Goal: Task Accomplishment & Management: Manage account settings

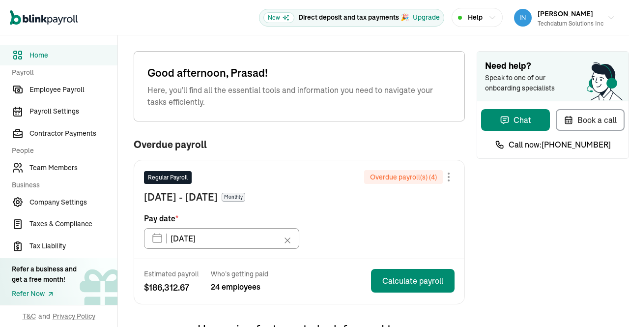
click at [513, 228] on div "Need help? Speak to one of our onboarding specialists Chat Book a call Call now…" at bounding box center [553, 323] width 152 height 544
click at [49, 170] on span "Team Members" at bounding box center [74, 168] width 88 height 10
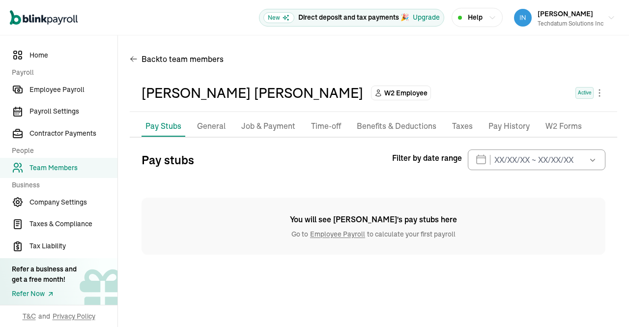
click at [494, 128] on p "Pay History" at bounding box center [509, 126] width 41 height 13
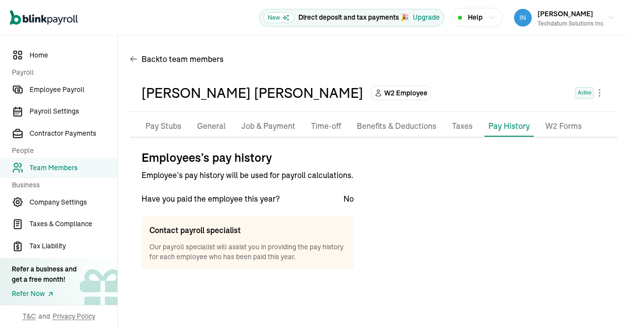
click at [457, 126] on p "Taxes" at bounding box center [462, 126] width 21 height 13
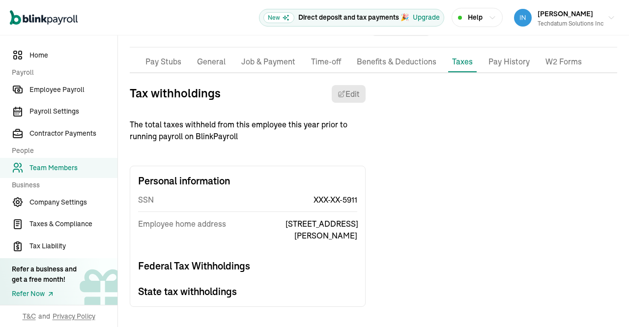
scroll to position [65, 0]
click at [155, 60] on p "Pay Stubs" at bounding box center [164, 61] width 36 height 13
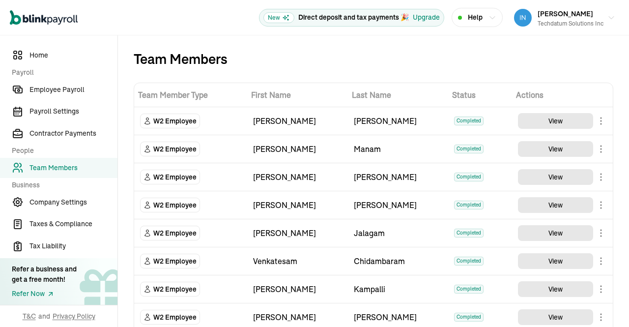
click at [368, 64] on div "Team Members" at bounding box center [374, 59] width 480 height 16
click at [366, 62] on div "Team Members" at bounding box center [374, 59] width 480 height 16
click at [60, 86] on span "Employee Payroll" at bounding box center [74, 90] width 88 height 10
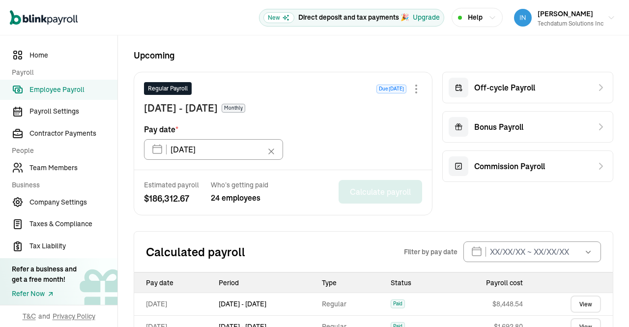
scroll to position [237, 0]
click at [511, 197] on div "Off-cycle Payroll Bonus Payroll Commission Payroll" at bounding box center [528, 143] width 171 height 144
click at [67, 115] on span "Payroll Settings" at bounding box center [74, 111] width 88 height 10
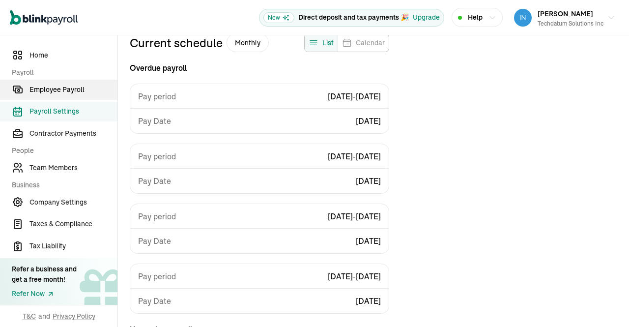
click at [53, 88] on span "Employee Payroll" at bounding box center [74, 90] width 88 height 10
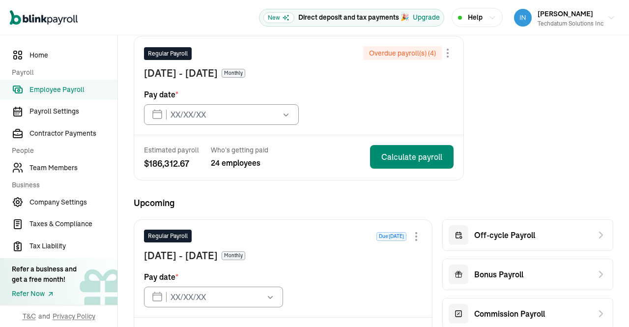
type input "01/31/2025"
type input "09/30/2025"
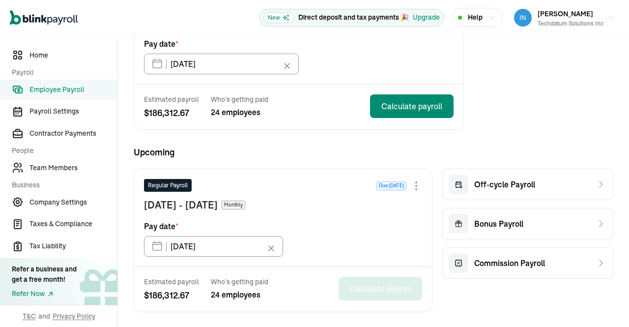
scroll to position [149, 0]
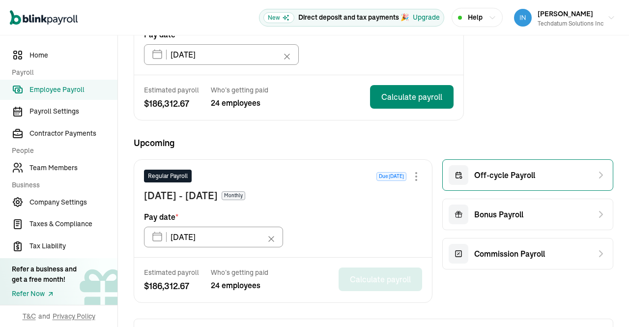
click at [541, 183] on div "Off-cycle Payroll" at bounding box center [528, 174] width 171 height 31
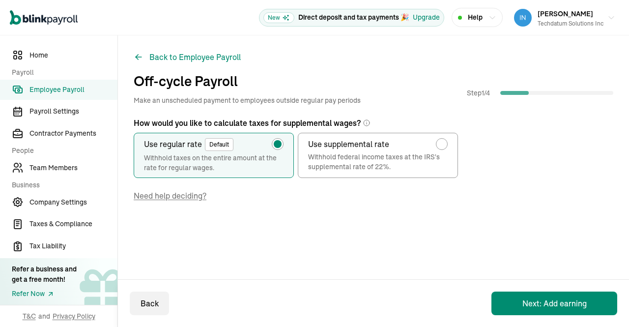
scroll to position [0, 0]
click at [531, 304] on button "Next: Add earning" at bounding box center [555, 304] width 126 height 24
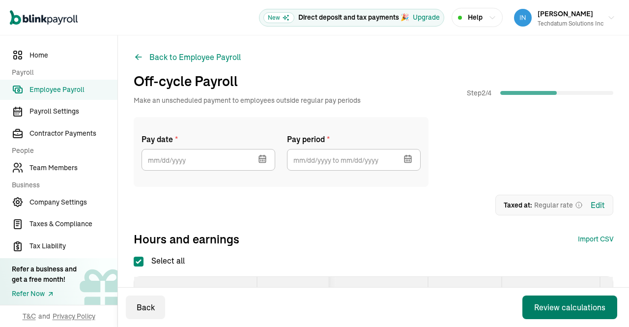
checkbox input "true"
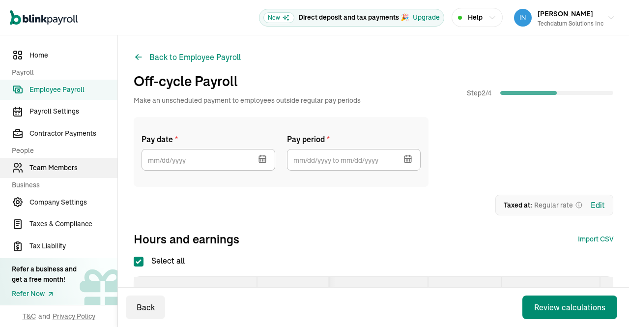
click at [55, 169] on span "Team Members" at bounding box center [74, 168] width 88 height 10
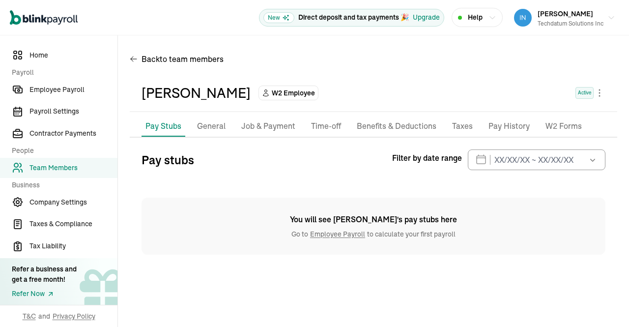
click at [218, 125] on p "General" at bounding box center [211, 126] width 29 height 13
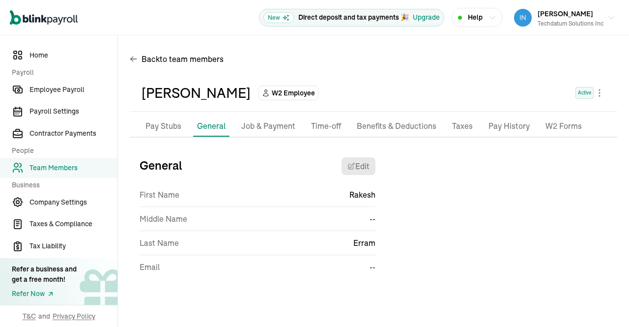
click at [272, 125] on p "Job & Payment" at bounding box center [268, 126] width 54 height 13
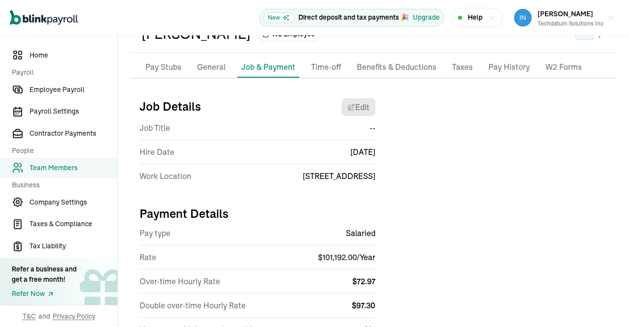
scroll to position [56, 0]
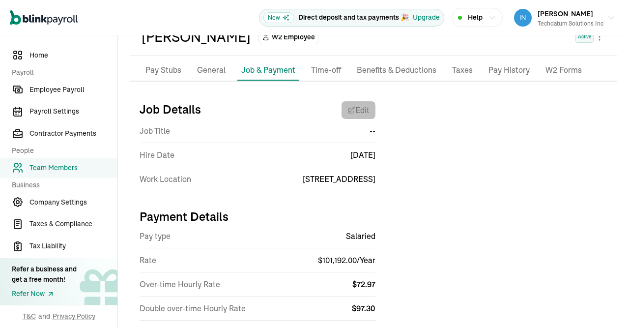
select select "9304 Forest Lane"
select select "4"
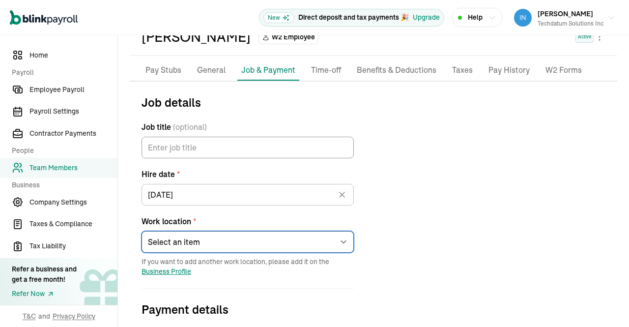
click at [347, 247] on select "Select an item 9304 Forest Lane Ujwala Adithya KarthikKrishna Hyb Ato Spa Ren E…" at bounding box center [248, 242] width 212 height 22
select select "13601 Preston Rd"
click at [142, 231] on select "Select an item 9304 Forest Lane Ujwala Adithya KarthikKrishna Hyb Ato Spa Ren E…" at bounding box center [248, 242] width 212 height 22
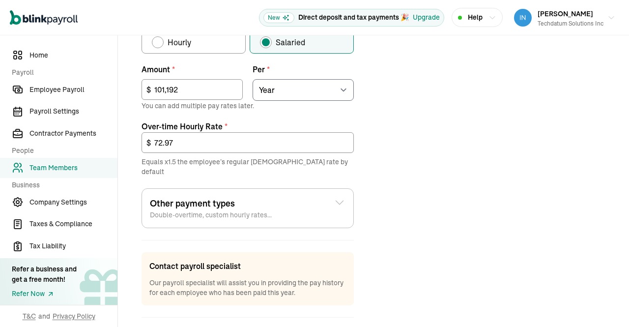
scroll to position [405, 0]
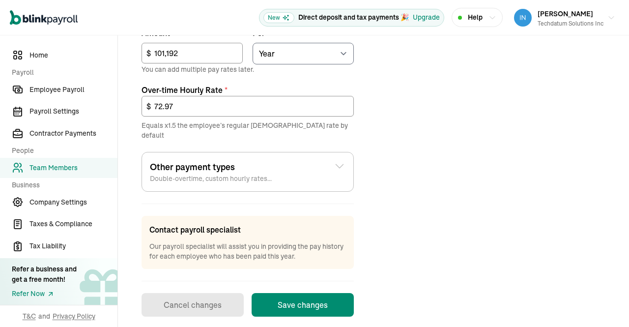
click at [324, 293] on button "Save changes" at bounding box center [303, 305] width 102 height 24
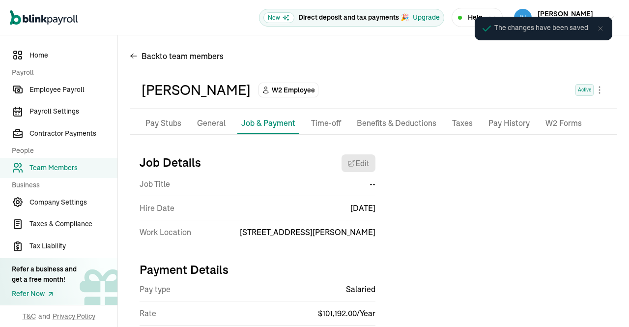
scroll to position [0, 0]
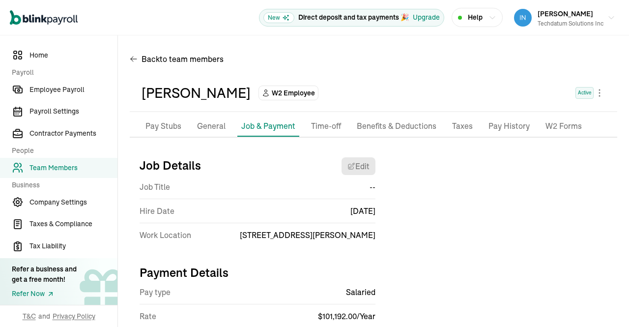
click at [463, 122] on p "Taxes" at bounding box center [462, 126] width 21 height 13
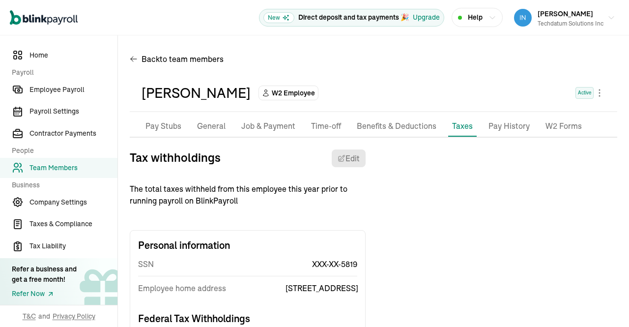
scroll to position [65, 0]
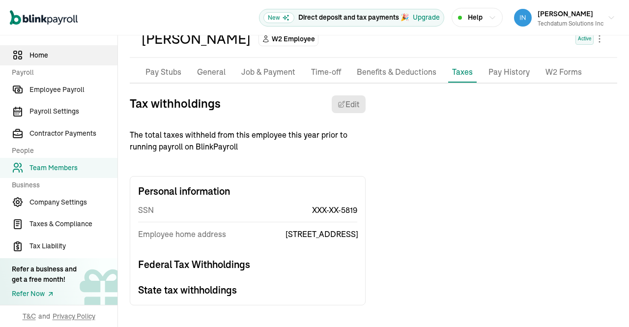
click at [54, 58] on span "Home" at bounding box center [74, 55] width 88 height 10
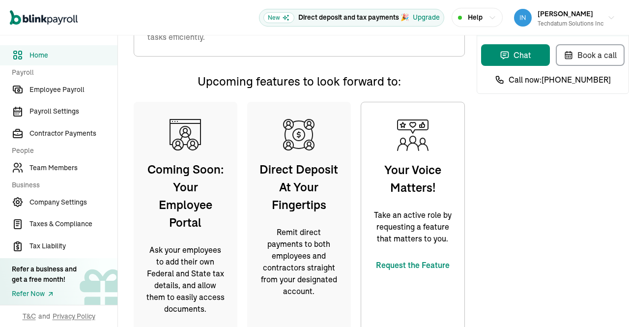
click at [498, 233] on div "Need help? Speak to one of our onboarding specialists Chat Book a call Call now…" at bounding box center [553, 166] width 152 height 361
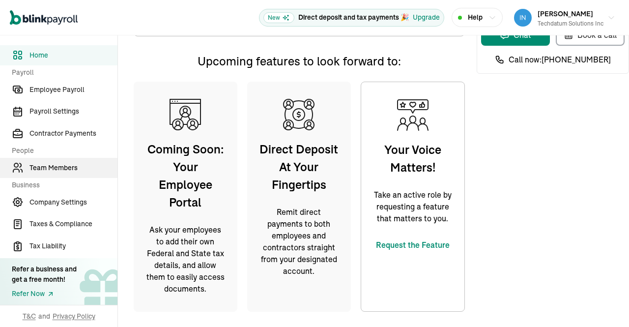
click at [69, 169] on span "Team Members" at bounding box center [74, 168] width 88 height 10
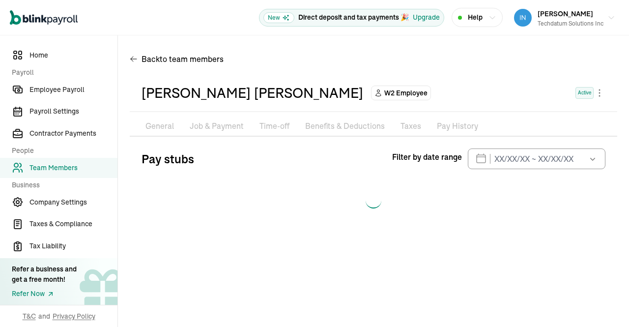
scroll to position [0, 0]
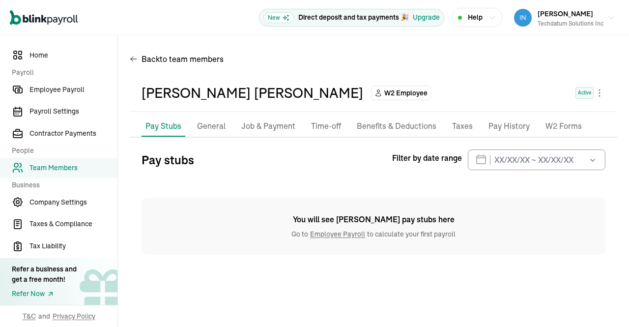
click at [243, 125] on p "Job & Payment" at bounding box center [268, 126] width 54 height 13
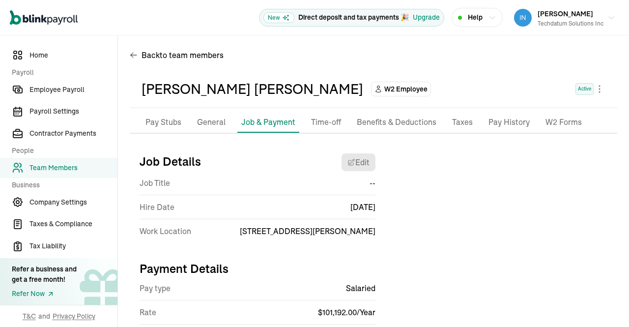
scroll to position [1, 0]
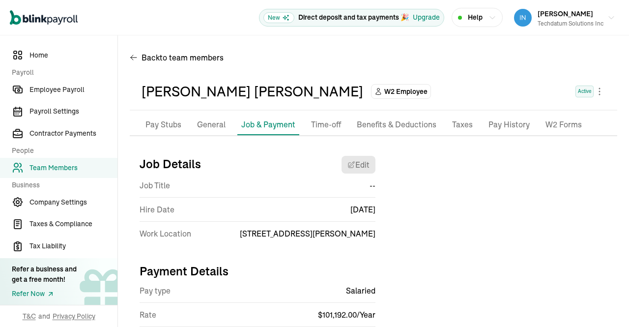
click at [458, 127] on p "Taxes" at bounding box center [462, 125] width 21 height 13
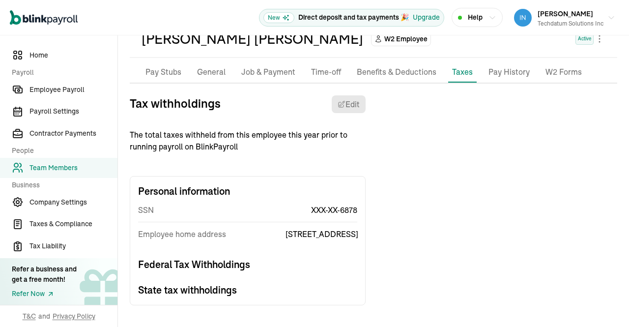
scroll to position [0, 0]
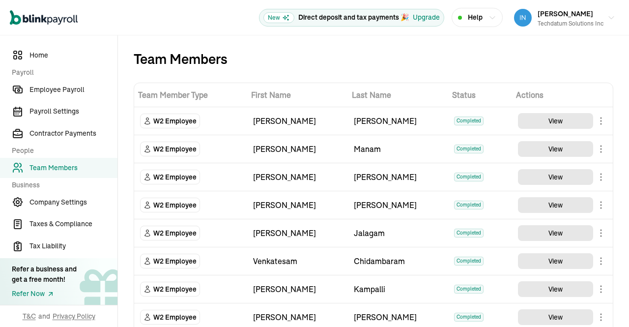
drag, startPoint x: 619, startPoint y: 147, endPoint x: 629, endPoint y: 151, distance: 11.1
click at [629, 151] on div "Open main menu New Direct deposit and tax payments 🎉 Upgrade Help Prasad Rao Te…" at bounding box center [314, 163] width 629 height 327
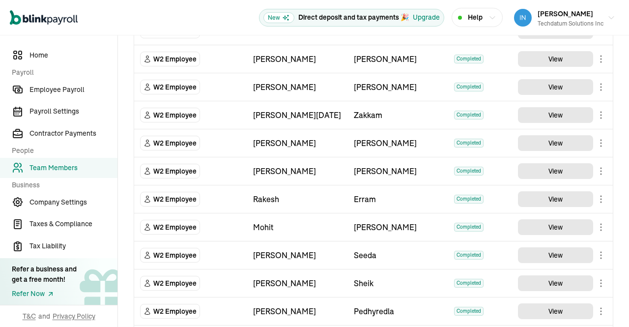
scroll to position [488, 0]
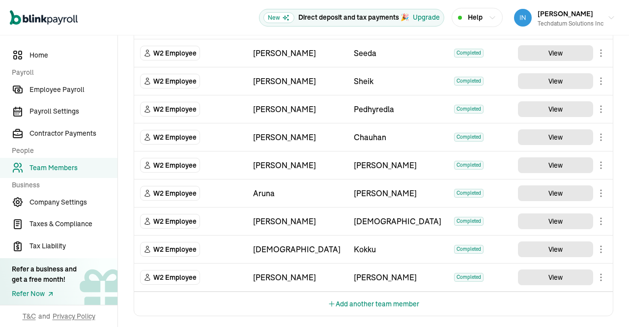
click at [375, 295] on button "Add another team member" at bounding box center [373, 304] width 91 height 24
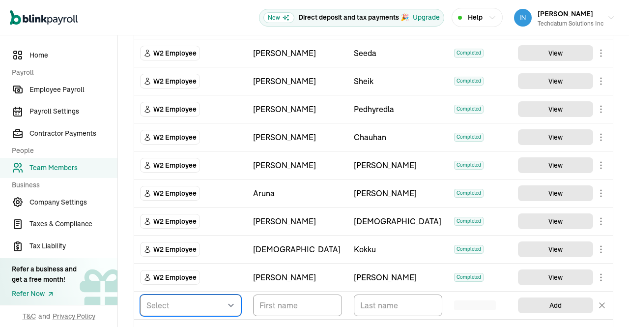
click at [229, 301] on select "Select W2 Employee Individual - 1099 Contractor Business - 1099 Contractor" at bounding box center [190, 306] width 101 height 22
select select "employee"
click at [140, 295] on select "Select W2 Employee Individual - 1099 Contractor Business - 1099 Contractor" at bounding box center [190, 306] width 101 height 22
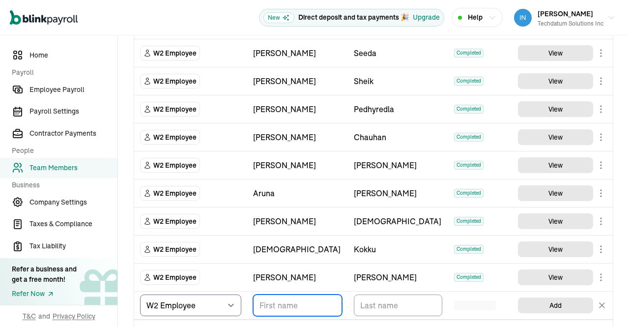
click at [308, 304] on input "TextInput" at bounding box center [297, 306] width 89 height 22
paste input "Vinay Kumar Surya"
click at [318, 300] on input "Vinay Kumar Surya" at bounding box center [297, 306] width 89 height 22
type input "Vinay Kumar"
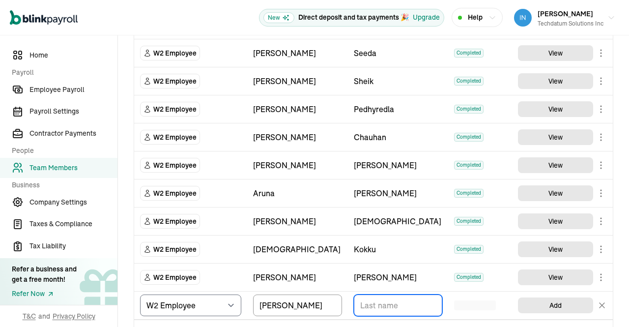
click at [400, 298] on input "TextInput" at bounding box center [398, 306] width 89 height 22
paste input "Surya"
type input "Surya"
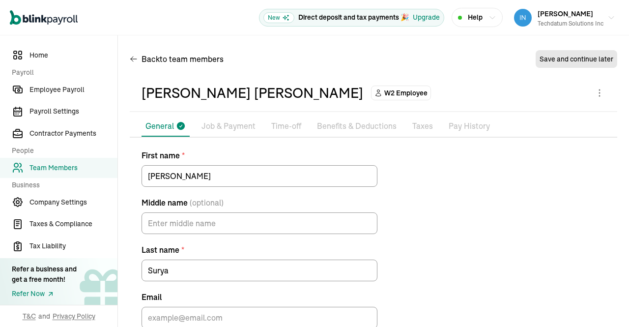
scroll to position [54, 0]
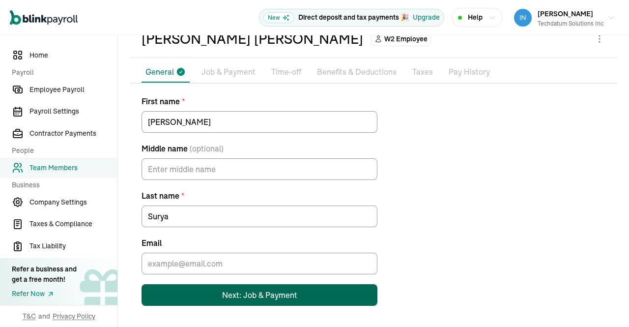
click at [230, 299] on div "Next: Job & Payment" at bounding box center [259, 295] width 75 height 12
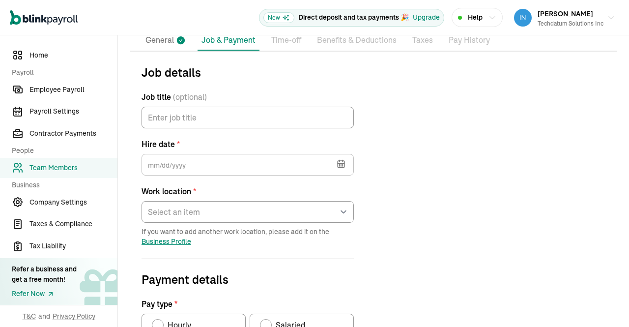
scroll to position [116, 0]
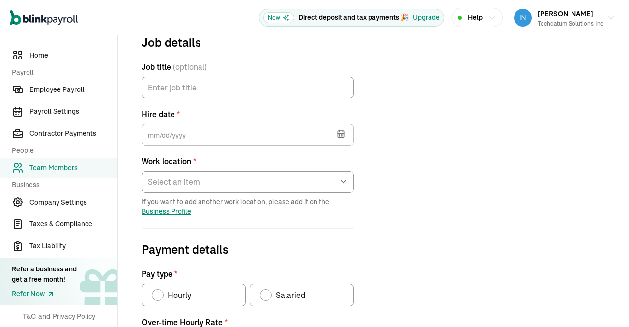
click at [340, 135] on icon "button" at bounding box center [341, 134] width 10 height 10
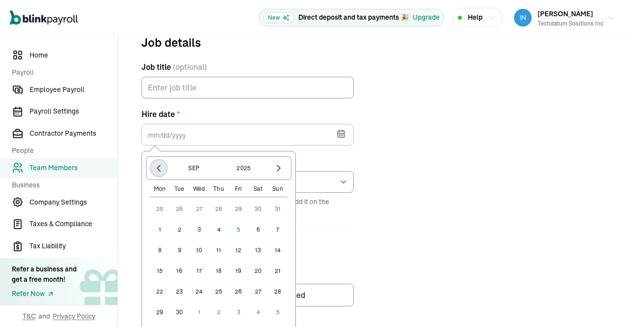
click at [159, 167] on icon "button" at bounding box center [159, 168] width 10 height 10
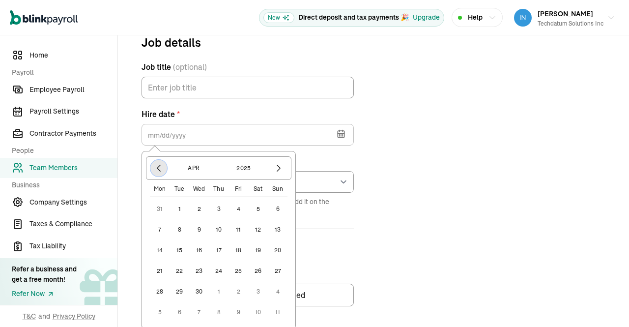
click at [159, 167] on icon "button" at bounding box center [159, 168] width 10 height 10
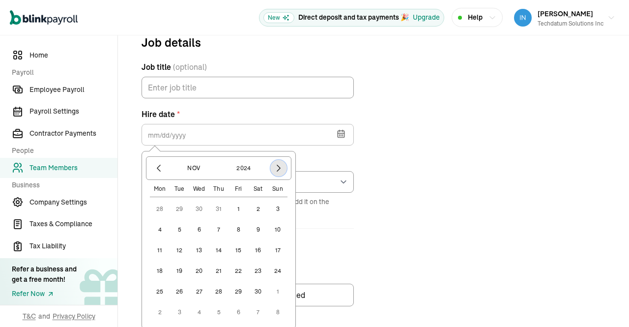
click at [281, 171] on icon "button" at bounding box center [279, 168] width 10 height 10
click at [198, 208] on button "1" at bounding box center [199, 209] width 20 height 20
type input "01/01/2025"
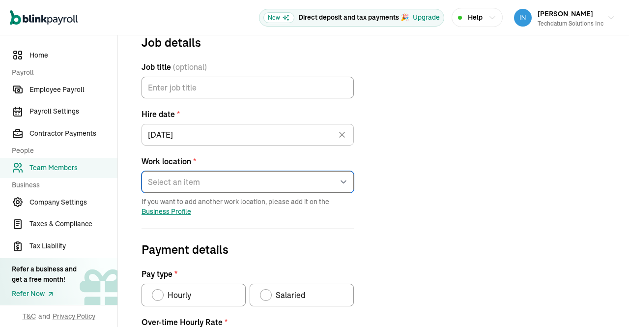
click at [341, 184] on select "Select an item 9304 Forest Lane Ujwala Adithya KarthikKrishna Hyb Ato Spa Ren E…" at bounding box center [248, 182] width 212 height 22
select select "10935 Estate Ln"
click at [142, 171] on select "Select an item 9304 Forest Lane Ujwala Adithya KarthikKrishna Hyb Ato Spa Ren E…" at bounding box center [248, 182] width 212 height 22
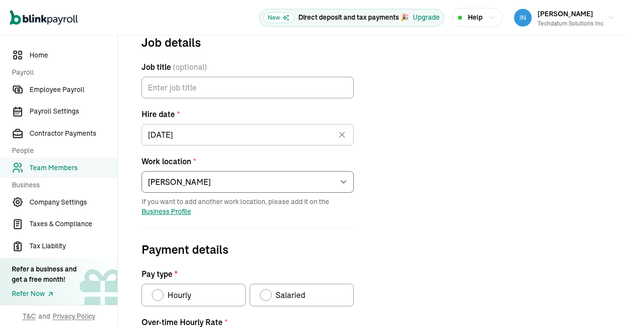
click at [393, 195] on div "Job details Job title (optional) Hire date * 01/01/2025 Jan 2025 Mon Tue Wed Th…" at bounding box center [374, 283] width 488 height 501
click at [274, 290] on div "Salaried" at bounding box center [288, 295] width 33 height 12
click at [268, 290] on input "Salaried" at bounding box center [264, 293] width 8 height 8
radio input "true"
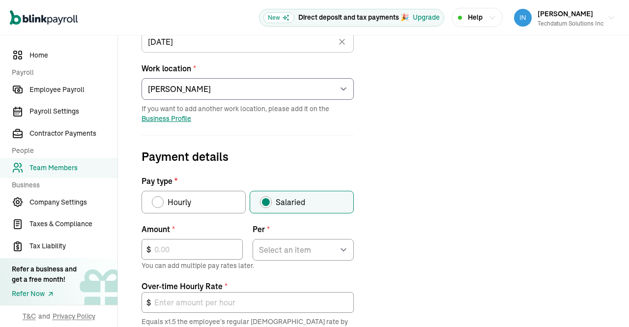
scroll to position [230, 0]
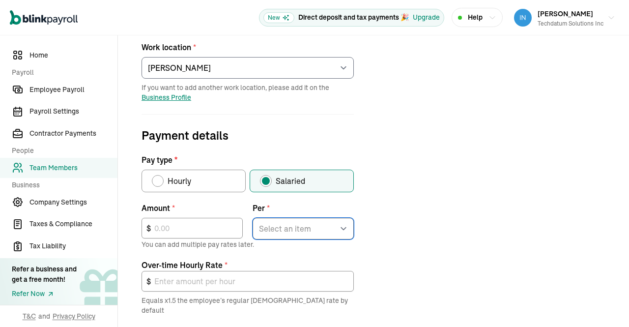
click at [278, 230] on select "Select an item Hour Week Month Year" at bounding box center [303, 229] width 101 height 22
select select "4"
click at [253, 218] on select "Select an item Hour Week Month Year" at bounding box center [303, 229] width 101 height 22
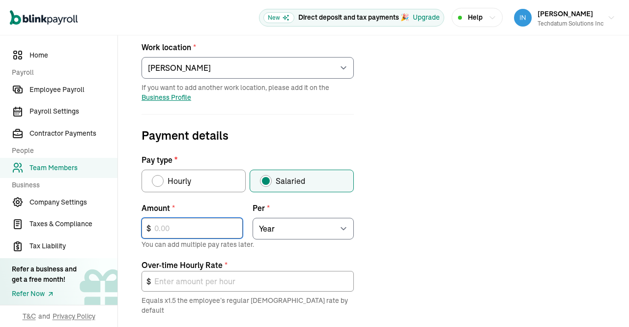
click at [214, 224] on input "text" at bounding box center [192, 228] width 101 height 21
type input "1"
type input "0.00"
type input "10"
type input "0.01"
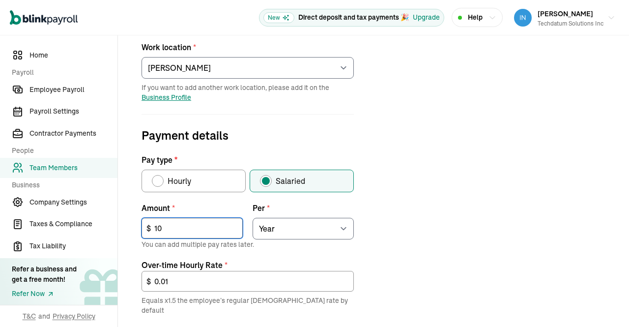
type input "101"
type input "0.07"
type input "1,011"
type input "0.73"
type input "10,119"
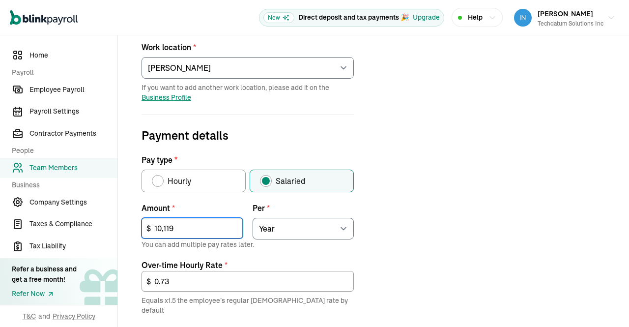
type input "7.30"
type input "101,192"
type input "72.97"
type input "101,192"
click at [405, 226] on div "Job details Job title (optional) Hire date * 01/01/2025 Jan 2025 Mon Tue Wed Th…" at bounding box center [374, 198] width 488 height 558
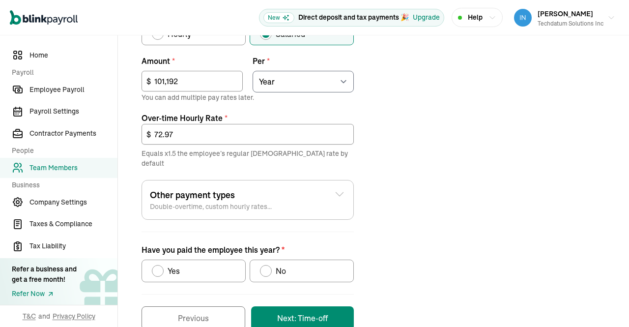
scroll to position [378, 0]
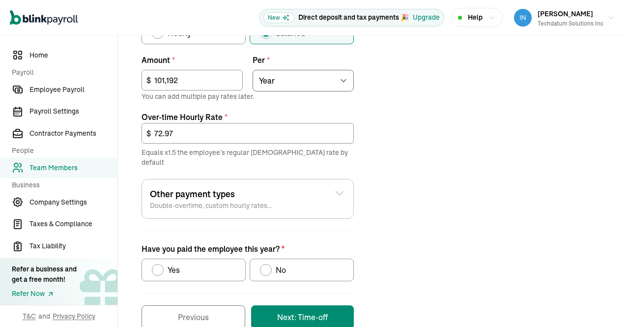
click at [269, 264] on div "Have you paid the employee this year?" at bounding box center [266, 270] width 12 height 12
click at [268, 264] on input "No" at bounding box center [264, 268] width 8 height 8
radio input "true"
click at [323, 307] on button "Next: Time-off" at bounding box center [302, 317] width 103 height 24
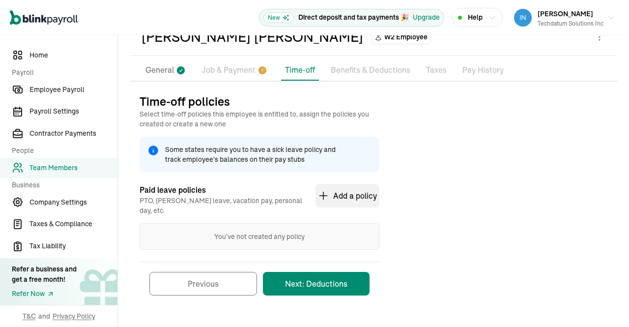
scroll to position [47, 0]
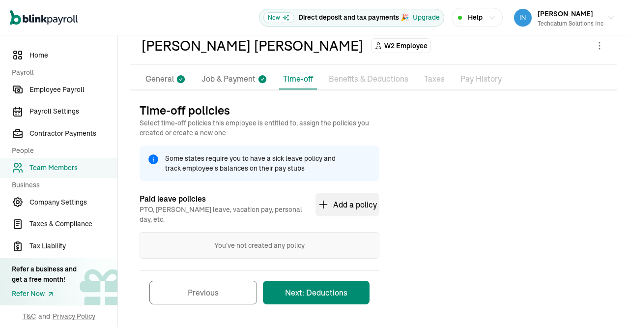
click at [346, 281] on button "Next: Deductions" at bounding box center [316, 293] width 107 height 24
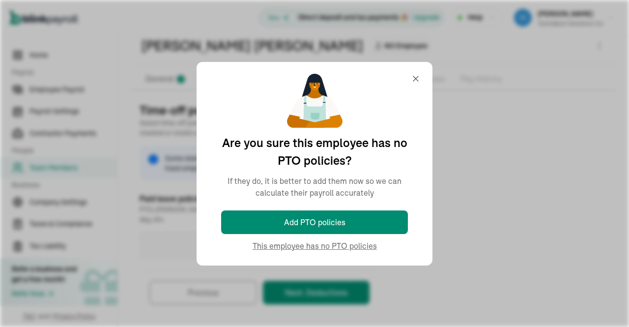
click at [365, 243] on div "You’ve not created any policy" at bounding box center [260, 245] width 240 height 27
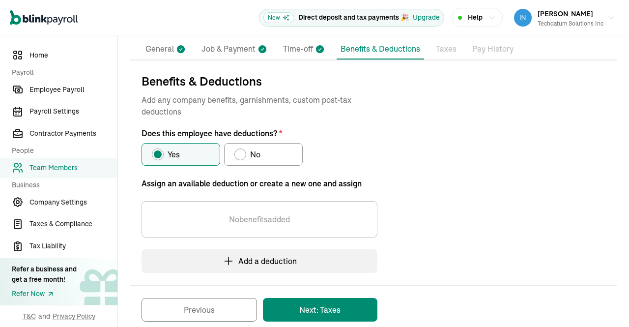
scroll to position [92, 0]
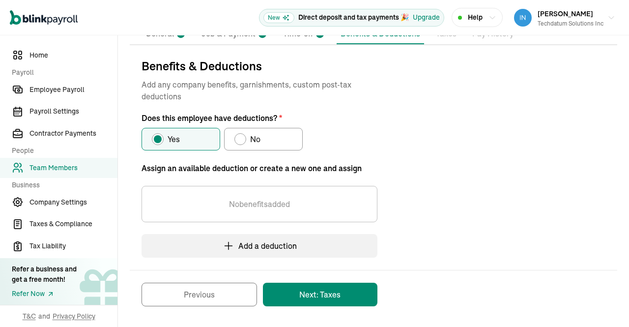
click at [249, 137] on div "No" at bounding box center [253, 139] width 14 height 12
click at [242, 137] on input "No" at bounding box center [238, 137] width 8 height 8
radio input "true"
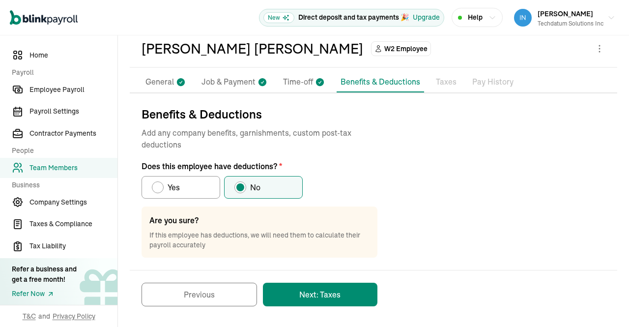
click at [326, 288] on button "Next: Taxes" at bounding box center [320, 295] width 115 height 24
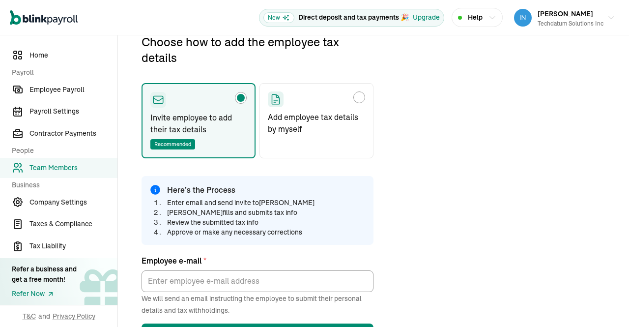
scroll to position [116, 0]
click at [346, 102] on div "Choose how to add the employee tax details" at bounding box center [316, 99] width 97 height 16
click at [275, 98] on input "Add employee tax details by myself" at bounding box center [272, 94] width 8 height 8
radio input "true"
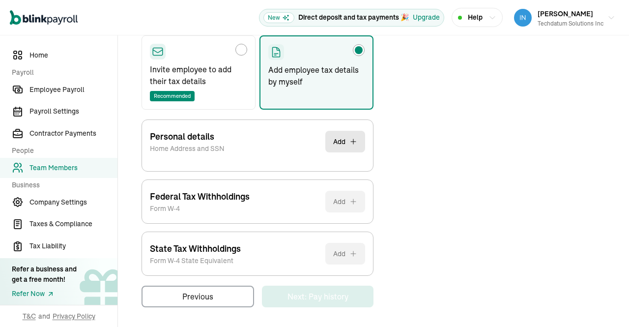
click at [344, 136] on button "Add" at bounding box center [346, 142] width 40 height 22
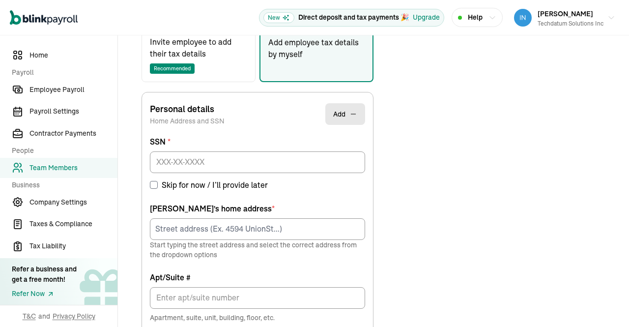
scroll to position [201, 0]
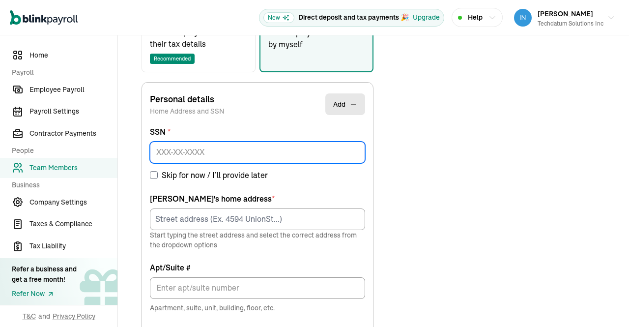
click at [319, 149] on input at bounding box center [257, 153] width 215 height 22
paste input "291-53-3562"
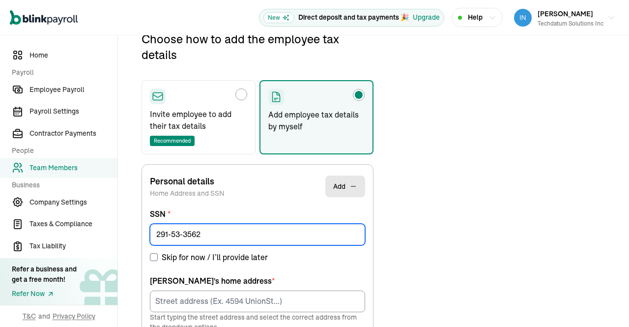
scroll to position [116, 0]
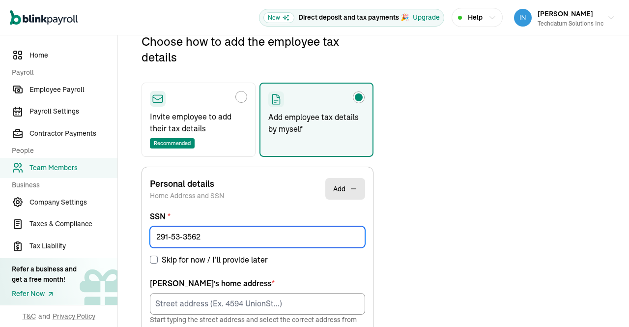
type input "291-53-3562"
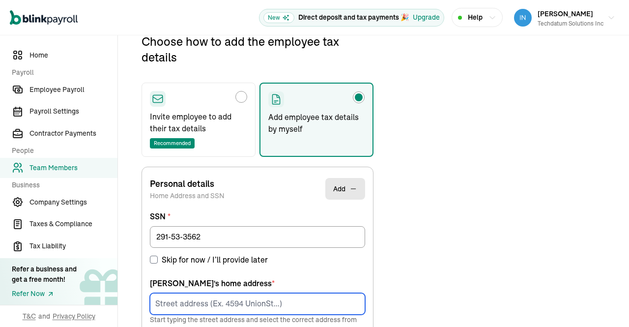
click at [236, 300] on input at bounding box center [257, 304] width 215 height 22
paste input "5909 Iron Creek Rd"
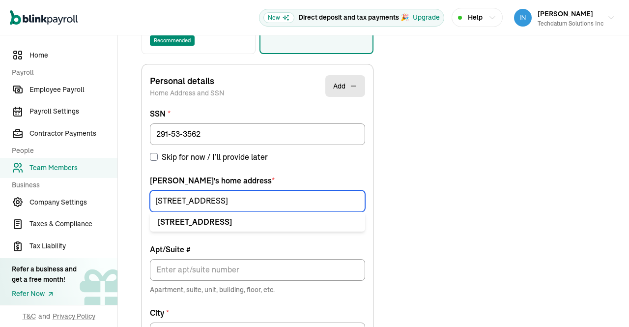
scroll to position [219, 0]
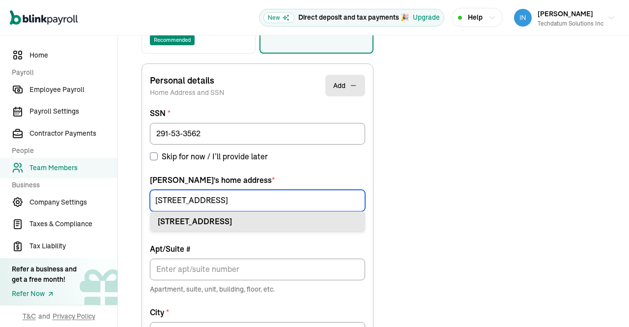
type input "5909 Iron Creek Rd"
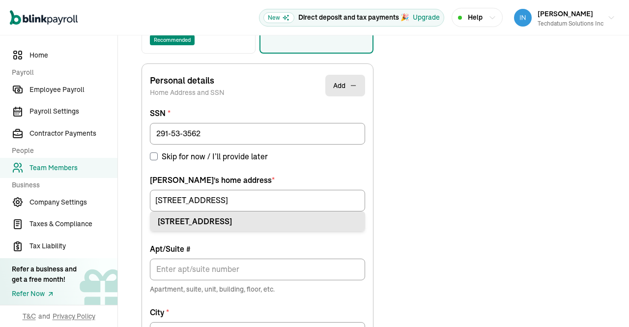
click at [231, 219] on div "5909 Iron Creek Rd Fort Worth, TX 76137" at bounding box center [258, 221] width 200 height 12
type input "Fort Worth"
type input "TX"
type input "76137"
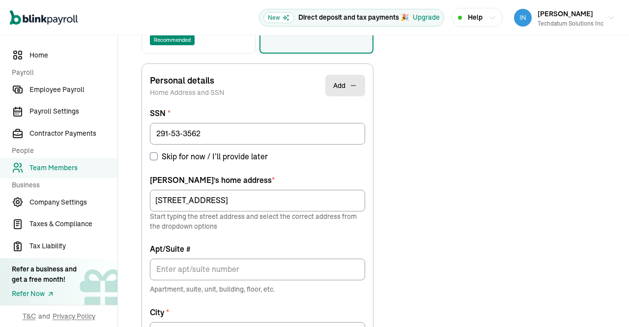
click at [387, 233] on div "Choose how to add the employee tax details Invite employee to add their tax det…" at bounding box center [374, 251] width 488 height 642
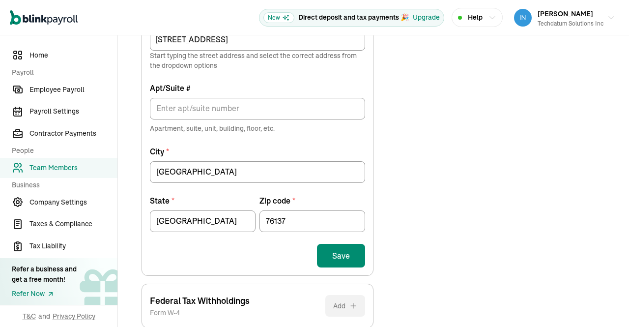
scroll to position [382, 0]
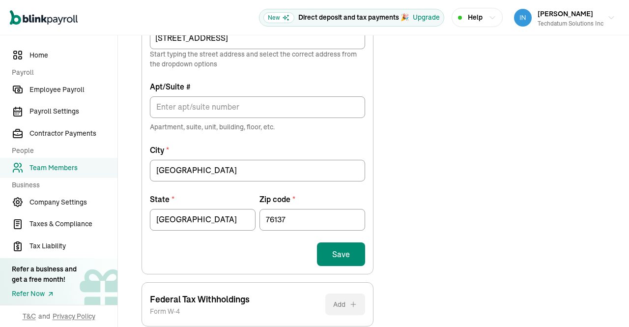
click at [343, 251] on button "Save" at bounding box center [341, 254] width 48 height 24
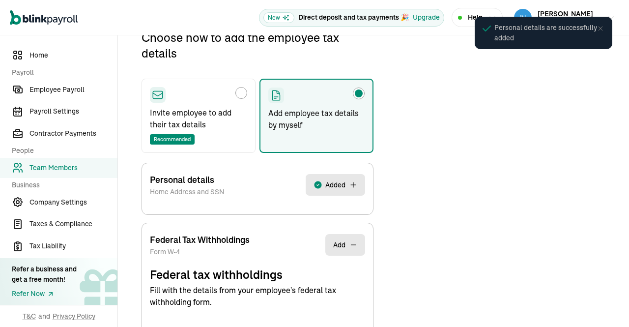
select select "S"
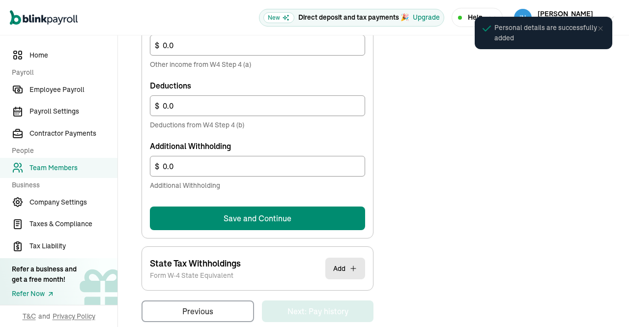
scroll to position [622, 0]
click at [320, 221] on button "Save and Continue" at bounding box center [257, 219] width 215 height 24
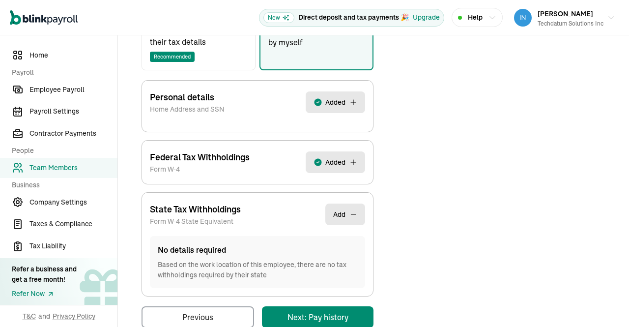
scroll to position [223, 0]
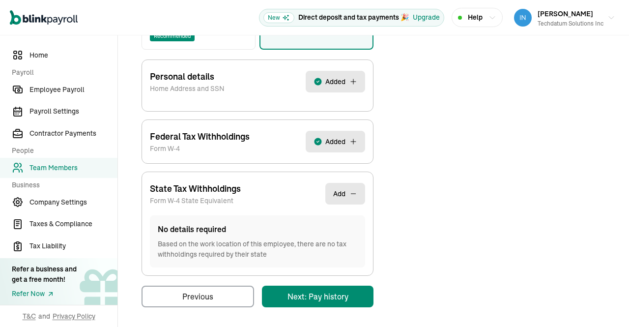
click at [336, 300] on main "Back to team members Vinay Kumar Surya W2 Employee Active Pay Stubs General Job…" at bounding box center [373, 70] width 511 height 517
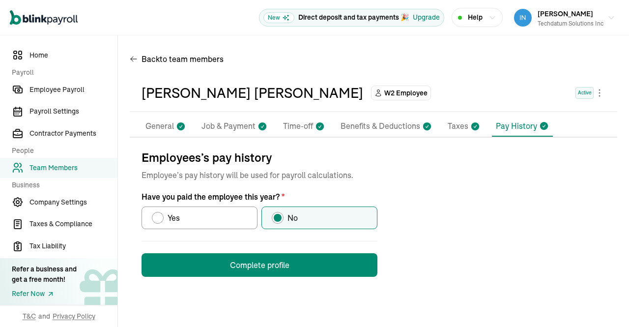
click at [343, 261] on button "Complete profile" at bounding box center [260, 265] width 236 height 24
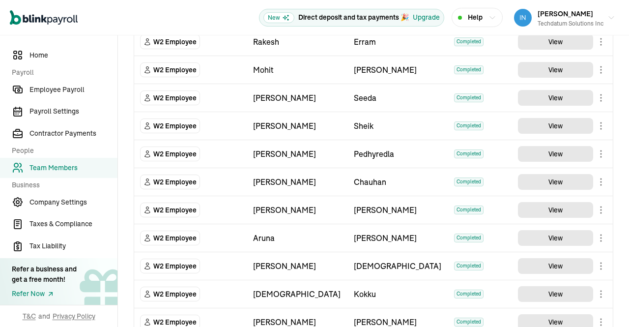
scroll to position [516, 0]
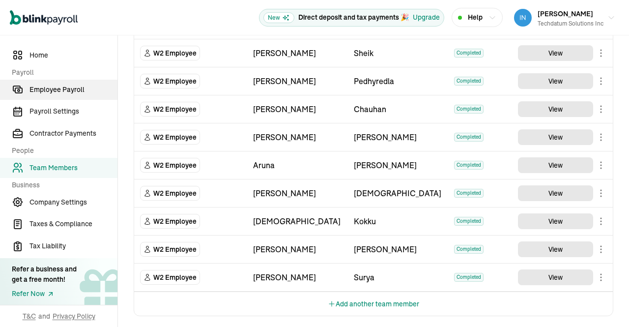
click at [52, 90] on span "Employee Payroll" at bounding box center [74, 90] width 88 height 10
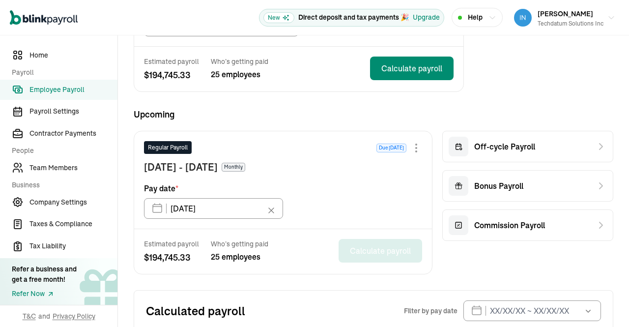
scroll to position [195, 0]
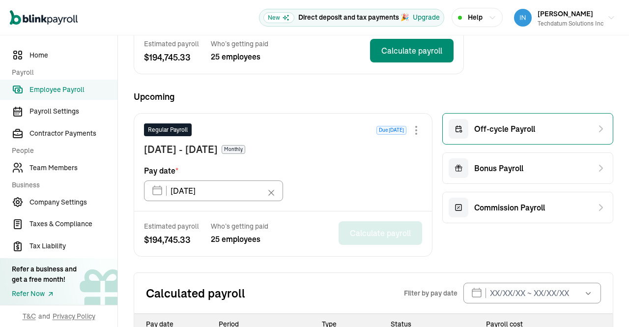
click at [520, 123] on span "Off-cycle Payroll" at bounding box center [505, 129] width 61 height 12
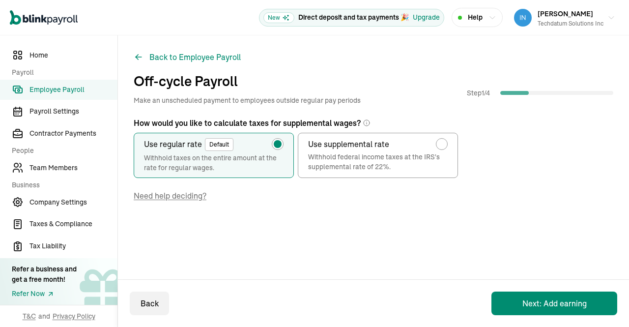
scroll to position [0, 0]
click at [534, 313] on button "Next: Add earning" at bounding box center [555, 304] width 126 height 24
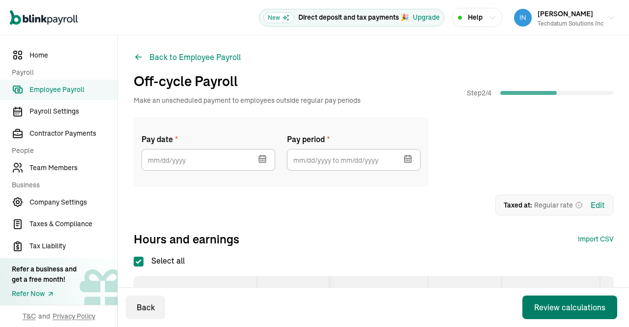
checkbox input "true"
click at [260, 158] on icon "button" at bounding box center [262, 158] width 6 height 0
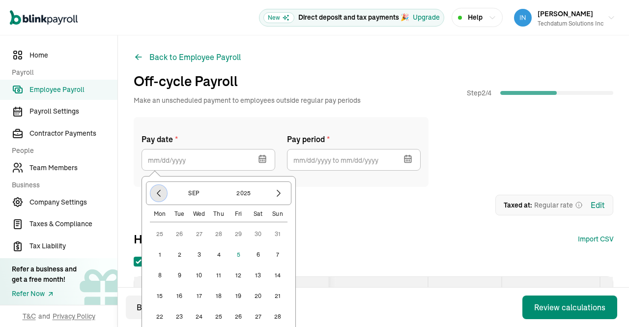
click at [157, 194] on icon "button" at bounding box center [158, 193] width 3 height 6
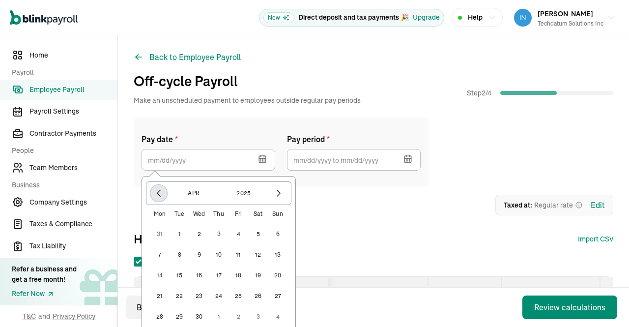
click at [157, 194] on icon "button" at bounding box center [158, 193] width 3 height 6
click at [278, 192] on icon "button" at bounding box center [279, 193] width 10 height 10
click at [257, 276] on button "15" at bounding box center [258, 276] width 20 height 20
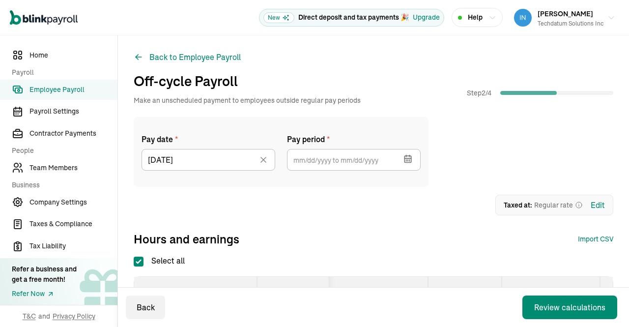
click at [411, 157] on icon "button" at bounding box center [408, 159] width 6 height 6
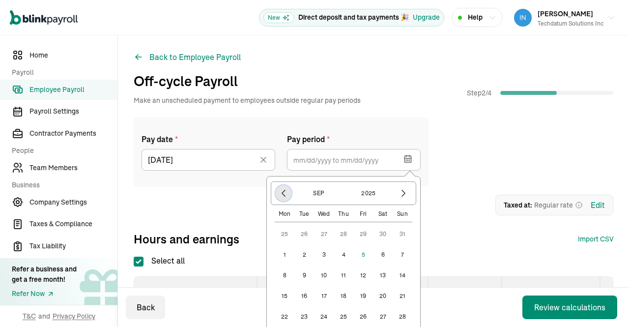
click at [281, 194] on icon "button" at bounding box center [284, 193] width 10 height 10
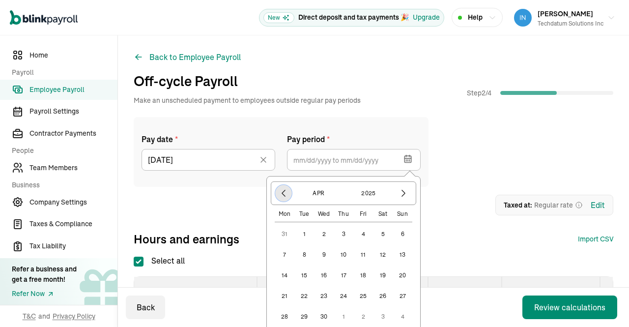
click at [281, 194] on icon "button" at bounding box center [284, 193] width 10 height 10
click at [323, 236] on button "1" at bounding box center [324, 234] width 20 height 20
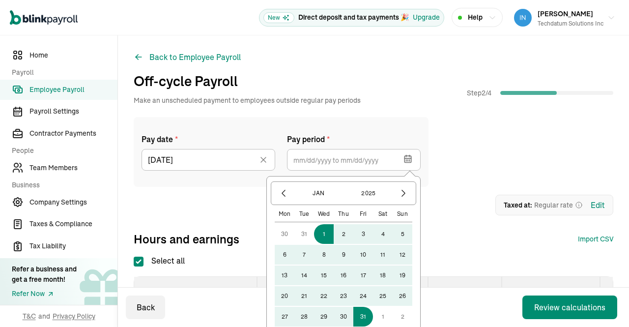
click at [364, 313] on button "31" at bounding box center [364, 317] width 20 height 20
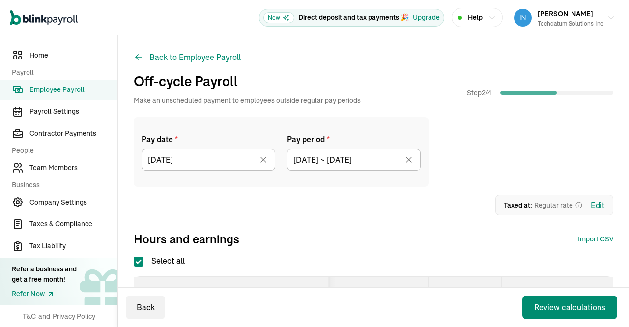
type input "01/01/2025 ~ 01/31/2025"
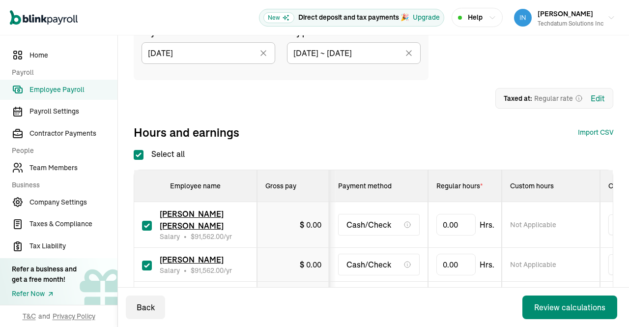
click at [138, 155] on input "Select all" at bounding box center [139, 155] width 10 height 10
checkbox input "false"
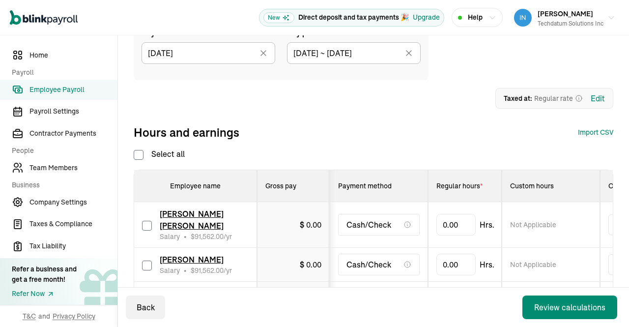
checkbox input "false"
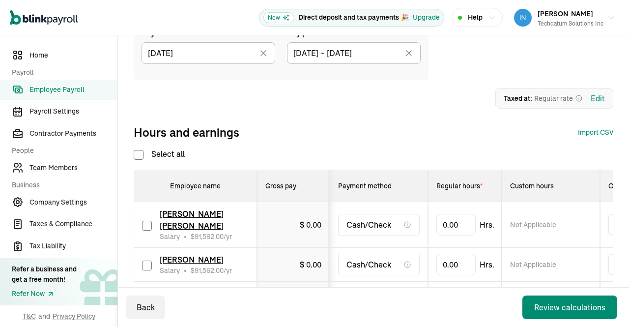
checkbox input "false"
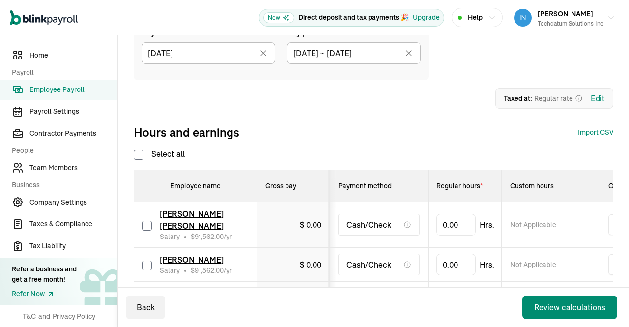
checkbox input "false"
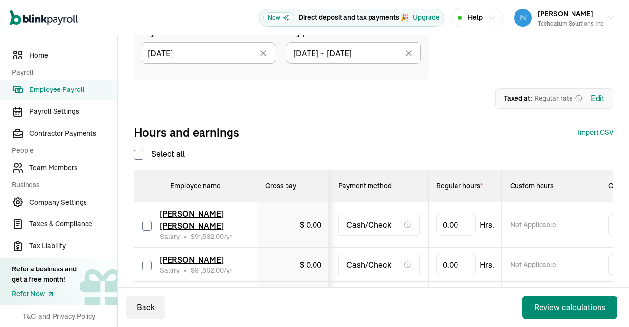
checkbox input "false"
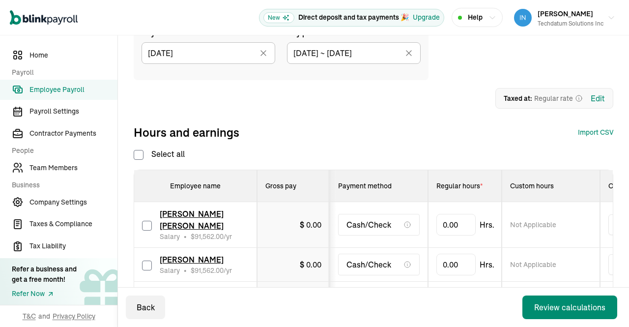
checkbox input "false"
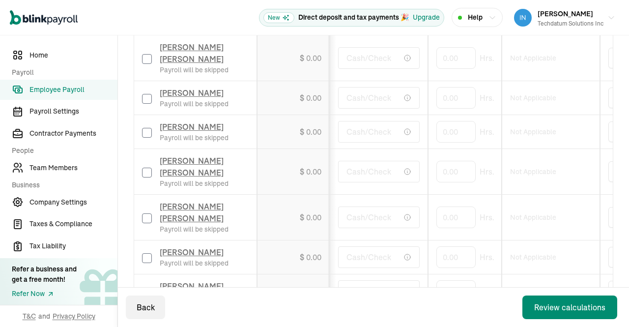
scroll to position [280, 0]
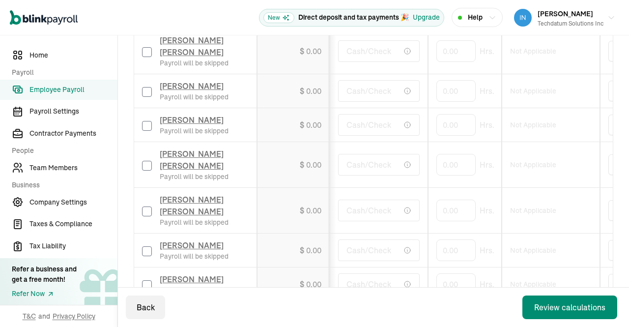
click at [147, 171] on input "checkbox" at bounding box center [147, 166] width 10 height 10
checkbox input "true"
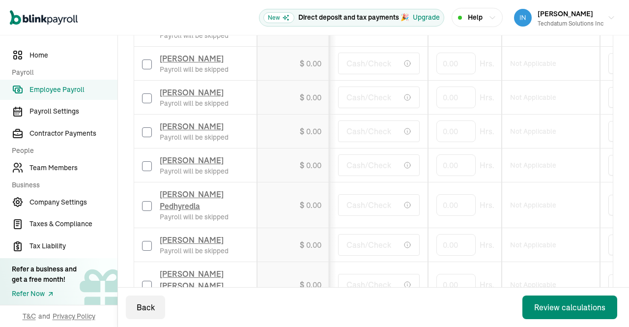
scroll to position [773, 0]
click at [149, 62] on input "checkbox" at bounding box center [147, 66] width 10 height 10
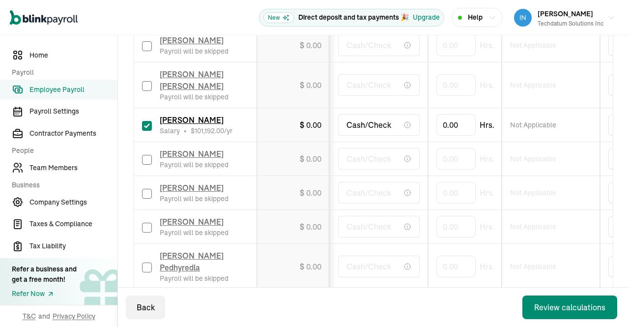
scroll to position [660, 0]
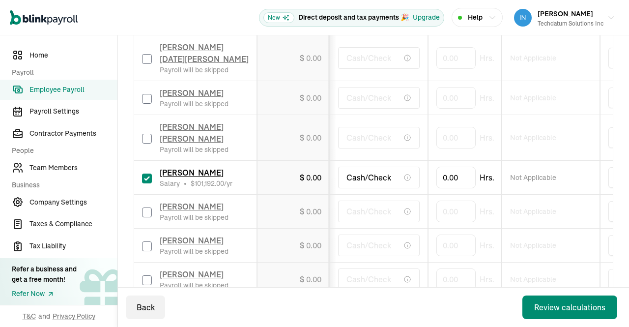
click at [145, 174] on input "checkbox" at bounding box center [147, 179] width 10 height 10
checkbox input "false"
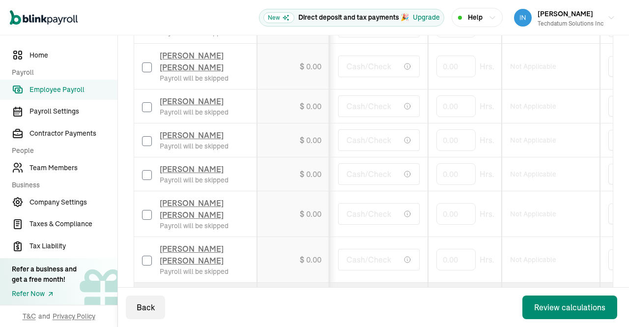
scroll to position [1010, 0]
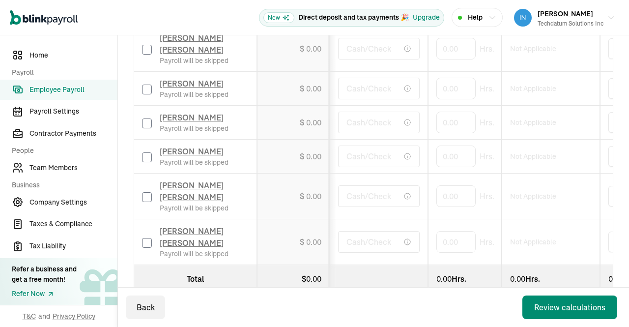
click at [149, 238] on input "checkbox" at bounding box center [147, 243] width 10 height 10
checkbox input "true"
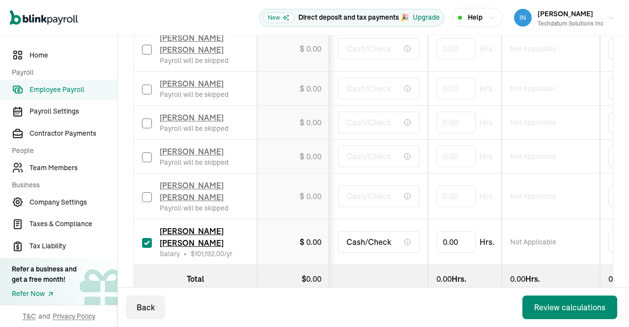
click at [148, 192] on input "checkbox" at bounding box center [147, 197] width 10 height 10
checkbox input "true"
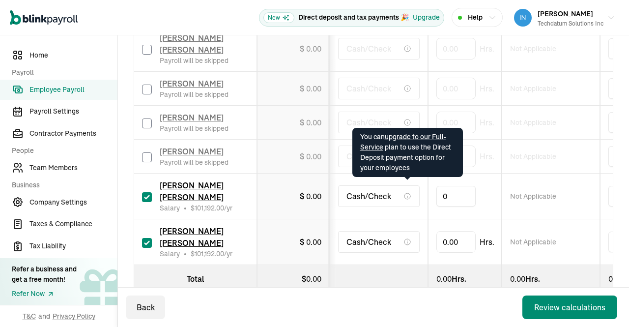
drag, startPoint x: 459, startPoint y: 184, endPoint x: 375, endPoint y: 181, distance: 84.1
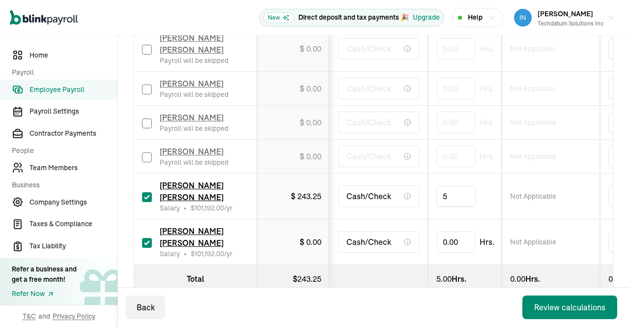
type input "56"
drag, startPoint x: 459, startPoint y: 219, endPoint x: 407, endPoint y: 218, distance: 52.6
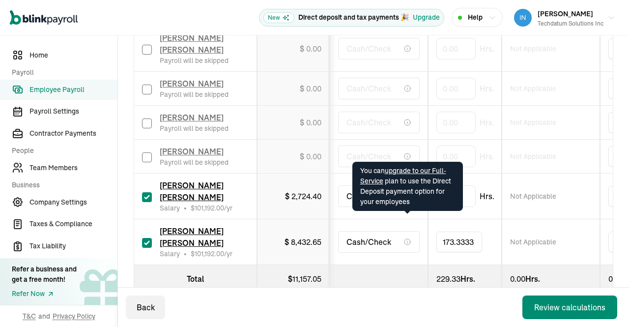
type input "173.33333"
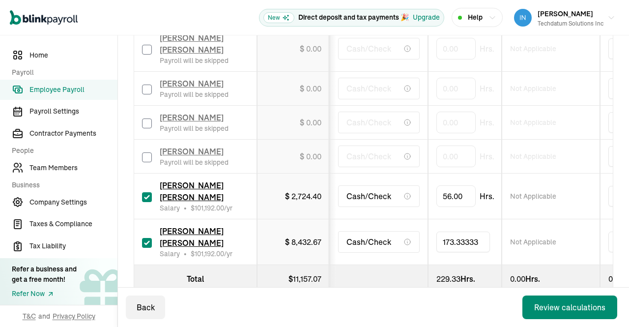
drag, startPoint x: 486, startPoint y: 220, endPoint x: 392, endPoint y: 217, distance: 93.5
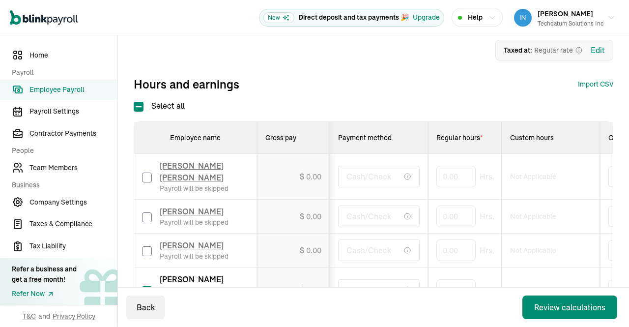
scroll to position [295, 0]
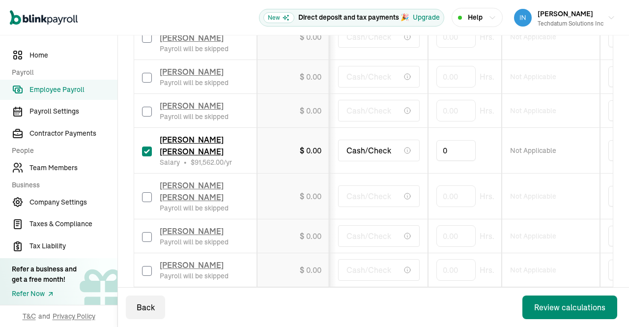
drag, startPoint x: 460, startPoint y: 164, endPoint x: 393, endPoint y: 159, distance: 66.6
type input "173.33333"
click at [595, 150] on td "Not Applicable" at bounding box center [551, 151] width 98 height 46
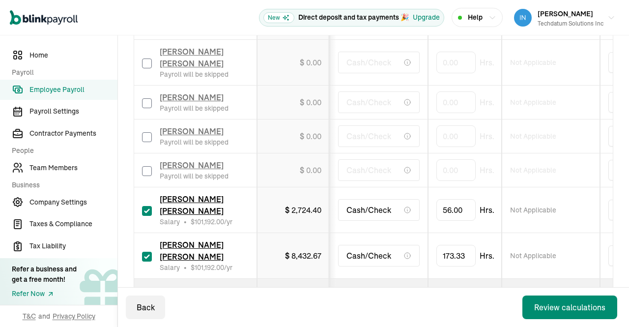
scroll to position [1010, 0]
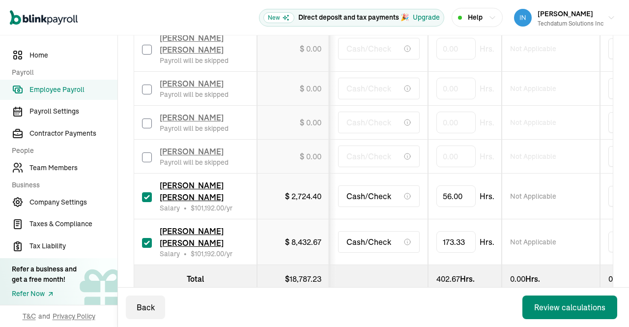
click at [439, 296] on div "Back Review calculations" at bounding box center [373, 307] width 511 height 39
click at [564, 307] on div "Review calculations" at bounding box center [570, 307] width 71 height 12
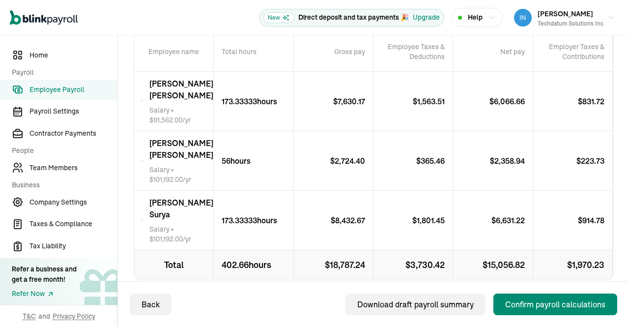
scroll to position [238, 0]
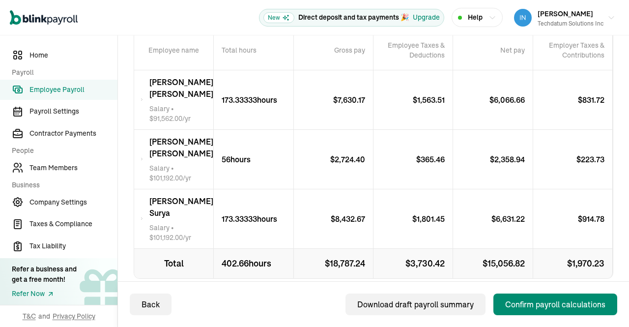
click at [143, 98] on icon at bounding box center [141, 100] width 3 height 12
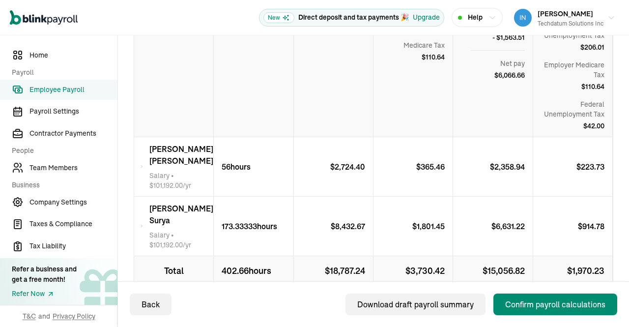
scroll to position [397, 0]
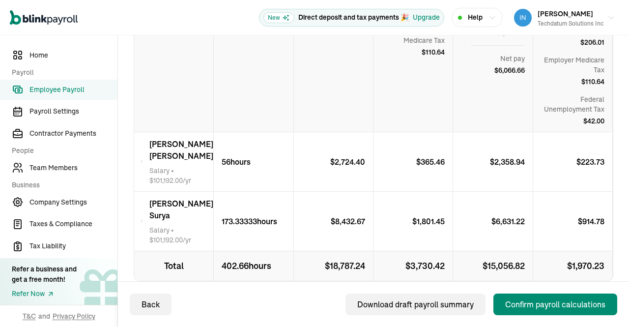
click at [144, 157] on icon at bounding box center [141, 162] width 3 height 12
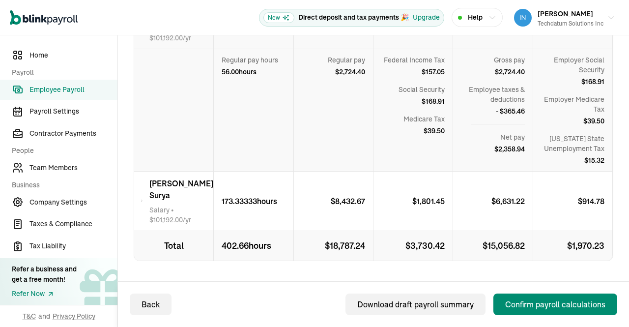
scroll to position [562, 0]
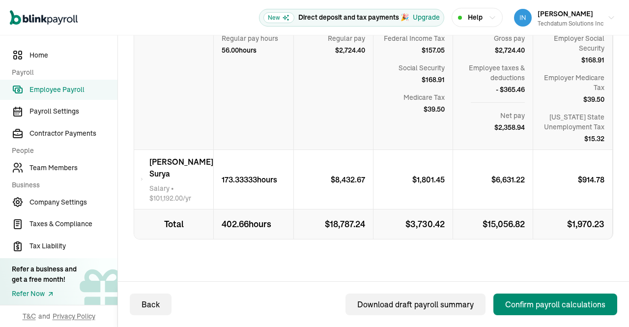
click at [141, 169] on div "Vinay Kumar Surya Salary • $ 101,192.00 /yr" at bounding box center [174, 179] width 80 height 59
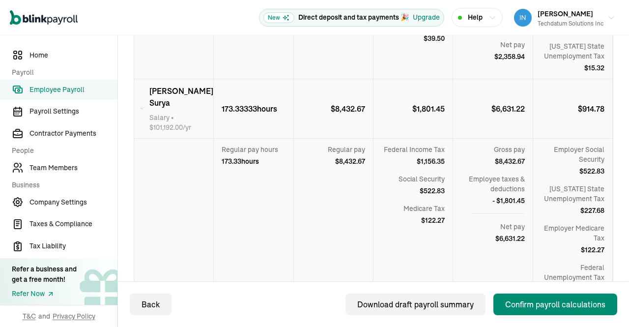
scroll to position [669, 0]
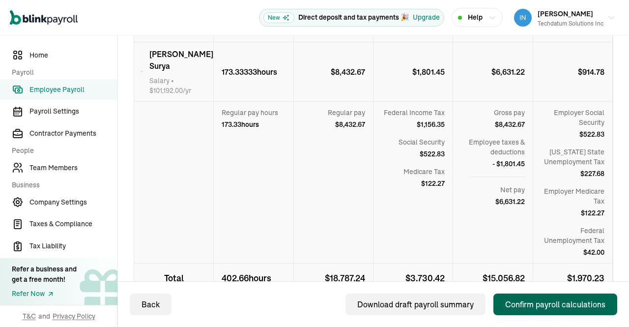
click at [538, 303] on div "Confirm payroll calculations" at bounding box center [556, 305] width 100 height 12
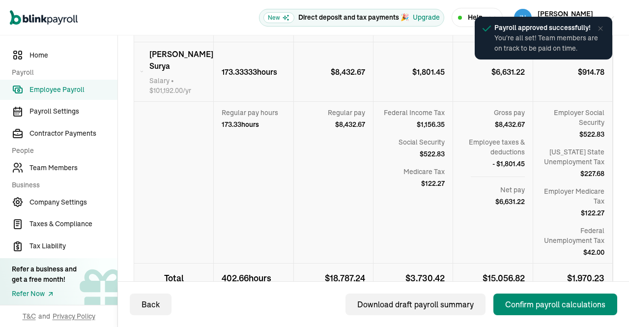
scroll to position [313, 0]
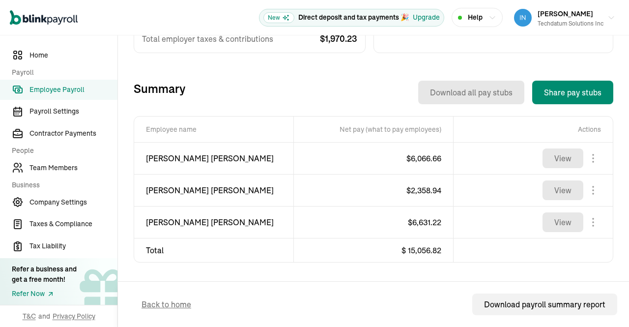
click at [61, 83] on link "Employee Payroll" at bounding box center [59, 90] width 118 height 20
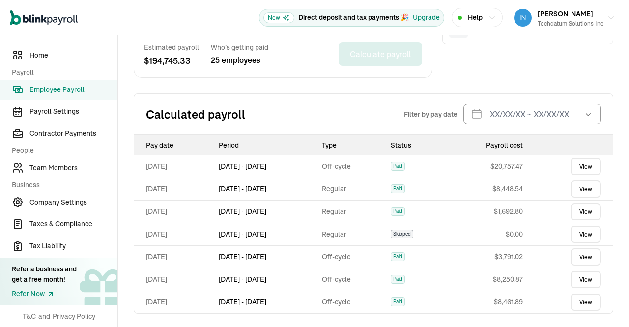
scroll to position [366, 0]
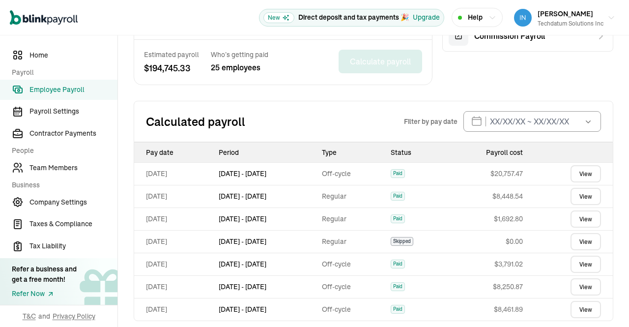
click at [574, 172] on link "View" at bounding box center [586, 173] width 30 height 17
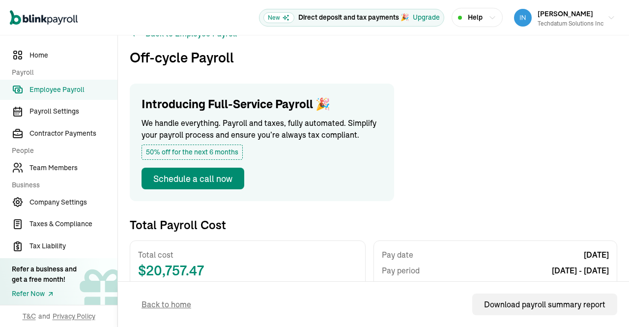
scroll to position [0, 0]
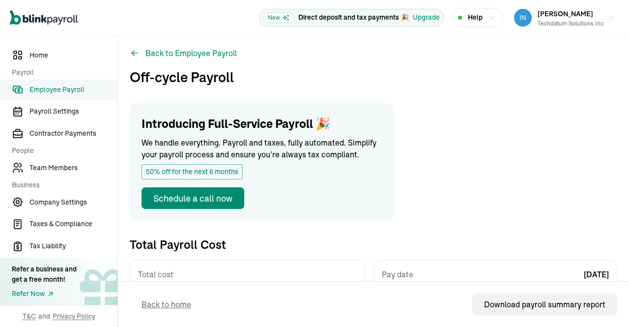
click at [68, 90] on span "Employee Payroll" at bounding box center [74, 90] width 88 height 10
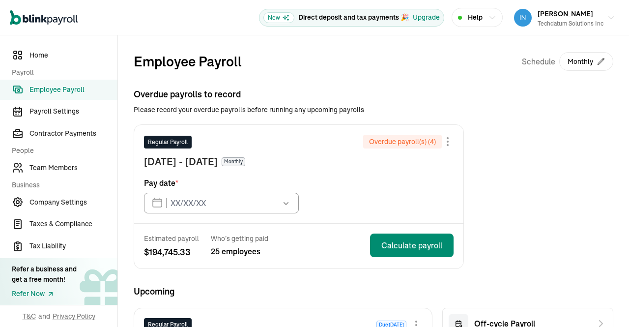
type input "01/31/2025"
type input "09/30/2025"
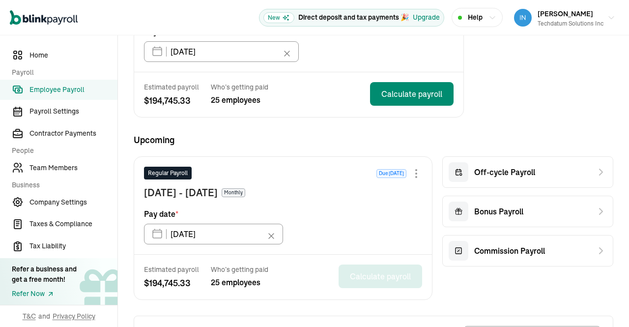
scroll to position [185, 0]
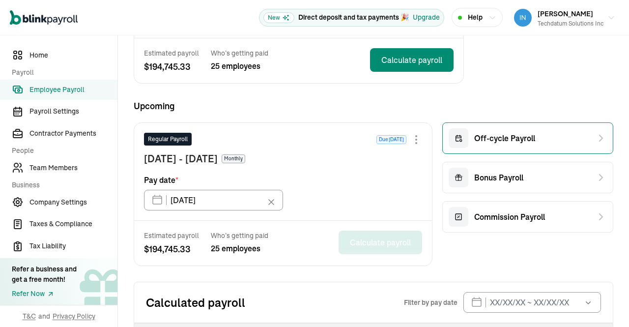
click at [506, 148] on div "Off-cycle Payroll" at bounding box center [528, 137] width 171 height 31
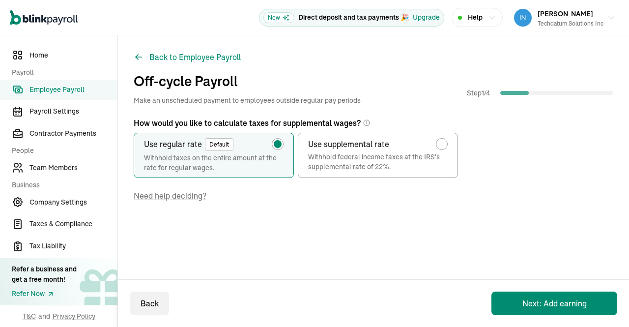
scroll to position [0, 0]
click at [542, 299] on button "Next: Add earning" at bounding box center [555, 304] width 126 height 24
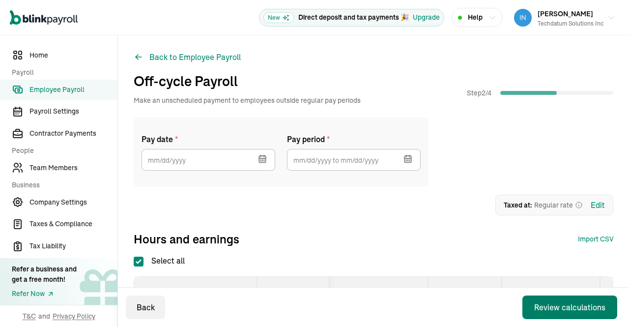
checkbox input "true"
click at [258, 160] on icon "button" at bounding box center [263, 159] width 10 height 10
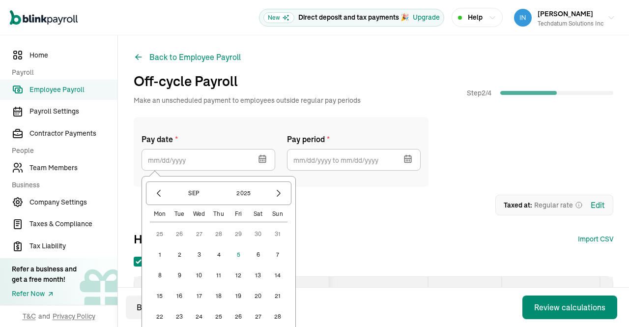
click at [258, 160] on icon "button" at bounding box center [263, 159] width 10 height 10
click at [157, 197] on icon "button" at bounding box center [159, 193] width 10 height 10
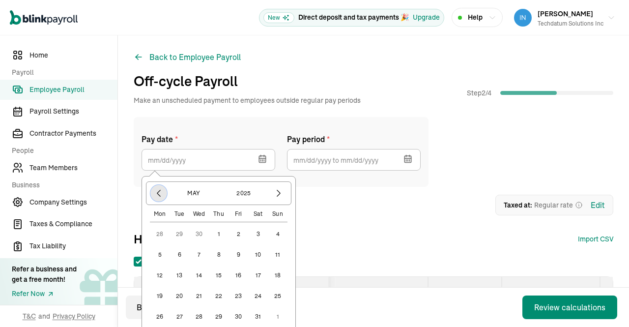
click at [157, 197] on icon "button" at bounding box center [159, 193] width 10 height 10
click at [273, 188] on button "button" at bounding box center [278, 193] width 17 height 17
click at [258, 277] on button "15" at bounding box center [258, 276] width 20 height 20
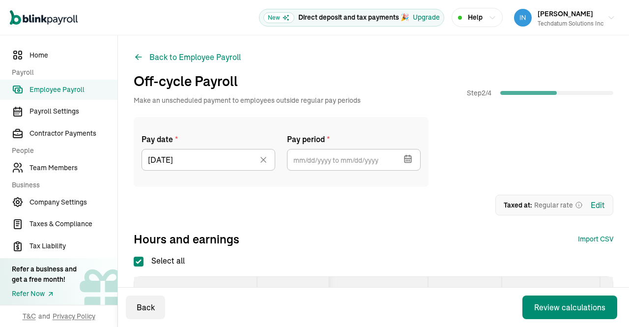
click at [411, 159] on icon "button" at bounding box center [408, 159] width 10 height 10
click at [444, 119] on div "Pay date * 03/15/2025 Mar 2025 Mon Tue Wed Thu Fri Sat Sun 24 25 26 27 28 1 2 3…" at bounding box center [374, 152] width 480 height 70
click at [519, 155] on div "Pay date * 03/15/2025 Mar 2025 Mon Tue Wed Thu Fri Sat Sun 24 25 26 27 28 1 2 3…" at bounding box center [374, 152] width 480 height 70
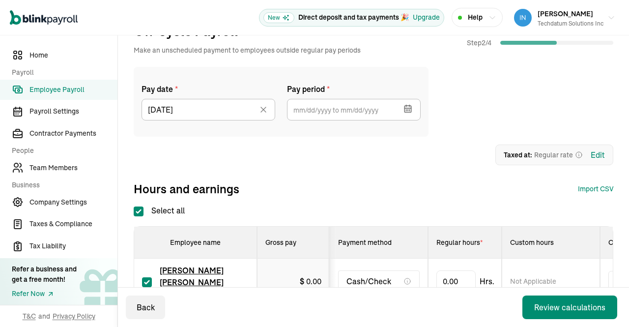
click at [410, 110] on icon "button" at bounding box center [410, 110] width 0 height 1
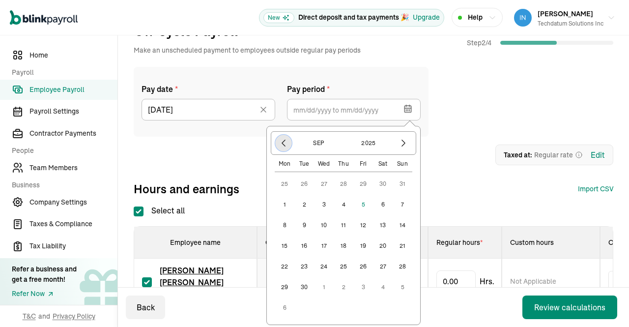
click at [286, 142] on icon "button" at bounding box center [284, 143] width 10 height 10
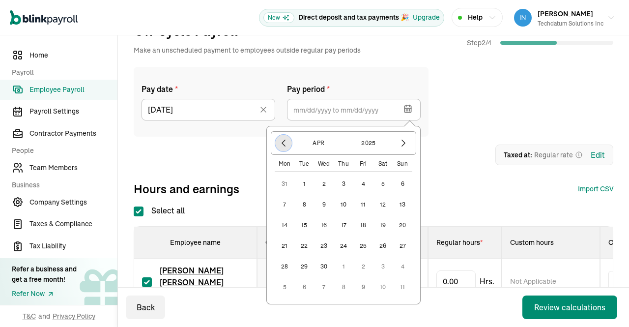
click at [286, 142] on icon "button" at bounding box center [284, 143] width 10 height 10
click at [405, 143] on icon "button" at bounding box center [403, 143] width 3 height 6
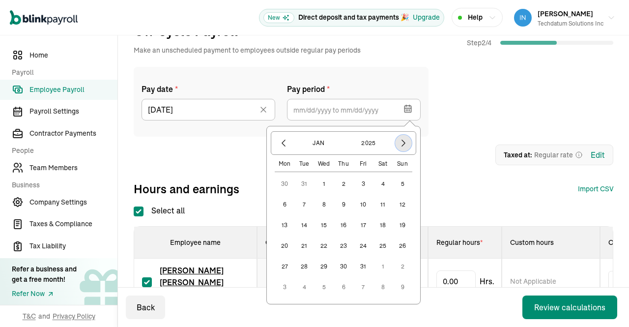
click at [407, 140] on icon "button" at bounding box center [404, 143] width 10 height 10
click at [381, 184] on button "1" at bounding box center [383, 184] width 20 height 20
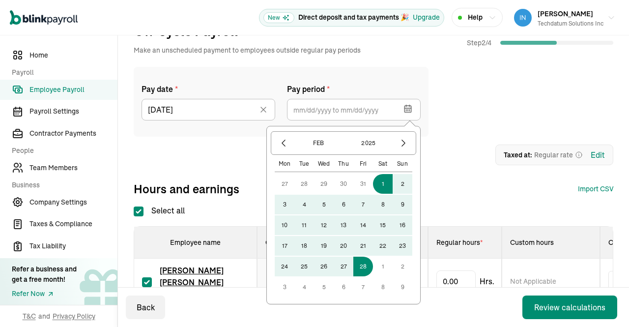
click at [363, 263] on button "28" at bounding box center [364, 267] width 20 height 20
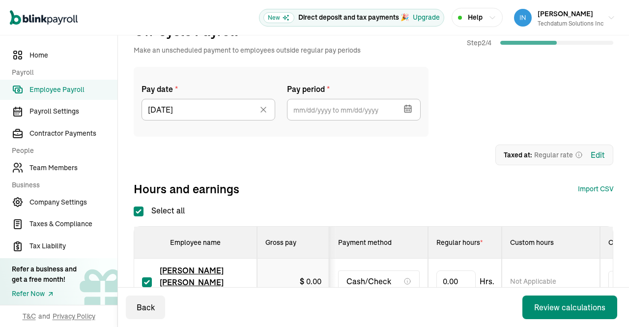
type input "02/01/2025 ~ 02/28/2025"
click at [471, 122] on div "Pay date * 03/15/2025 Mar 2025 Mon Tue Wed Thu Fri Sat Sun 24 25 26 27 28 1 2 3…" at bounding box center [374, 102] width 480 height 70
click at [136, 210] on input "Select all" at bounding box center [139, 212] width 10 height 10
checkbox input "false"
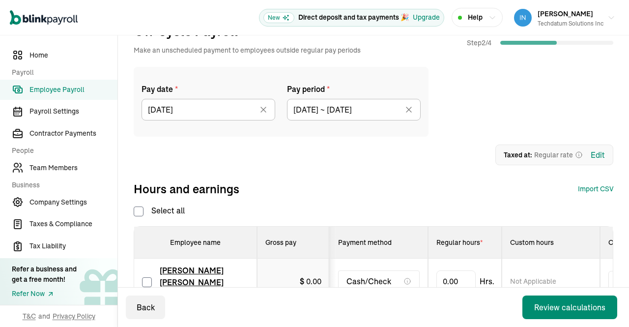
checkbox input "false"
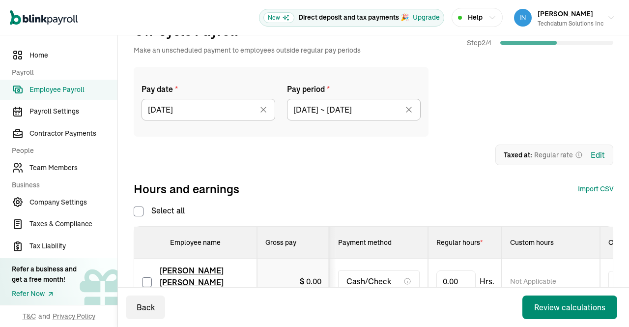
checkbox input "false"
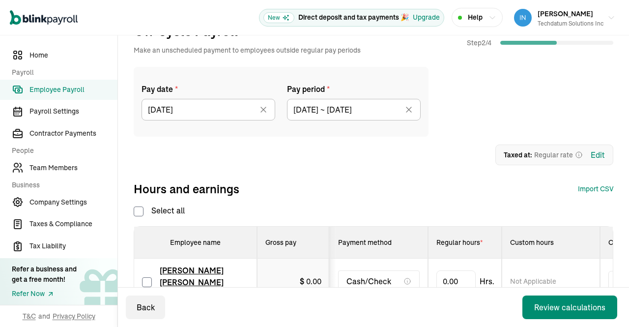
checkbox input "false"
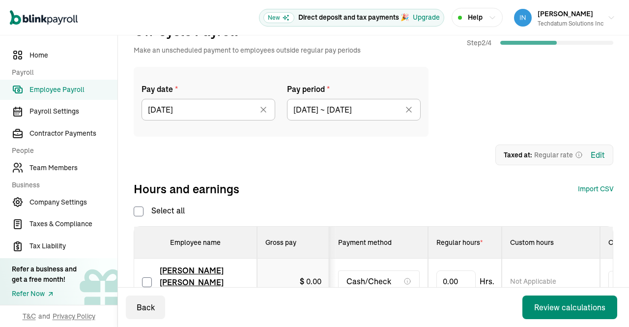
checkbox input "false"
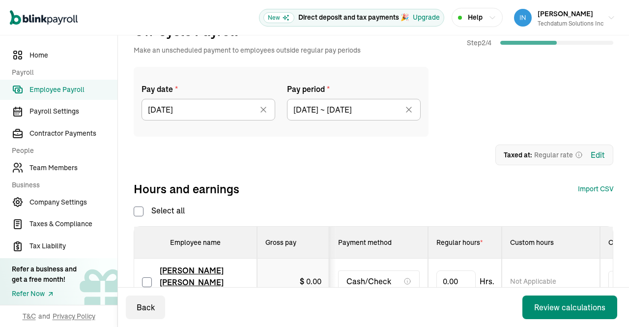
checkbox input "false"
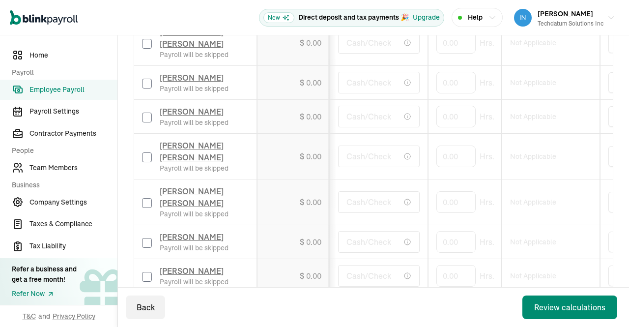
scroll to position [300, 0]
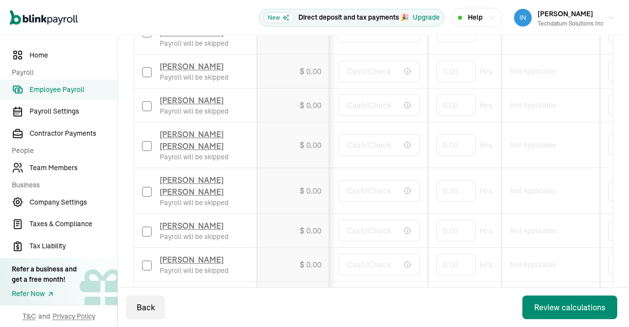
click at [143, 151] on input "checkbox" at bounding box center [147, 146] width 10 height 10
checkbox input "true"
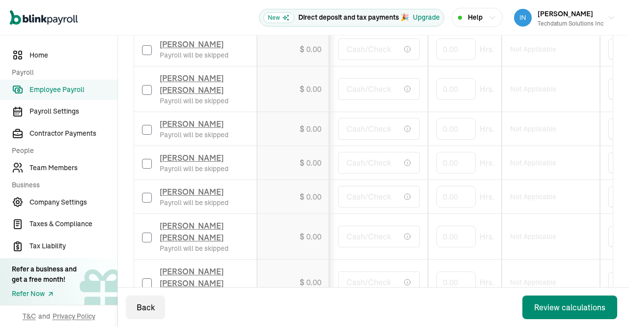
scroll to position [1010, 0]
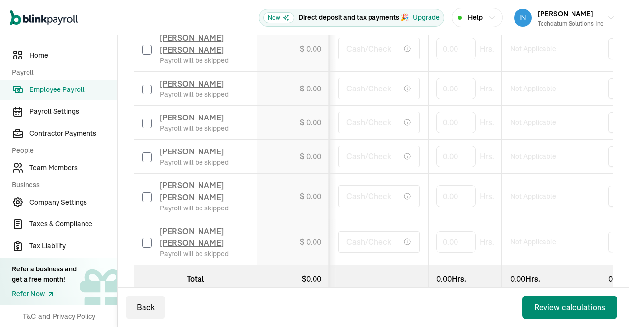
click at [146, 238] on input "checkbox" at bounding box center [147, 243] width 10 height 10
checkbox input "true"
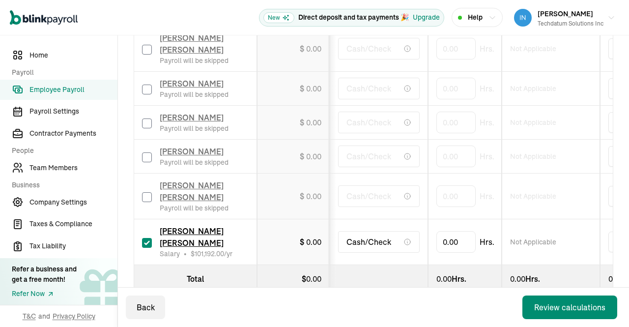
click at [146, 192] on input "checkbox" at bounding box center [147, 197] width 10 height 10
checkbox input "true"
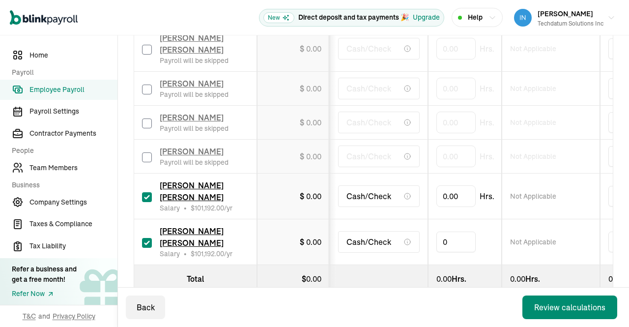
drag, startPoint x: 463, startPoint y: 221, endPoint x: 420, endPoint y: 216, distance: 43.1
type input "173.33333"
drag, startPoint x: 481, startPoint y: 219, endPoint x: 366, endPoint y: 217, distance: 115.6
drag, startPoint x: 465, startPoint y: 185, endPoint x: 383, endPoint y: 190, distance: 82.8
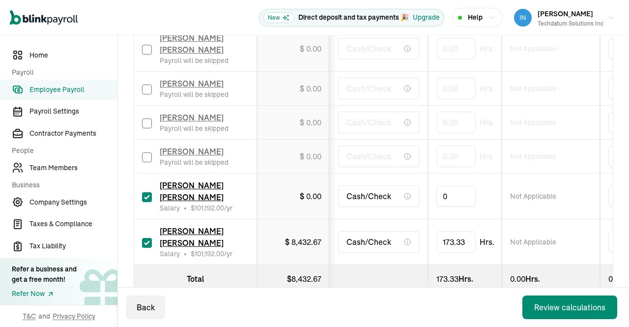
type input "173.33333"
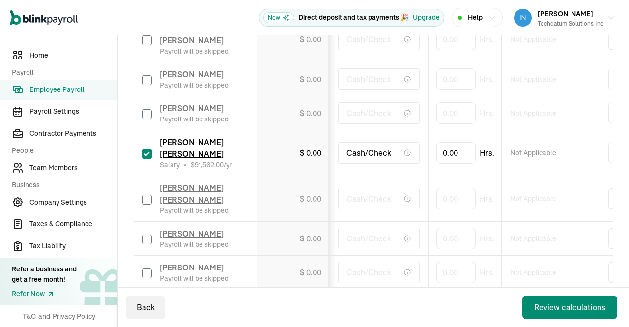
scroll to position [267, 0]
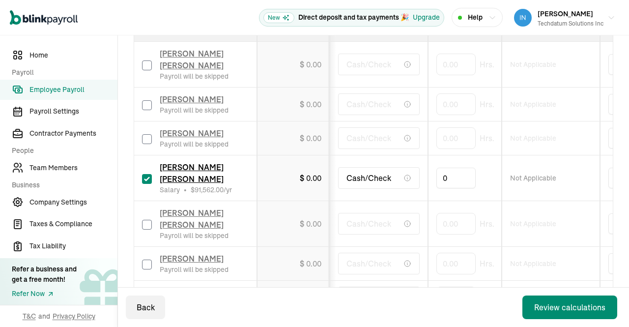
drag, startPoint x: 456, startPoint y: 189, endPoint x: 391, endPoint y: 187, distance: 64.9
type input "173.33333"
click at [592, 190] on td "Not Applicable" at bounding box center [551, 178] width 98 height 46
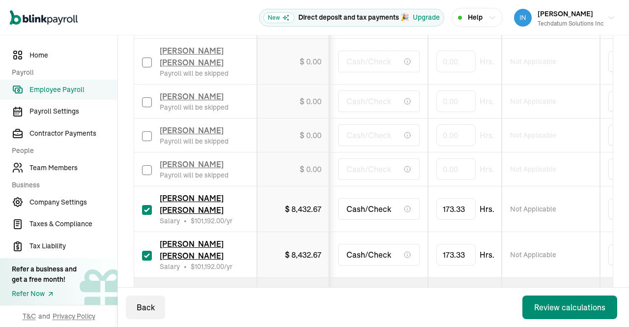
scroll to position [1000, 0]
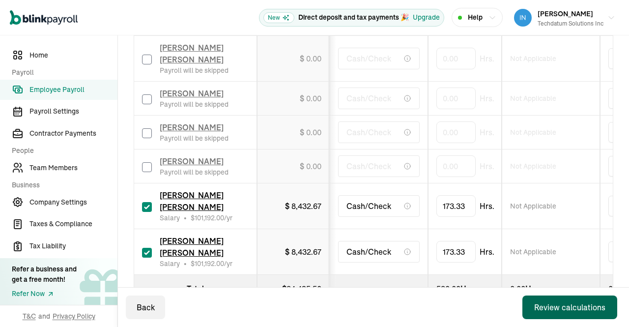
click at [544, 298] on button "Review calculations" at bounding box center [570, 308] width 95 height 24
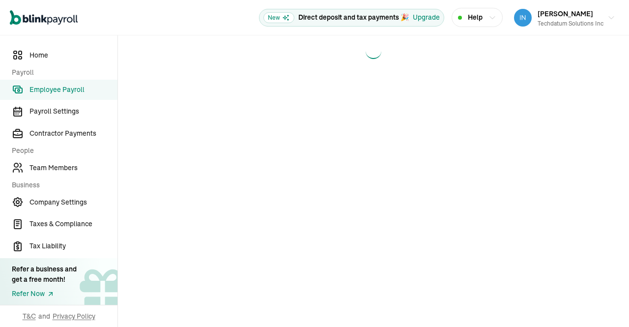
scroll to position [0, 0]
click at [629, 63] on div "Open main menu New Direct deposit and tax payments 🎉 Upgrade Help Prasad Rao Te…" at bounding box center [314, 163] width 629 height 327
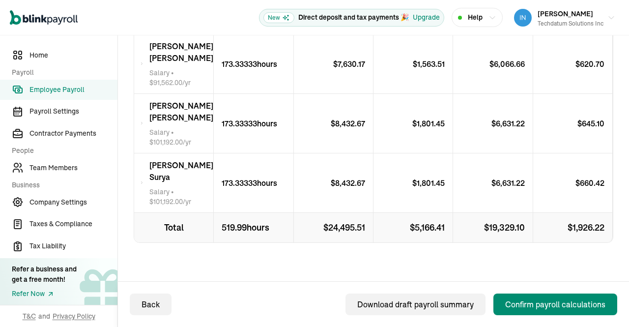
scroll to position [277, 0]
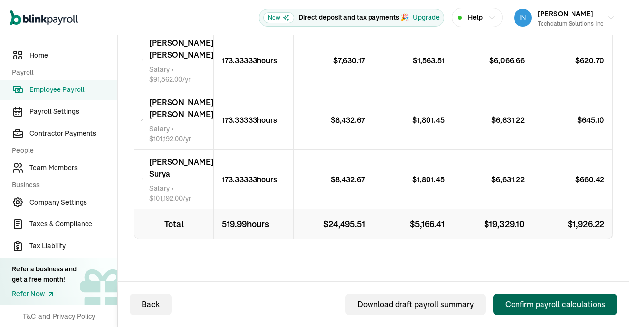
click at [538, 304] on div "Confirm payroll calculations" at bounding box center [556, 305] width 100 height 12
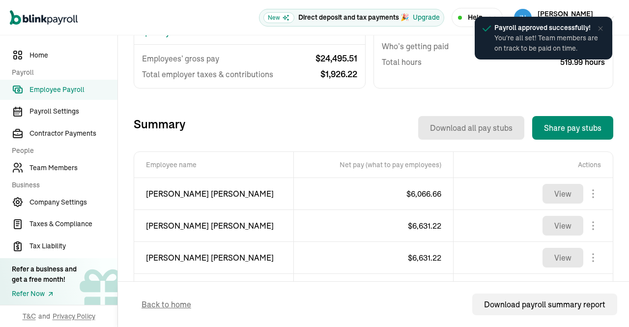
click at [57, 89] on span "Employee Payroll" at bounding box center [74, 90] width 88 height 10
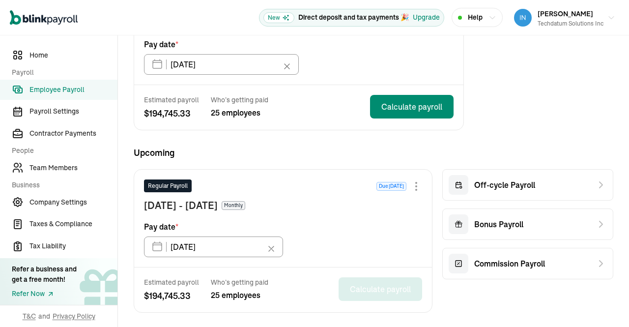
scroll to position [144, 0]
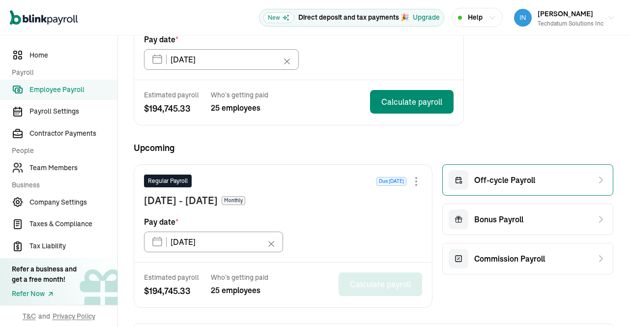
click at [522, 183] on span "Off-cycle Payroll" at bounding box center [505, 180] width 61 height 12
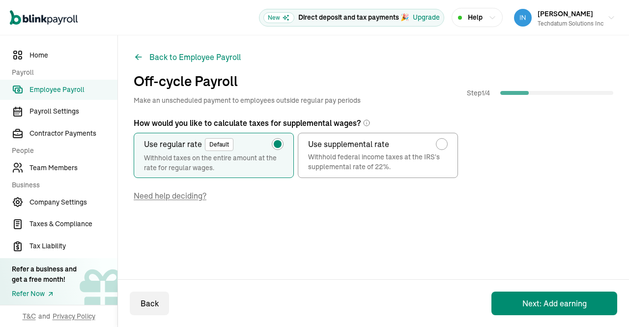
scroll to position [0, 0]
click at [545, 300] on button "Next: Add earning" at bounding box center [555, 304] width 126 height 24
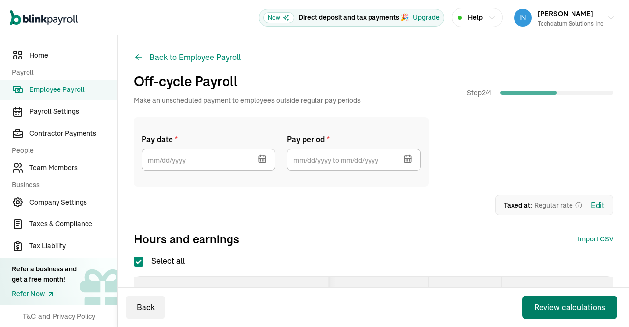
checkbox input "true"
click at [263, 158] on icon "button" at bounding box center [263, 159] width 10 height 10
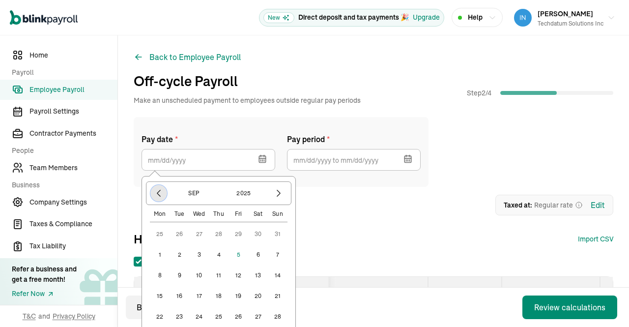
click at [160, 190] on icon "button" at bounding box center [159, 193] width 10 height 10
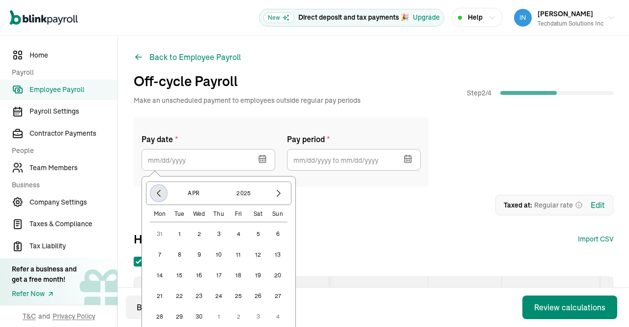
click at [160, 190] on icon "button" at bounding box center [159, 193] width 10 height 10
click at [276, 189] on icon "button" at bounding box center [279, 193] width 10 height 10
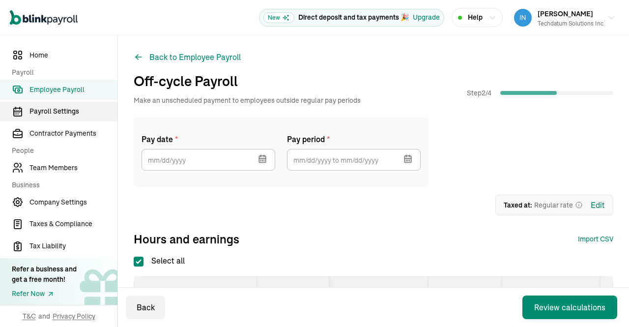
click at [63, 108] on span "Payroll Settings" at bounding box center [74, 111] width 88 height 10
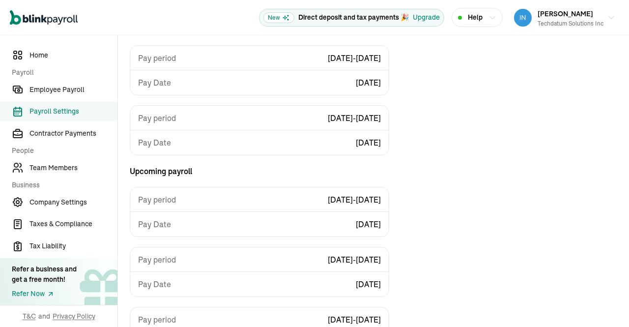
scroll to position [246, 0]
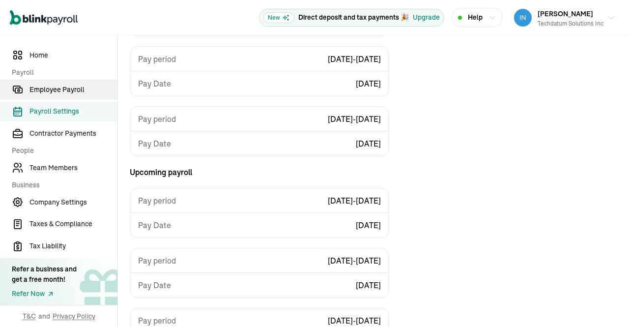
click at [67, 86] on span "Employee Payroll" at bounding box center [74, 90] width 88 height 10
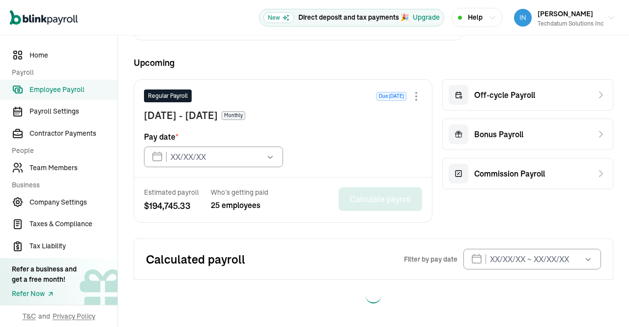
type input "01/31/2025"
type input "09/30/2025"
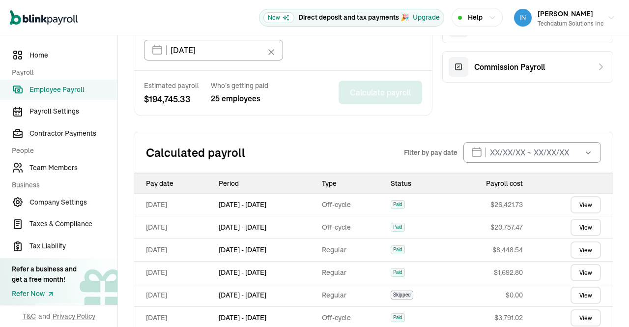
scroll to position [342, 0]
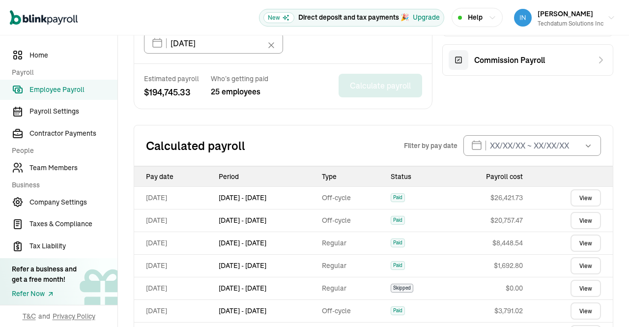
click at [572, 196] on link "View" at bounding box center [586, 197] width 30 height 17
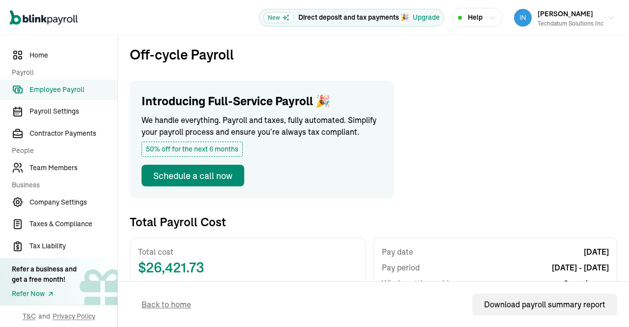
scroll to position [0, 0]
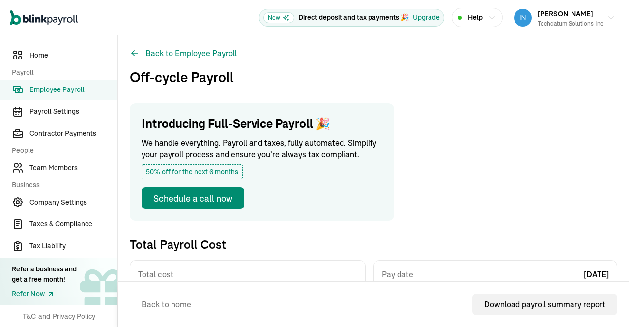
click at [228, 57] on button "Back to Employee Payroll" at bounding box center [183, 53] width 107 height 12
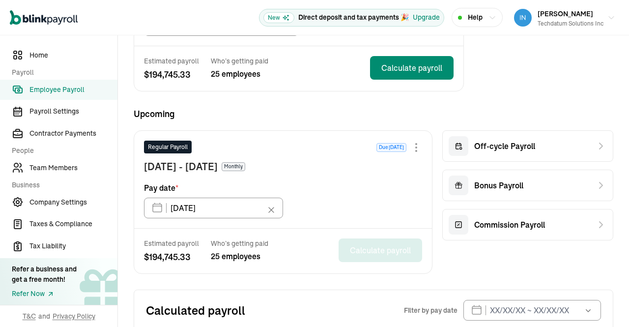
scroll to position [297, 0]
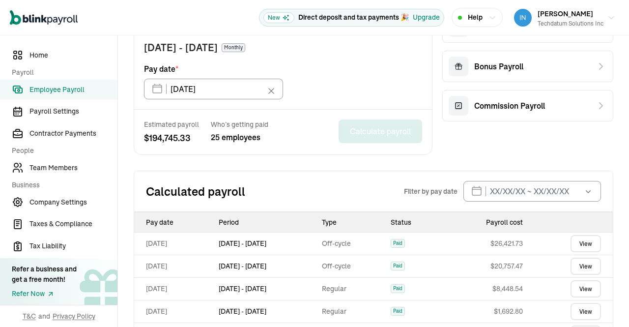
click at [571, 265] on link "View" at bounding box center [586, 266] width 30 height 17
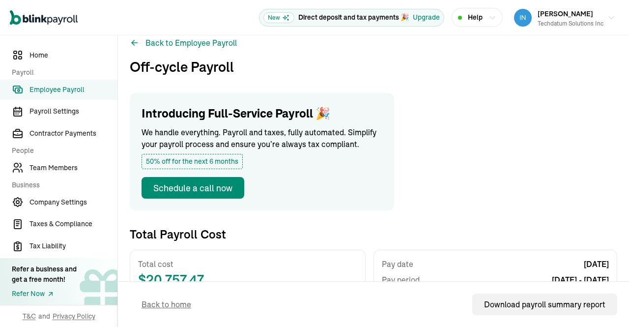
scroll to position [0, 0]
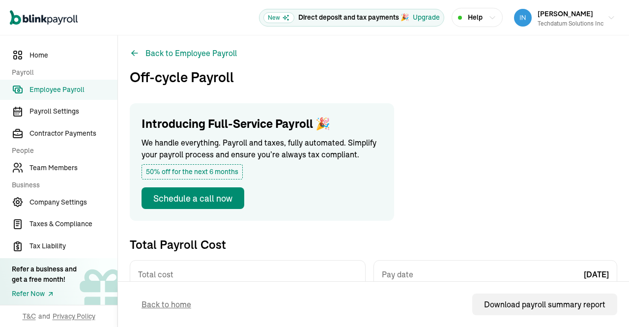
click at [53, 86] on span "Employee Payroll" at bounding box center [74, 90] width 88 height 10
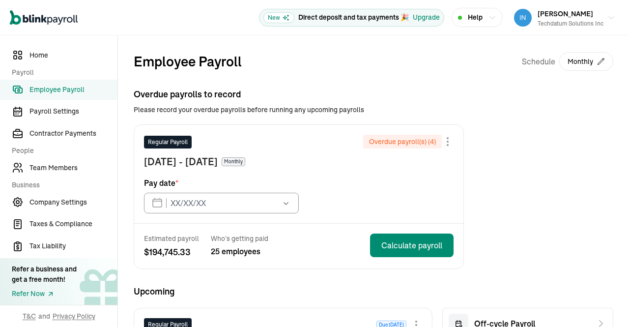
type input "01/31/2025"
type input "09/30/2025"
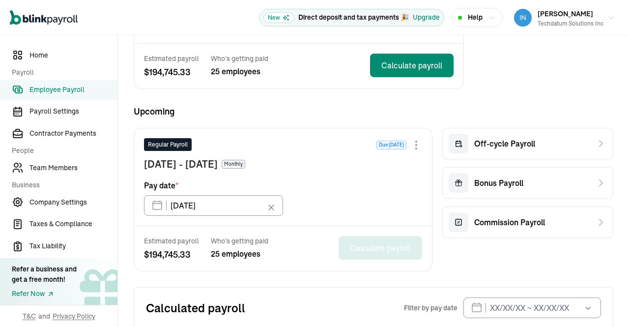
scroll to position [179, 0]
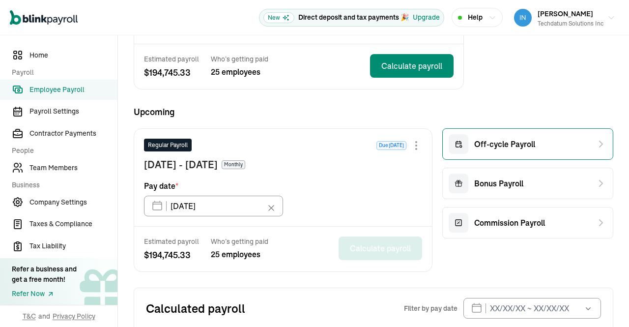
click at [508, 145] on span "Off-cycle Payroll" at bounding box center [505, 144] width 61 height 12
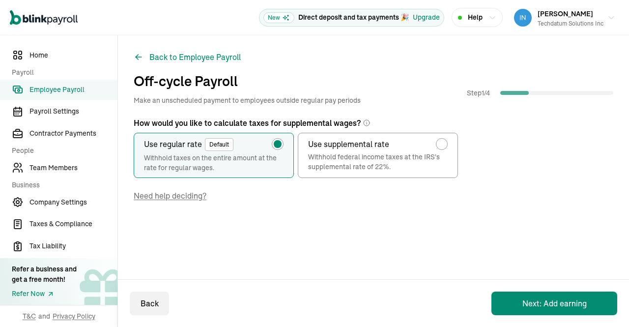
scroll to position [0, 0]
click at [522, 315] on button "Next: Add earning" at bounding box center [555, 304] width 126 height 24
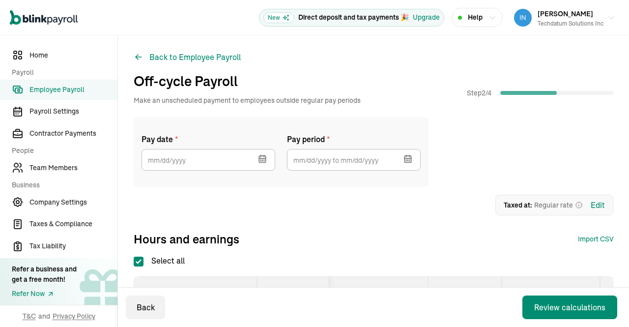
checkbox input "true"
click at [265, 159] on icon "button" at bounding box center [263, 159] width 10 height 10
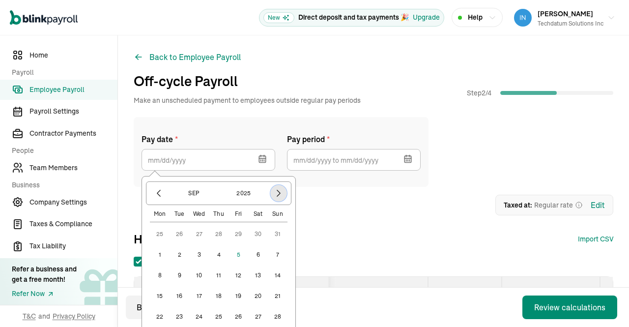
click at [278, 194] on icon "button" at bounding box center [279, 193] width 10 height 10
click at [158, 191] on icon "button" at bounding box center [159, 193] width 10 height 10
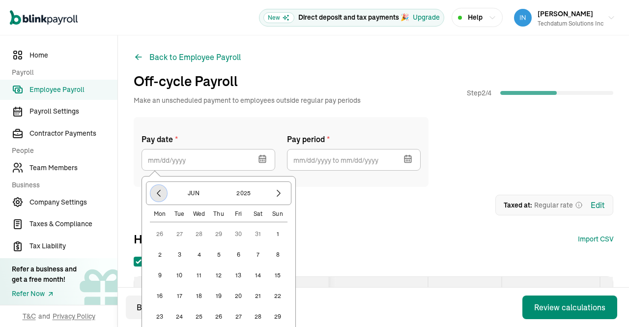
click at [158, 191] on icon "button" at bounding box center [159, 193] width 10 height 10
click at [179, 273] on button "15" at bounding box center [180, 276] width 20 height 20
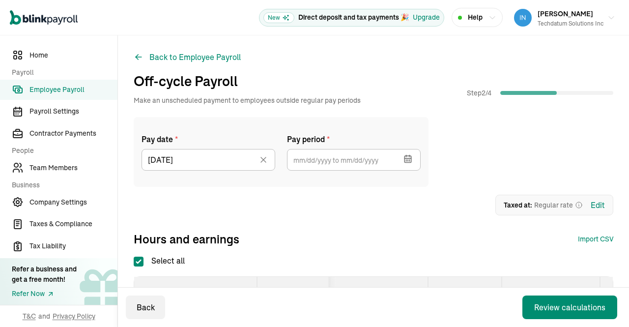
click at [408, 162] on icon "button" at bounding box center [408, 159] width 10 height 10
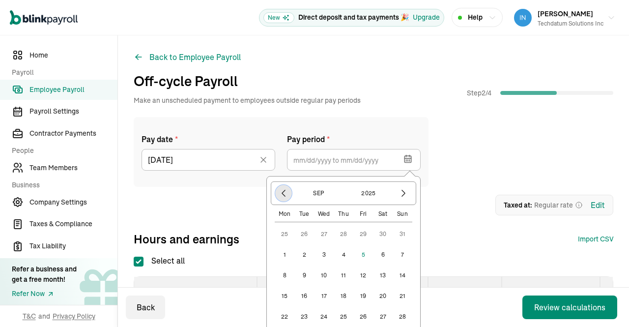
click at [289, 195] on button "button" at bounding box center [283, 193] width 17 height 17
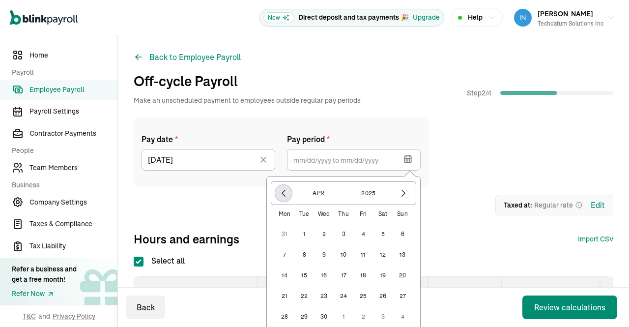
click at [289, 195] on button "button" at bounding box center [283, 193] width 17 height 17
click at [403, 191] on icon "button" at bounding box center [404, 193] width 10 height 10
click at [383, 234] on button "1" at bounding box center [383, 234] width 20 height 20
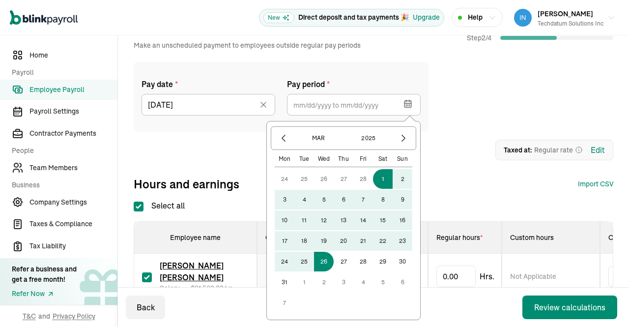
scroll to position [65, 0]
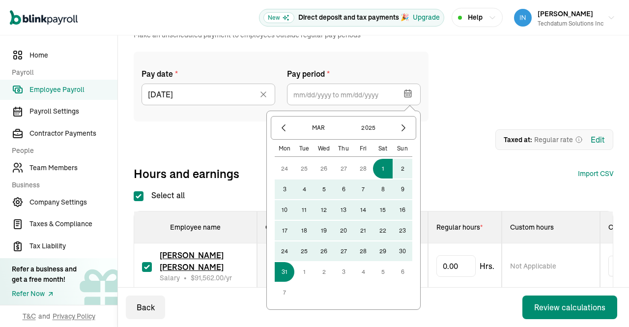
click at [288, 273] on button "31" at bounding box center [285, 272] width 20 height 20
type input "03/01/2025 ~ 03/31/2025"
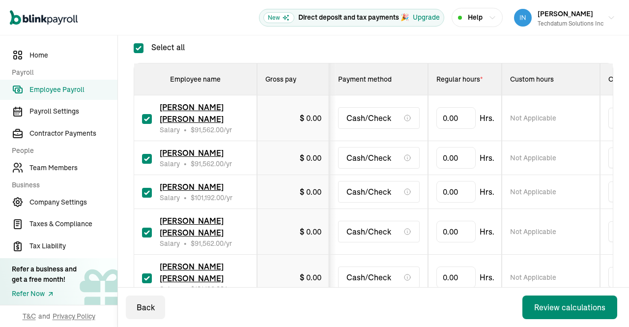
scroll to position [216, 0]
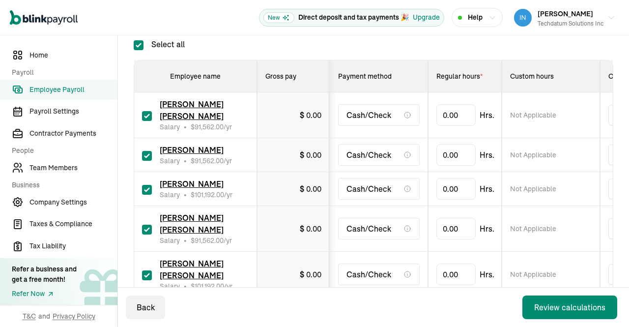
click at [141, 42] on input "Select all" at bounding box center [139, 45] width 10 height 10
checkbox input "false"
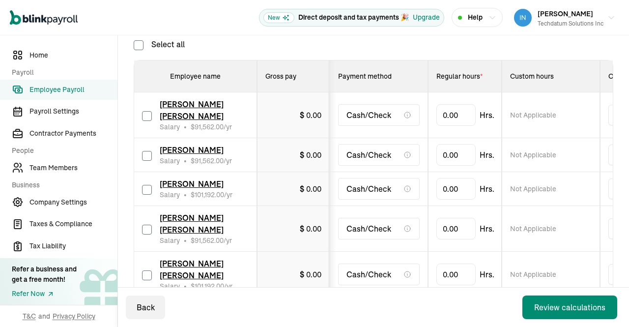
checkbox input "false"
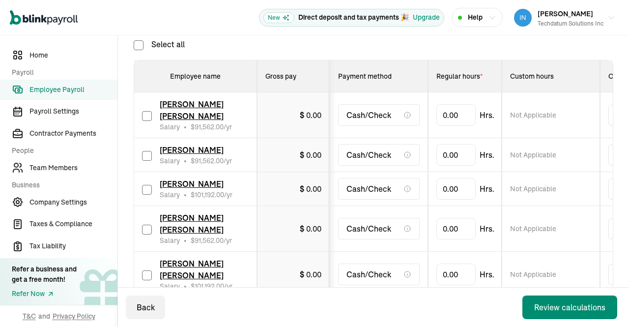
checkbox input "false"
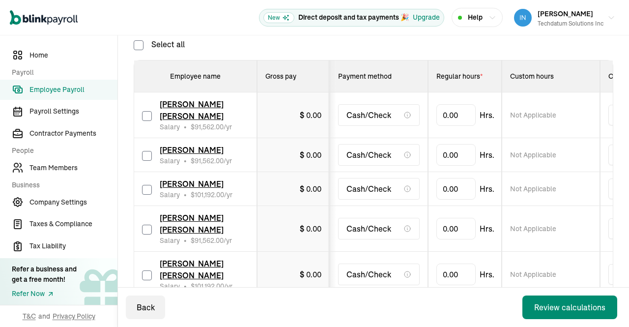
checkbox input "false"
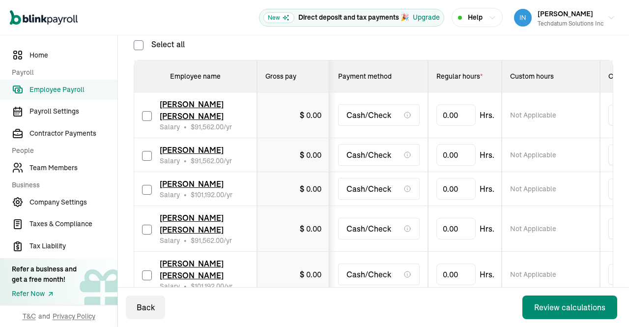
checkbox input "false"
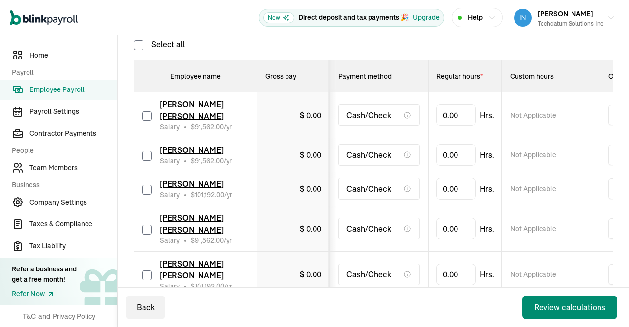
checkbox input "false"
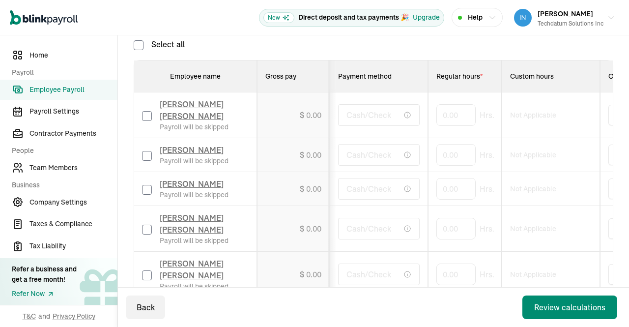
click at [149, 235] on input "checkbox" at bounding box center [147, 230] width 10 height 10
checkbox input "true"
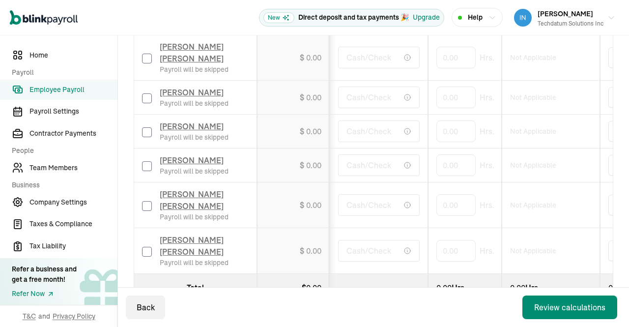
scroll to position [1010, 0]
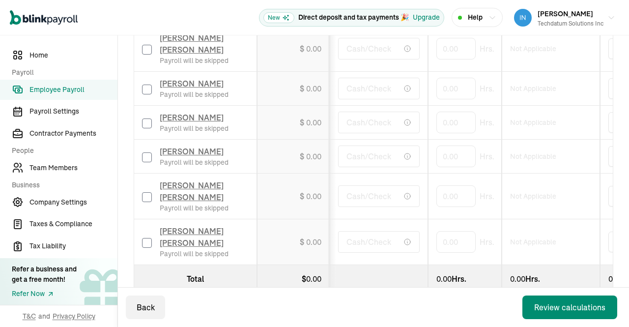
click at [144, 192] on input "checkbox" at bounding box center [147, 197] width 10 height 10
checkbox input "true"
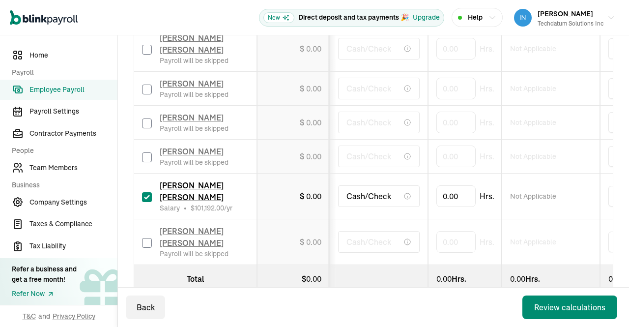
click at [145, 238] on input "checkbox" at bounding box center [147, 243] width 10 height 10
checkbox input "true"
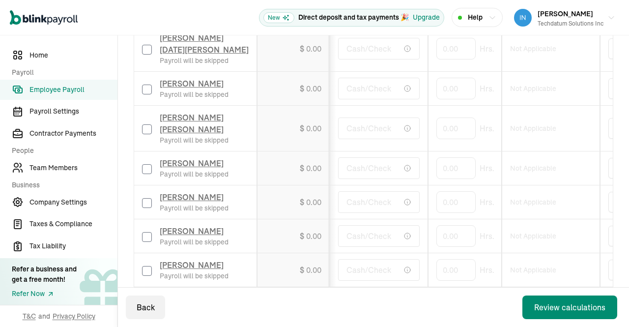
scroll to position [668, 0]
click at [146, 166] on input "checkbox" at bounding box center [147, 171] width 10 height 10
checkbox input "true"
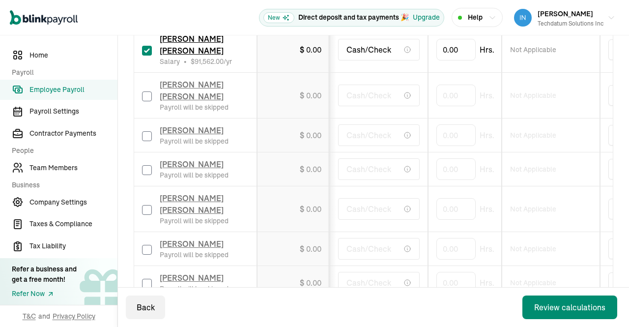
scroll to position [342, 0]
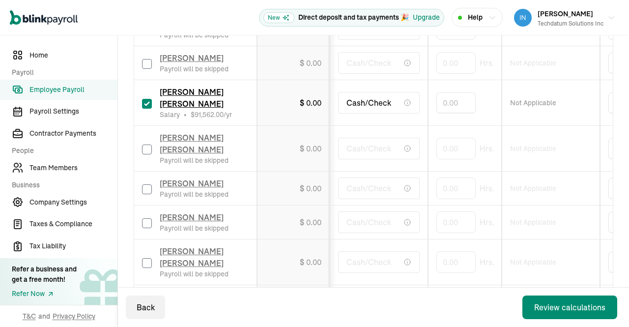
type input "173.33333"
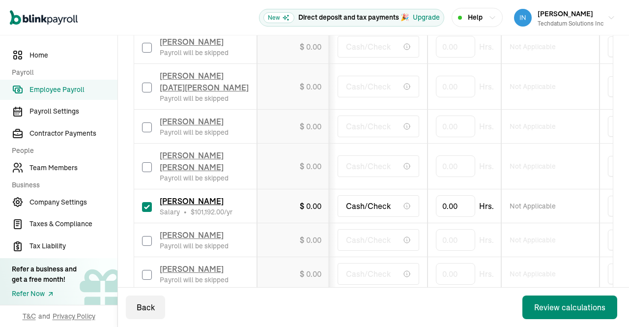
scroll to position [632, 0]
type input "173.33333"
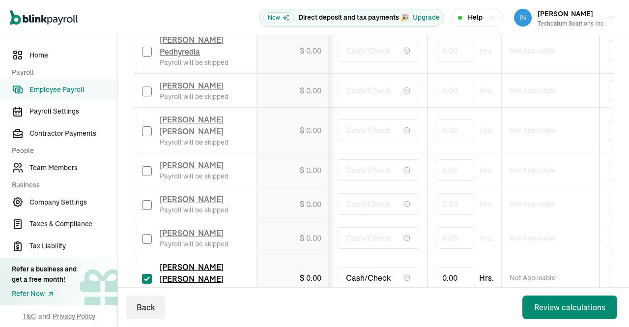
scroll to position [1010, 0]
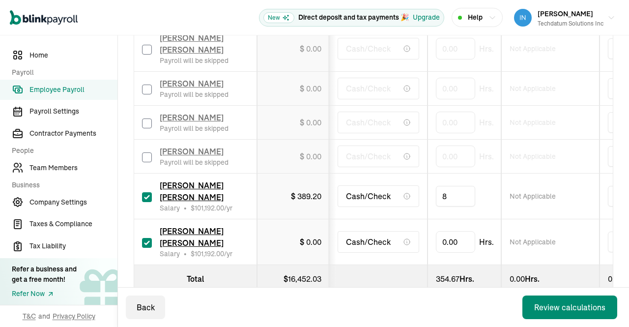
type input "80"
type input "173.33333"
click at [327, 299] on div "Back Review calculations" at bounding box center [373, 307] width 511 height 39
click at [470, 294] on div "Back Review calculations" at bounding box center [373, 307] width 511 height 39
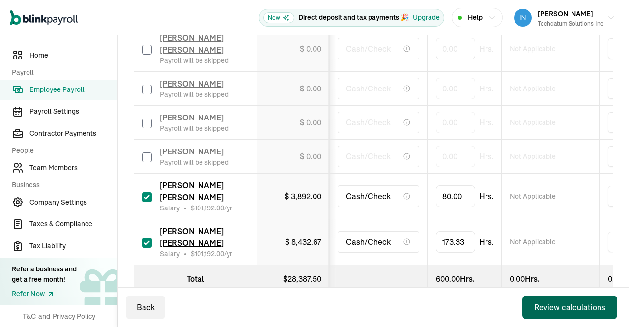
click at [545, 307] on div "Review calculations" at bounding box center [570, 307] width 71 height 12
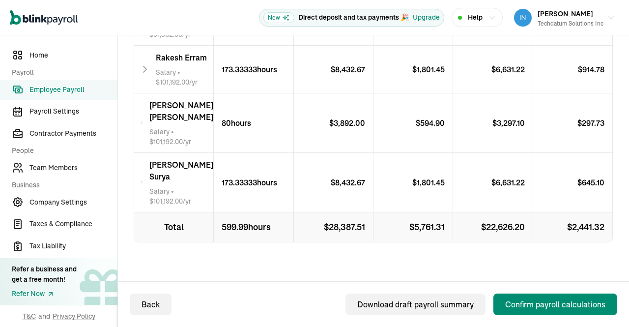
scroll to position [325, 0]
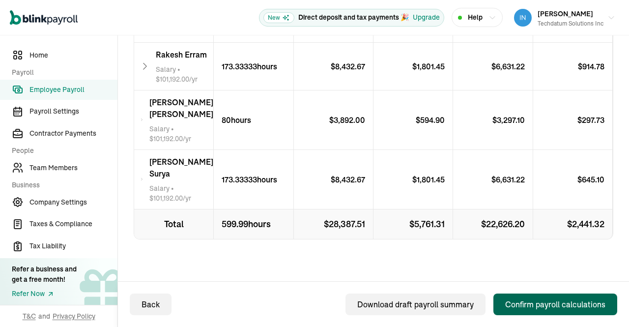
click at [548, 304] on div "Confirm payroll calculations" at bounding box center [556, 305] width 100 height 12
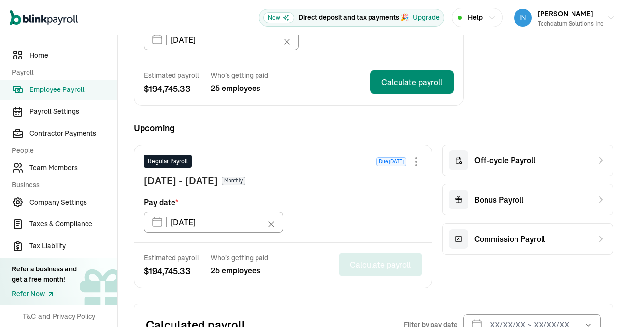
scroll to position [168, 0]
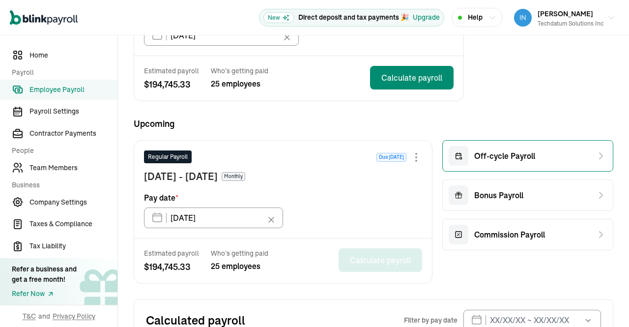
click at [510, 157] on span "Off-cycle Payroll" at bounding box center [505, 156] width 61 height 12
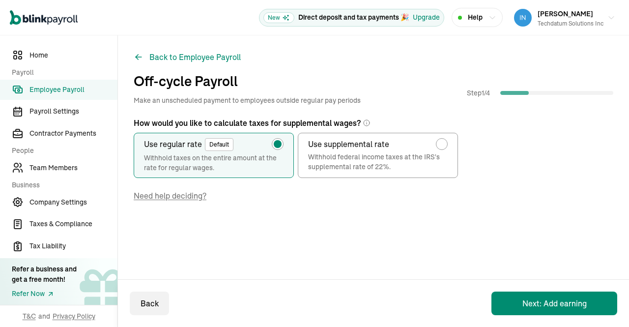
scroll to position [0, 0]
click at [551, 299] on button "Next: Add earning" at bounding box center [555, 304] width 126 height 24
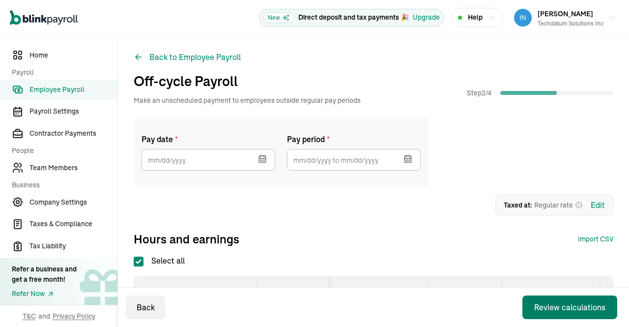
checkbox input "true"
click at [261, 158] on icon "button" at bounding box center [262, 158] width 6 height 0
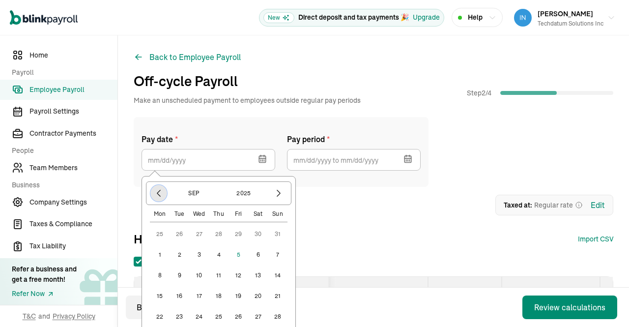
click at [158, 195] on icon "button" at bounding box center [159, 193] width 10 height 10
click at [219, 274] on button "15" at bounding box center [219, 276] width 20 height 20
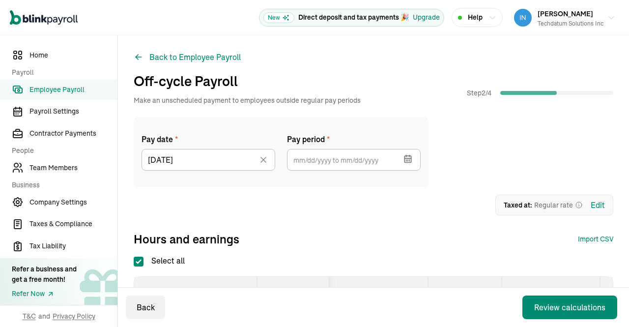
click at [412, 159] on icon "button" at bounding box center [408, 159] width 10 height 10
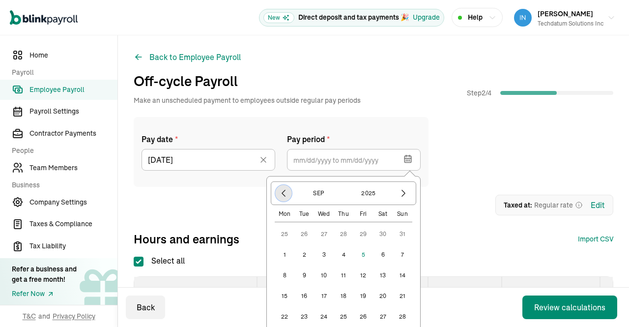
click at [283, 192] on icon "button" at bounding box center [283, 193] width 3 height 6
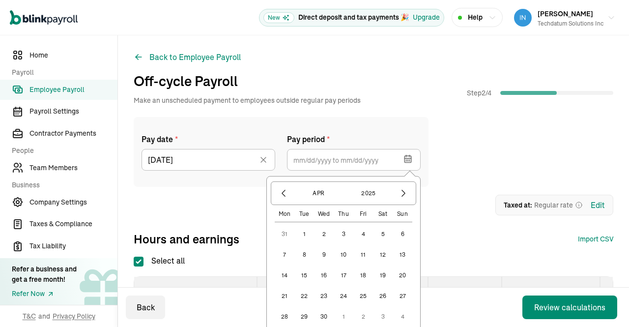
click at [302, 231] on button "1" at bounding box center [305, 234] width 20 height 20
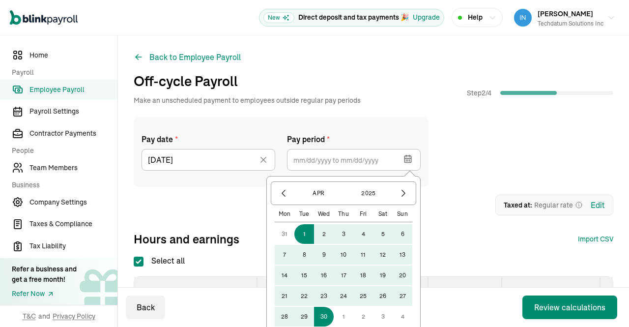
click at [327, 317] on button "30" at bounding box center [324, 317] width 20 height 20
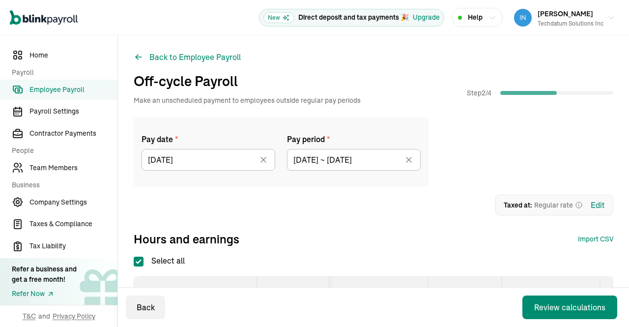
type input "04/01/2025 ~ 04/30/2025"
click at [504, 143] on div "Pay date * 05/15/2025 May 2025 Mon Tue Wed Thu Fri Sat Sun 28 29 30 1 2 3 4 5 6…" at bounding box center [374, 152] width 480 height 70
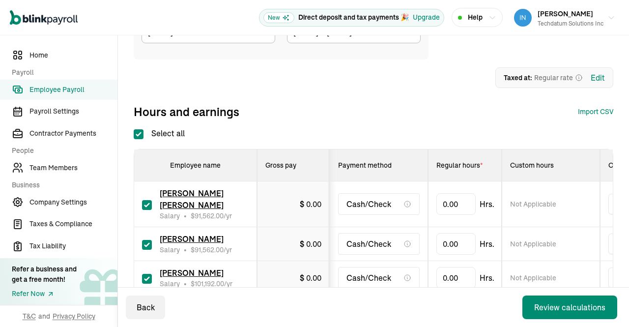
scroll to position [130, 0]
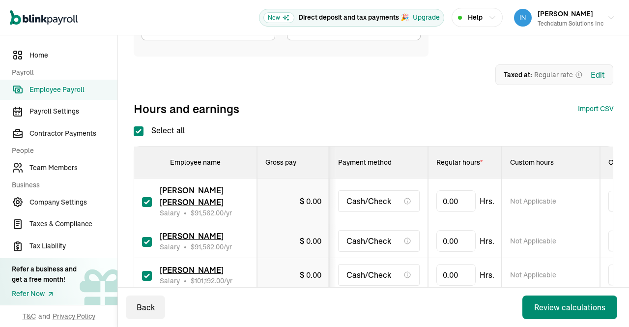
click at [141, 130] on input "Select all" at bounding box center [139, 131] width 10 height 10
checkbox input "false"
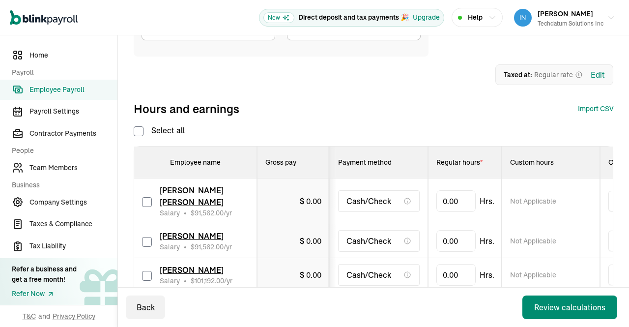
checkbox input "false"
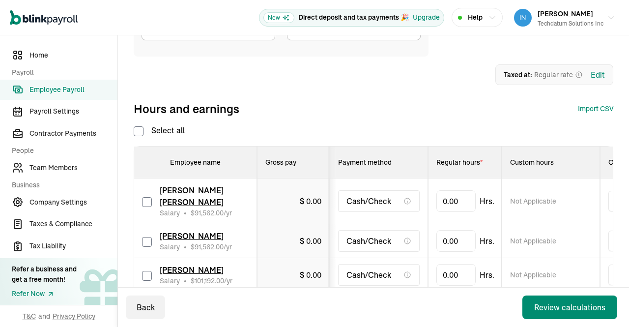
checkbox input "false"
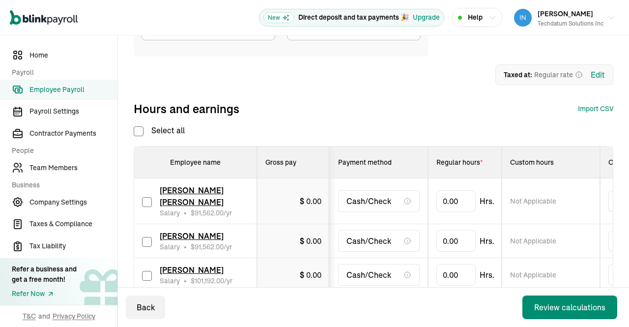
checkbox input "false"
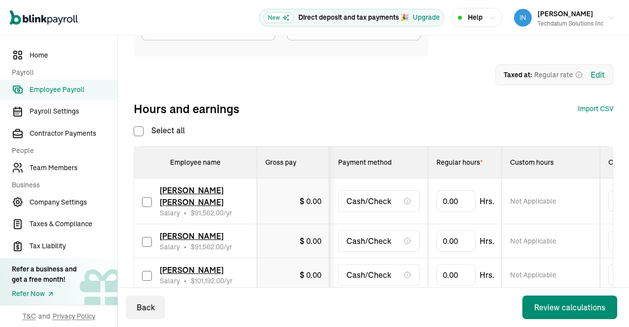
checkbox input "false"
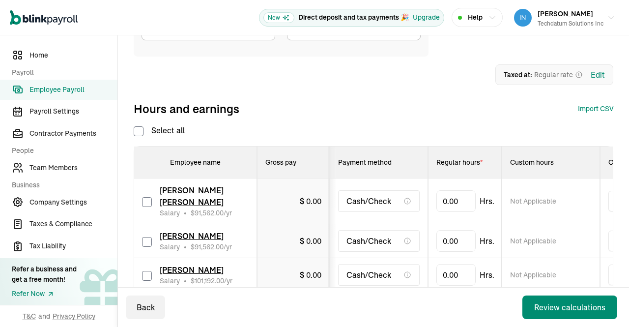
checkbox input "false"
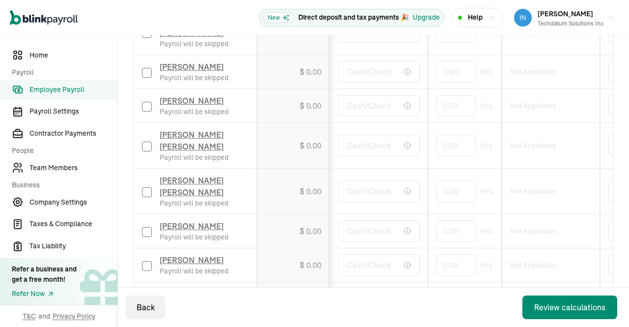
scroll to position [313, 0]
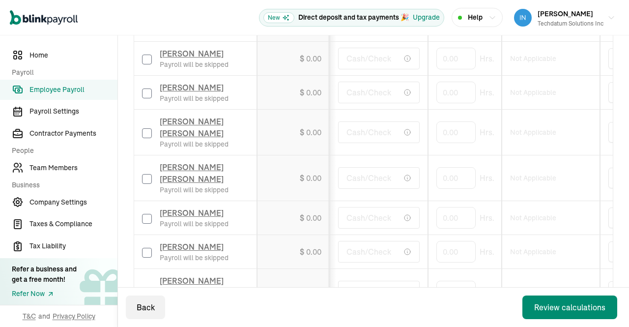
click at [146, 138] on input "checkbox" at bounding box center [147, 133] width 10 height 10
checkbox input "true"
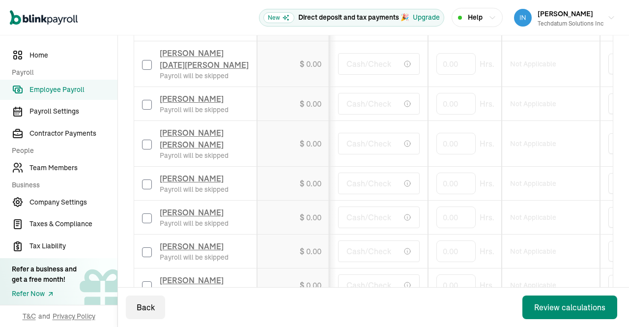
scroll to position [656, 0]
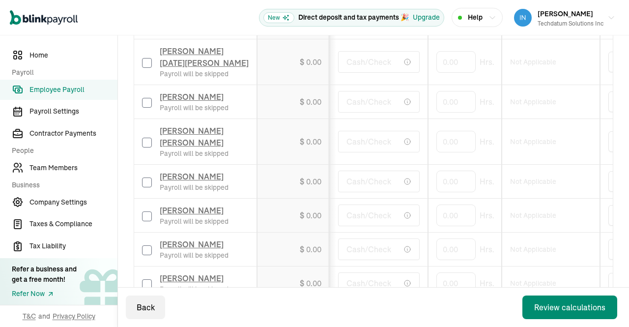
click at [148, 178] on input "checkbox" at bounding box center [147, 183] width 10 height 10
checkbox input "true"
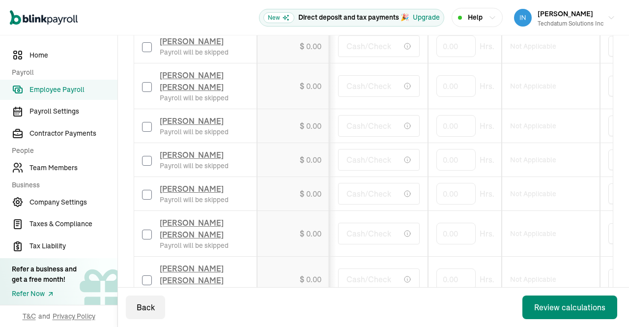
scroll to position [1010, 0]
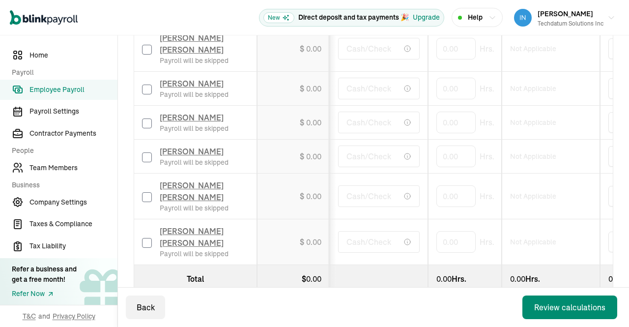
click at [147, 192] on input "checkbox" at bounding box center [147, 197] width 10 height 10
checkbox input "true"
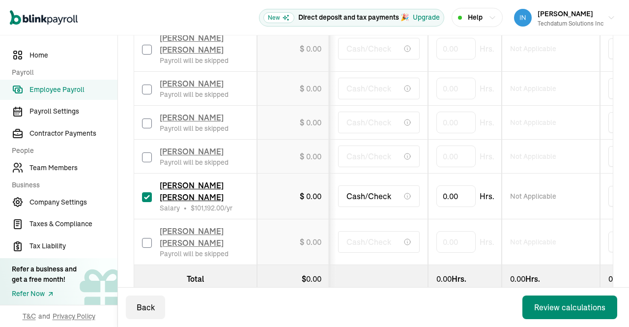
click at [148, 238] on input "checkbox" at bounding box center [147, 243] width 10 height 10
checkbox input "true"
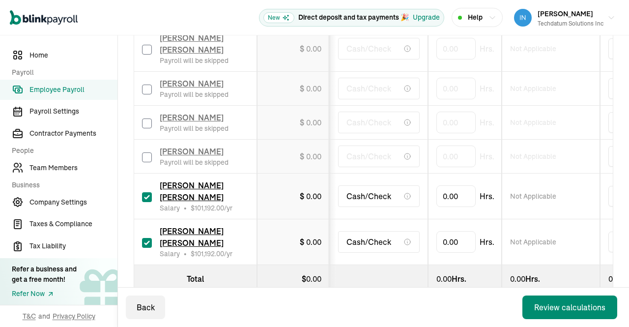
click at [148, 192] on input "checkbox" at bounding box center [147, 197] width 10 height 10
checkbox input "false"
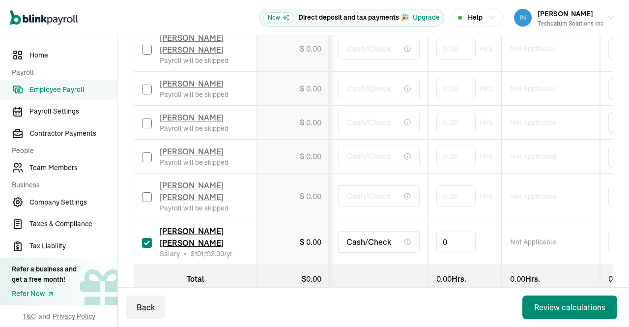
drag, startPoint x: 463, startPoint y: 218, endPoint x: 383, endPoint y: 215, distance: 80.2
drag, startPoint x: 491, startPoint y: 217, endPoint x: 383, endPoint y: 213, distance: 108.8
type input "173.33333"
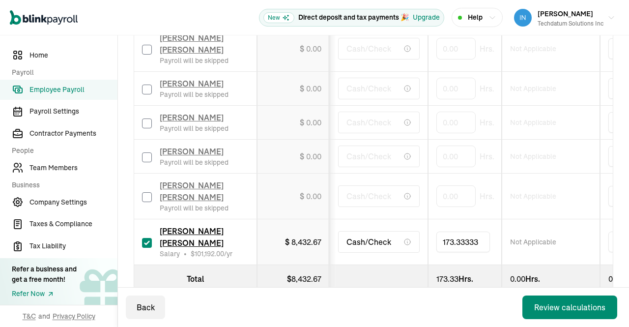
drag, startPoint x: 482, startPoint y: 218, endPoint x: 381, endPoint y: 224, distance: 101.5
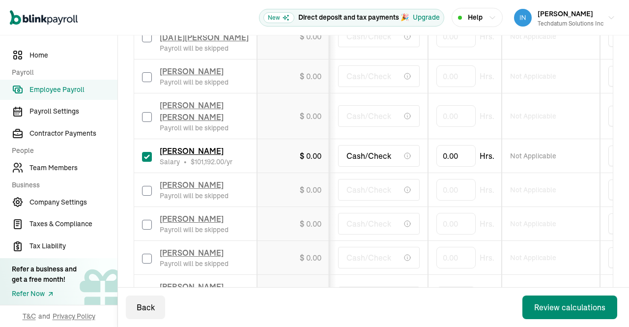
scroll to position [676, 0]
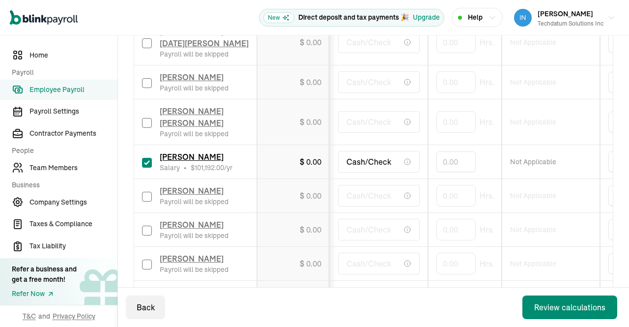
type input "173.33333"
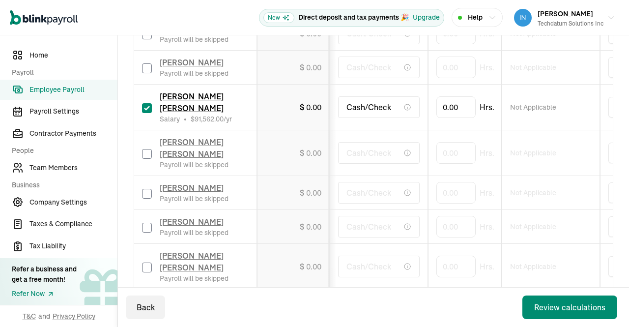
scroll to position [326, 0]
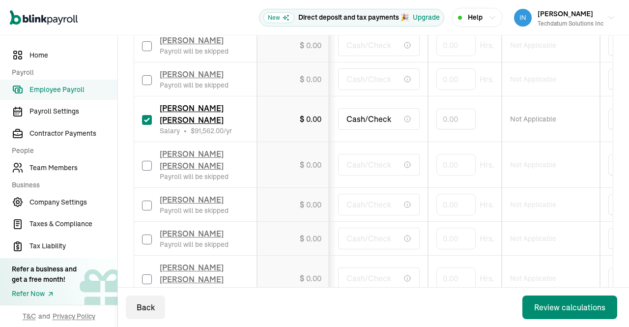
type input "173.33333"
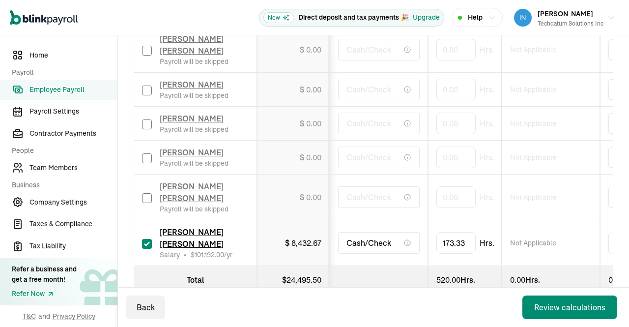
scroll to position [1010, 0]
click at [560, 305] on div "Review calculations" at bounding box center [570, 307] width 71 height 12
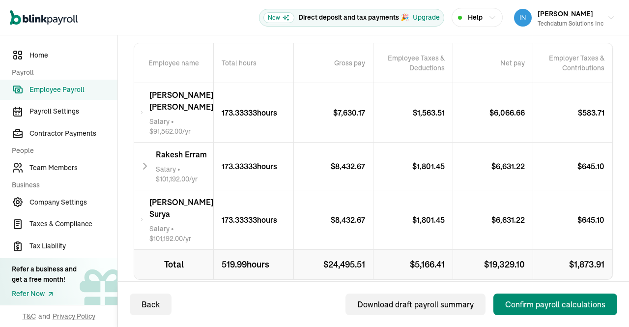
scroll to position [223, 0]
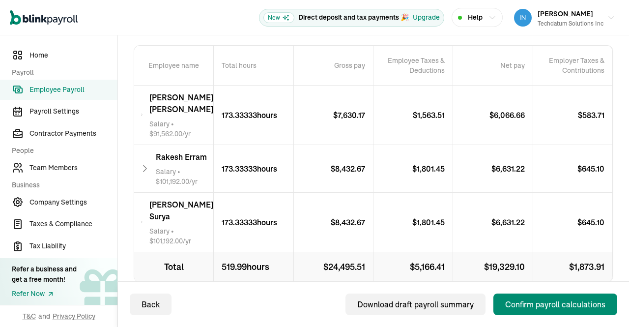
click at [144, 220] on icon at bounding box center [141, 222] width 3 height 12
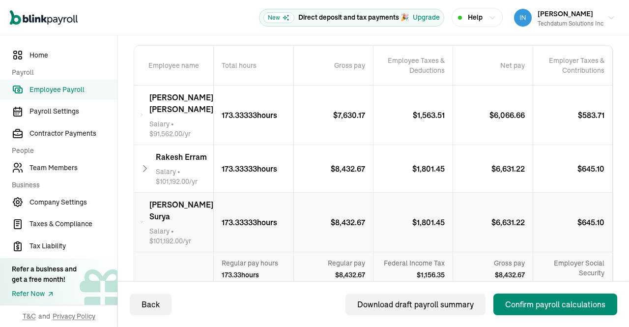
click at [142, 167] on icon at bounding box center [145, 169] width 10 height 12
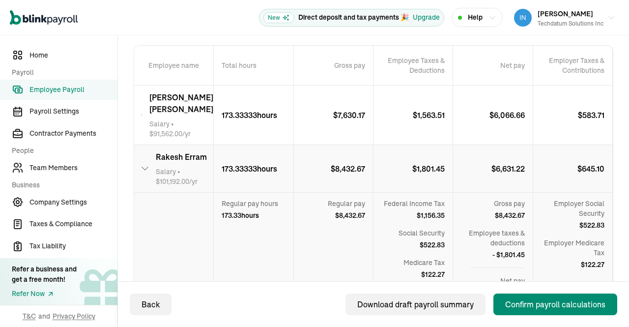
click at [143, 114] on icon at bounding box center [141, 115] width 3 height 12
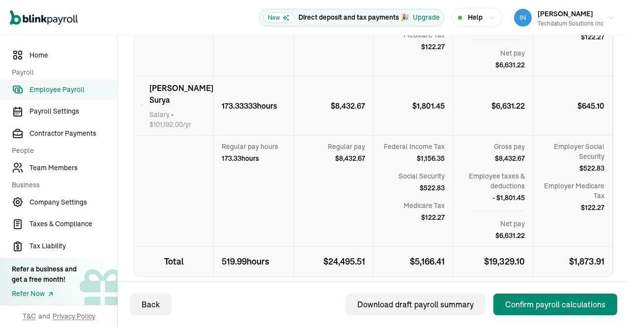
scroll to position [598, 0]
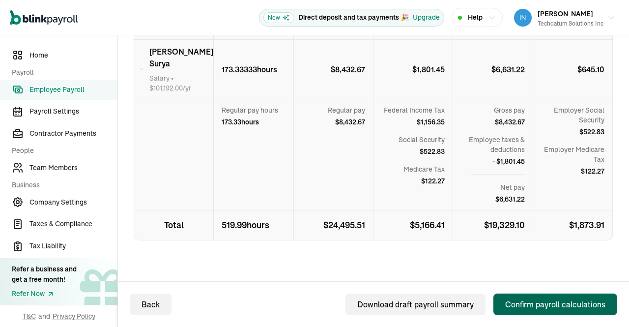
click at [565, 308] on div "Confirm payroll calculations" at bounding box center [556, 305] width 100 height 12
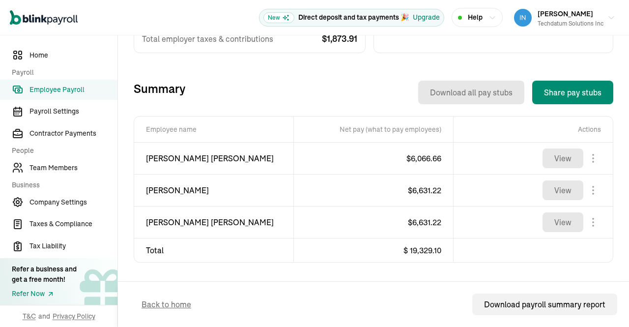
scroll to position [231, 0]
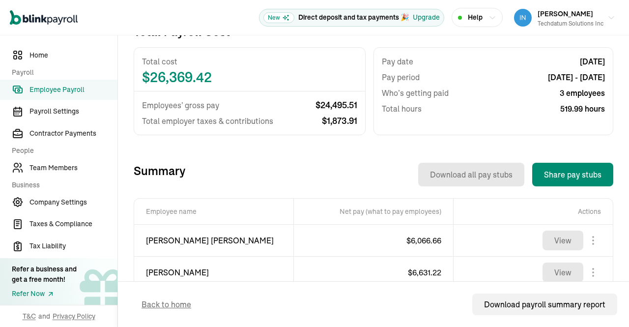
click at [57, 89] on span "Employee Payroll" at bounding box center [74, 90] width 88 height 10
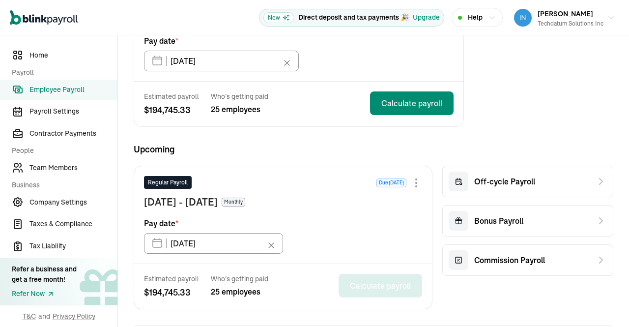
scroll to position [145, 0]
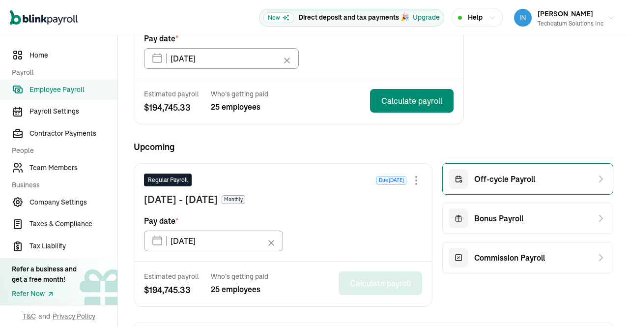
click at [513, 189] on div "Off-cycle Payroll" at bounding box center [528, 178] width 171 height 31
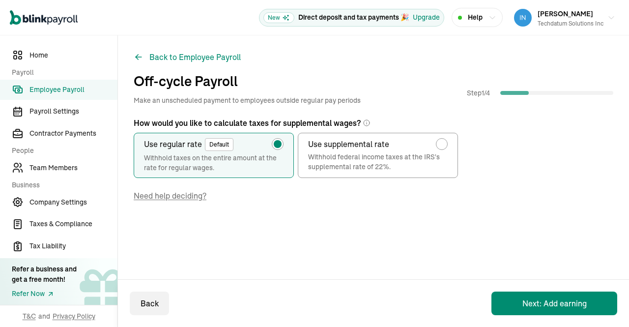
scroll to position [0, 0]
click at [516, 298] on button "Next: Add earning" at bounding box center [555, 304] width 126 height 24
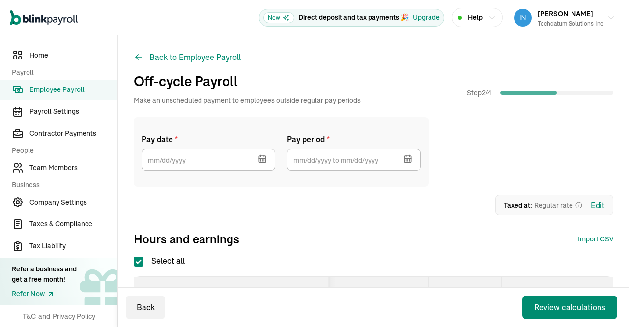
checkbox input "true"
click at [266, 157] on icon "button" at bounding box center [262, 159] width 6 height 6
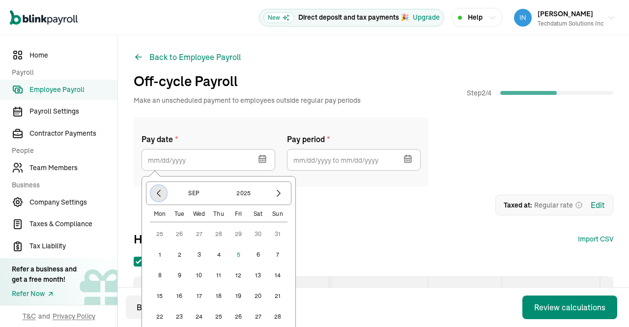
click at [163, 198] on icon "button" at bounding box center [159, 193] width 10 height 10
click at [275, 193] on icon "button" at bounding box center [279, 193] width 10 height 10
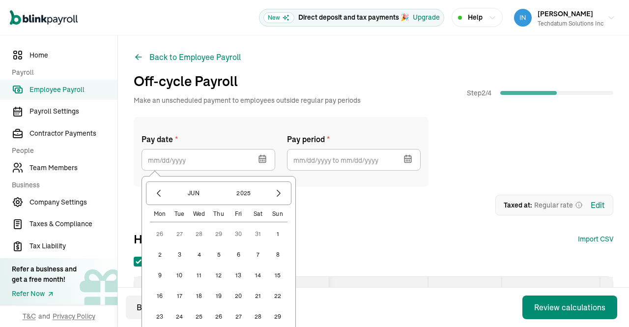
click at [241, 278] on button "13" at bounding box center [239, 276] width 20 height 20
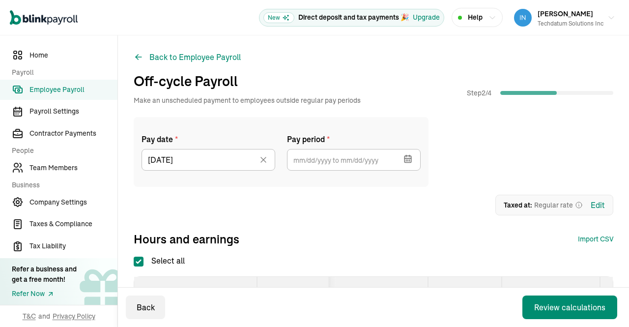
click at [408, 161] on icon "button" at bounding box center [408, 160] width 0 height 1
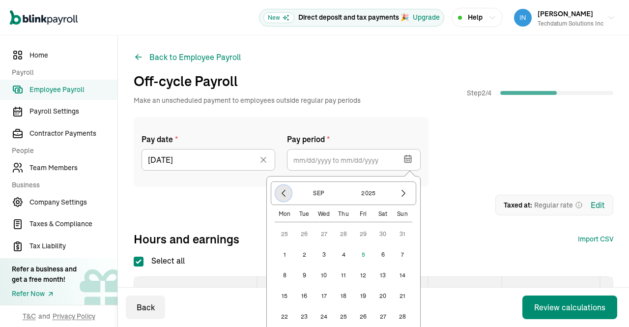
click at [286, 194] on icon "button" at bounding box center [284, 193] width 10 height 10
click at [343, 234] on button "1" at bounding box center [344, 234] width 20 height 20
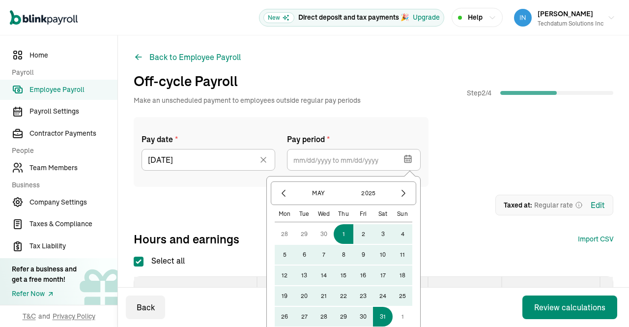
click at [387, 318] on button "31" at bounding box center [383, 317] width 20 height 20
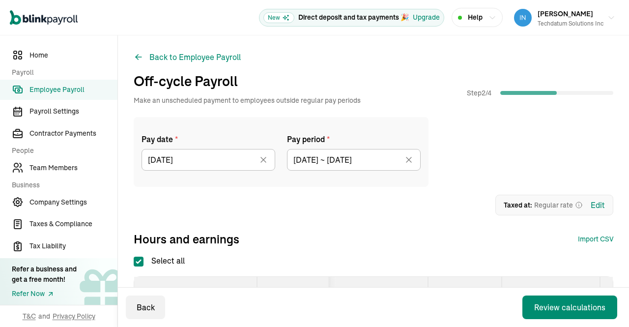
type input "05/01/2025 ~ 05/31/2025"
click at [467, 179] on div "Pay date * 06/13/2025 Jun 2025 Mon Tue Wed Thu Fri Sat Sun 26 27 28 29 30 31 1 …" at bounding box center [374, 152] width 480 height 70
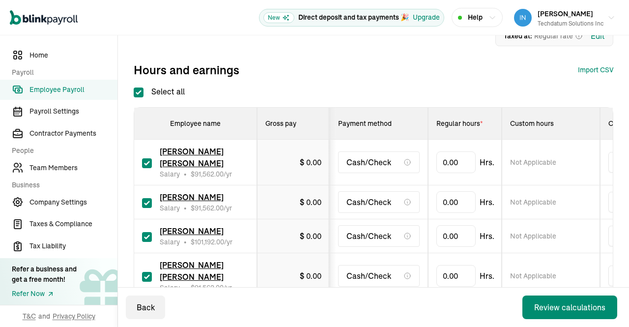
scroll to position [171, 0]
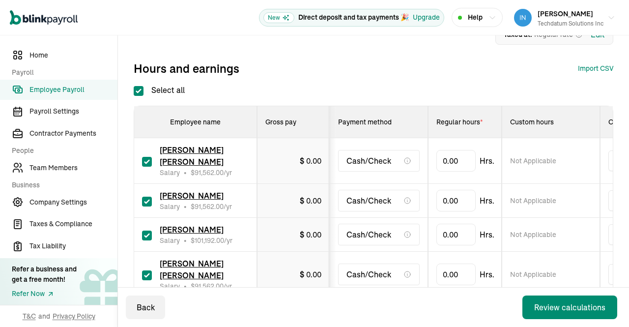
click at [137, 86] on input "Select all" at bounding box center [139, 91] width 10 height 10
checkbox input "false"
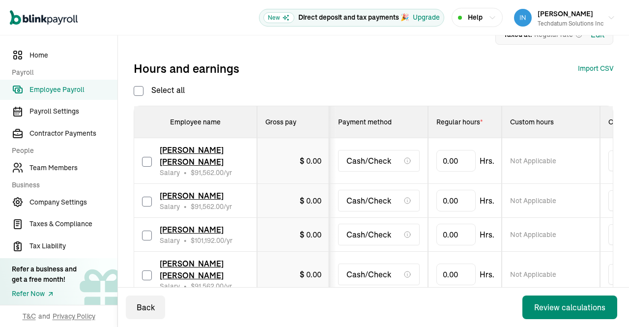
checkbox input "false"
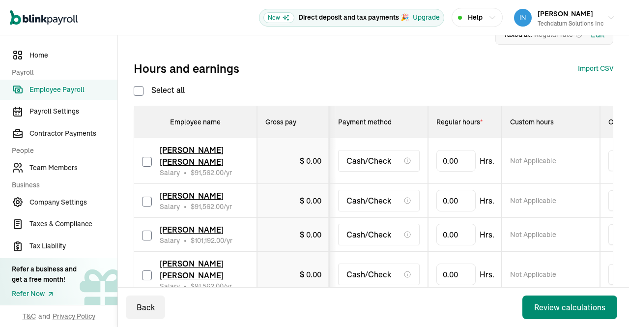
checkbox input "false"
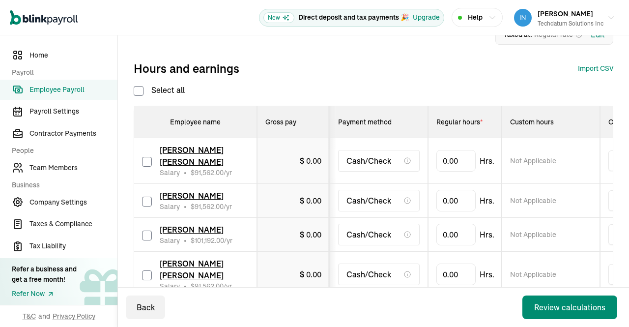
checkbox input "false"
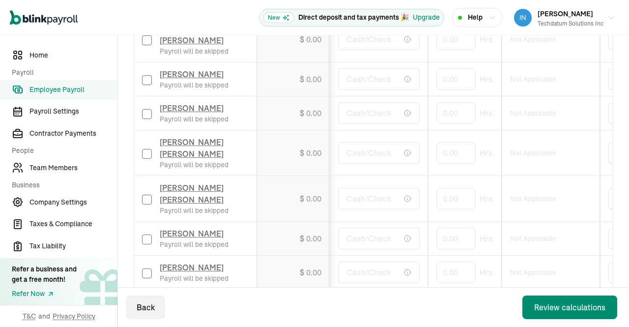
scroll to position [293, 0]
click at [145, 158] on input "checkbox" at bounding box center [147, 153] width 10 height 10
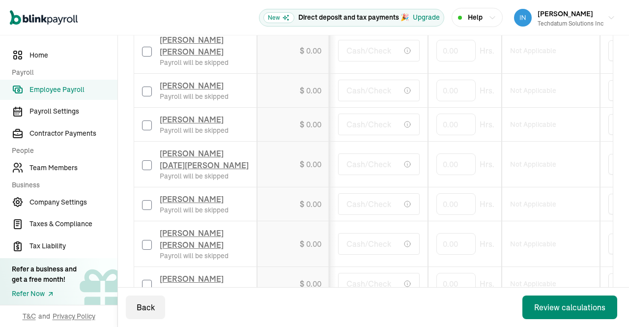
scroll to position [601, 0]
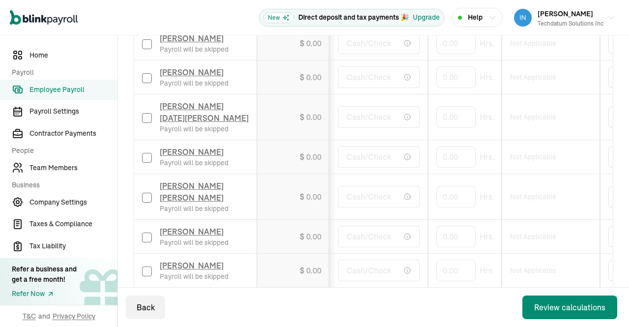
click at [143, 237] on input "checkbox" at bounding box center [147, 238] width 10 height 10
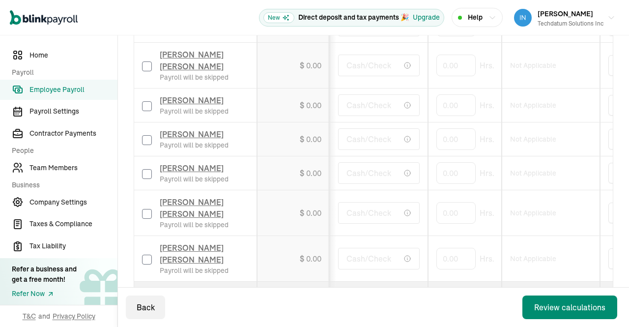
scroll to position [1010, 0]
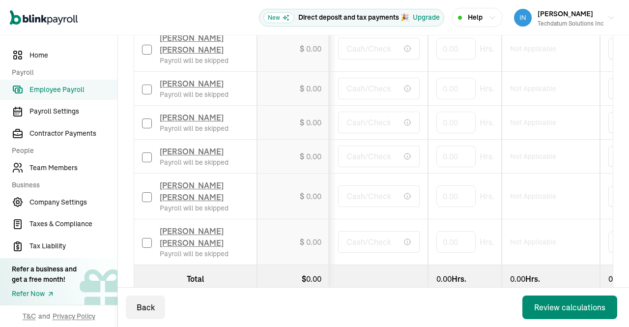
click at [148, 238] on input "checkbox" at bounding box center [147, 243] width 10 height 10
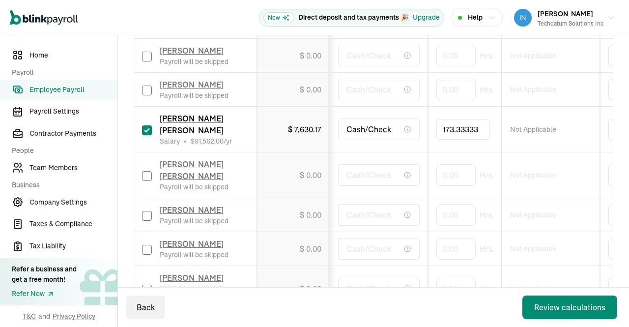
scroll to position [0, 0]
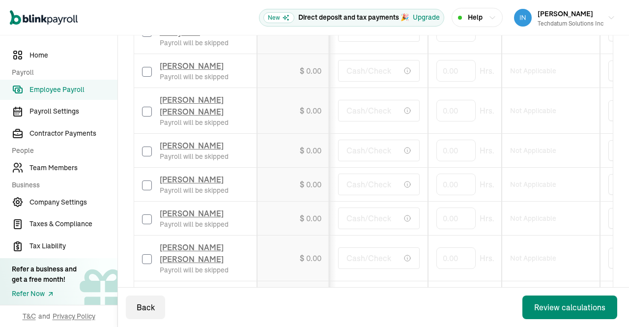
scroll to position [1010, 0]
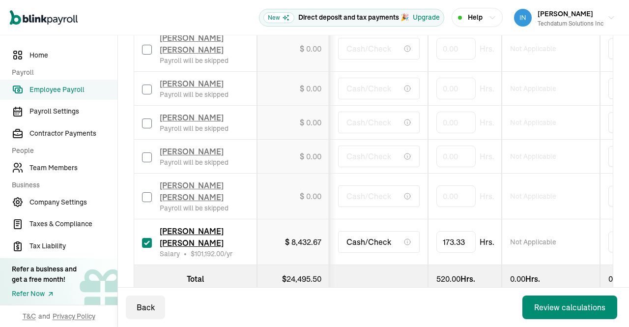
click at [557, 305] on div "Review calculations" at bounding box center [570, 307] width 71 height 12
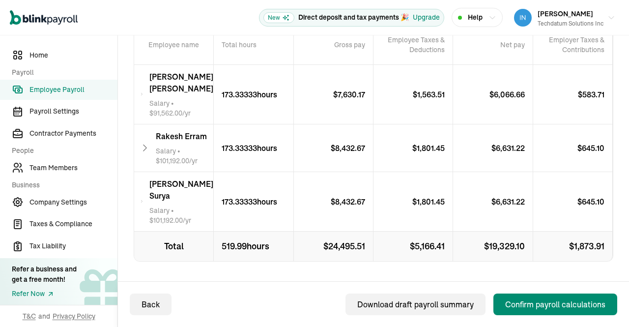
scroll to position [234, 0]
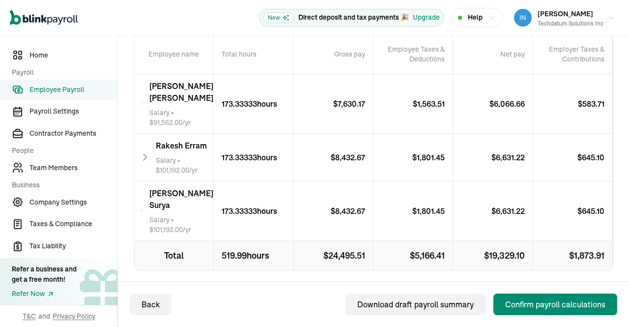
click at [144, 209] on icon at bounding box center [141, 211] width 3 height 12
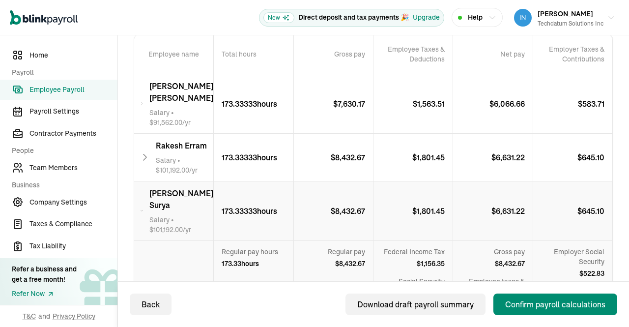
click at [147, 158] on icon at bounding box center [145, 157] width 10 height 12
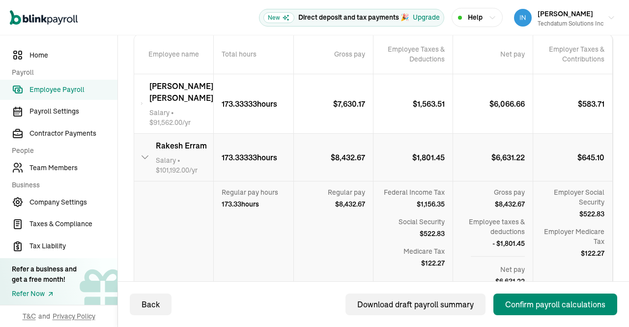
click at [144, 99] on icon at bounding box center [141, 104] width 3 height 12
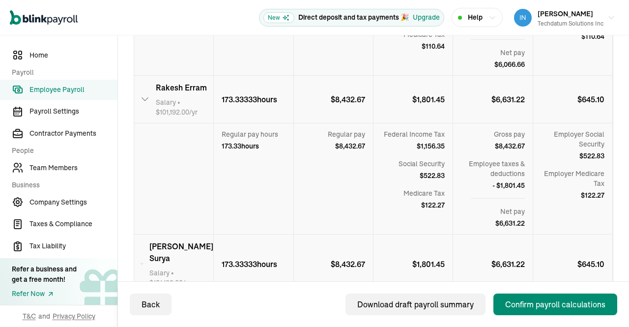
scroll to position [598, 0]
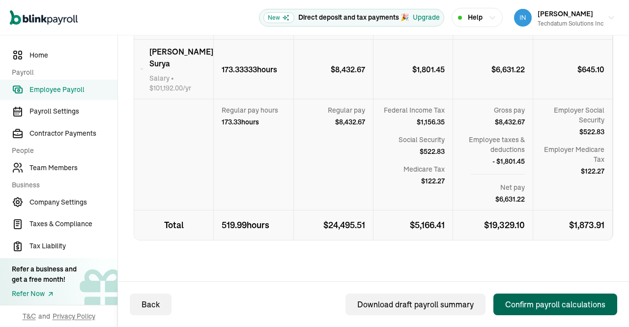
click at [549, 304] on div "Confirm payroll calculations" at bounding box center [556, 305] width 100 height 12
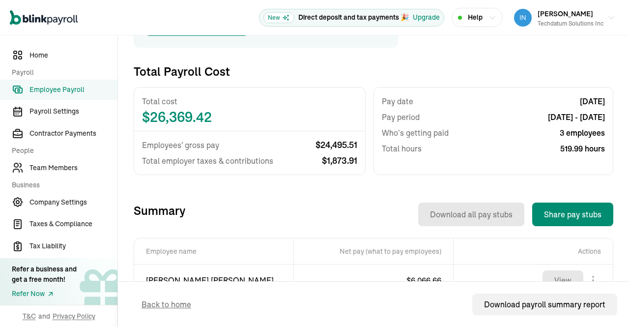
scroll to position [190, 0]
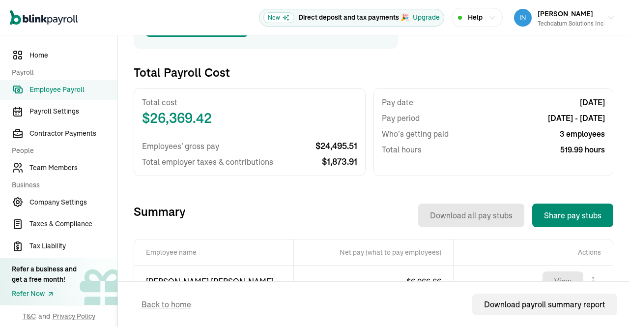
click at [49, 87] on span "Employee Payroll" at bounding box center [74, 90] width 88 height 10
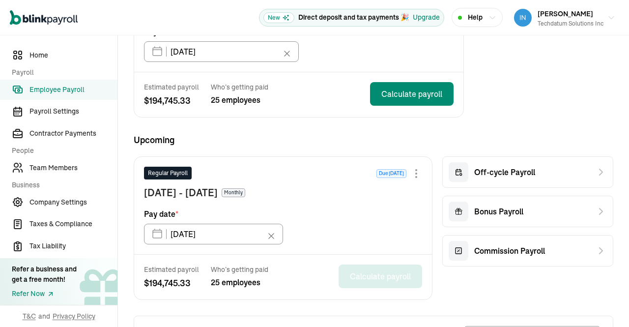
scroll to position [178, 0]
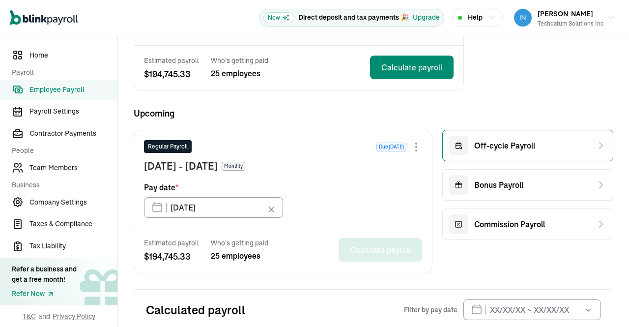
click at [515, 147] on span "Off-cycle Payroll" at bounding box center [505, 146] width 61 height 12
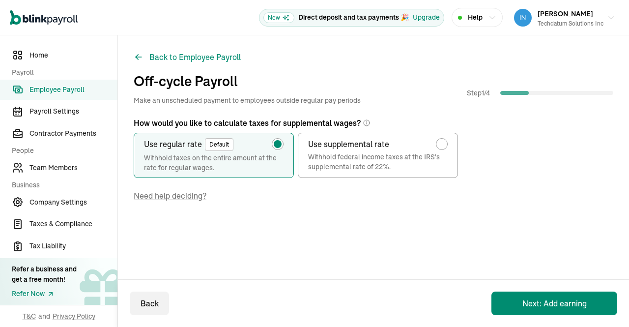
scroll to position [0, 0]
click at [547, 305] on button "Next: Add earning" at bounding box center [555, 304] width 126 height 24
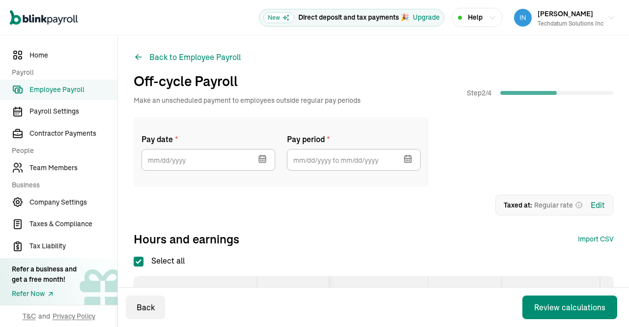
checkbox input "true"
click at [264, 161] on icon "button" at bounding box center [264, 160] width 0 height 1
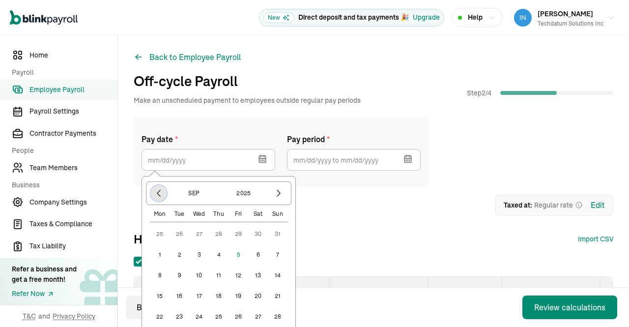
click at [160, 190] on icon "button" at bounding box center [158, 193] width 3 height 6
click at [181, 275] on button "15" at bounding box center [180, 276] width 20 height 20
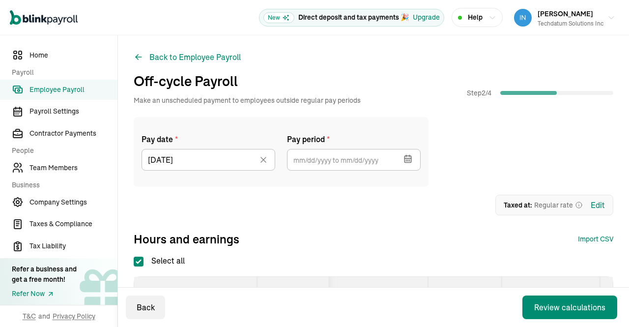
click at [408, 161] on icon "button" at bounding box center [408, 160] width 0 height 1
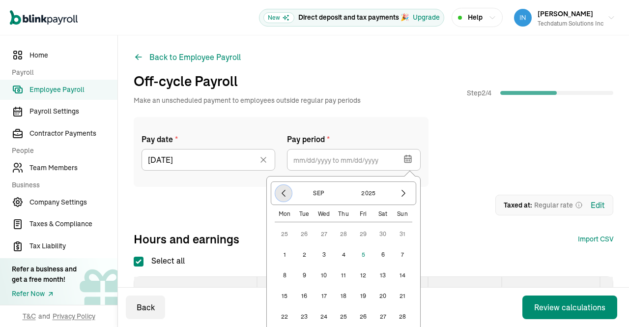
click at [280, 193] on icon "button" at bounding box center [284, 193] width 10 height 10
click at [404, 233] on button "1" at bounding box center [403, 234] width 20 height 20
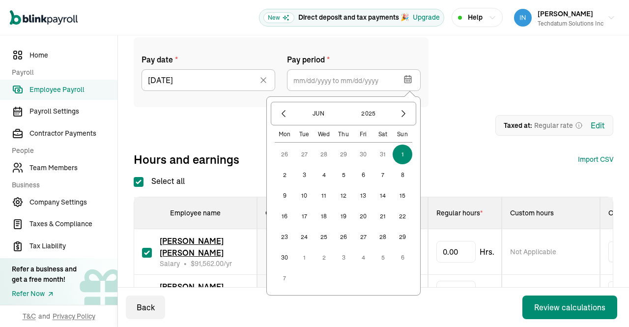
scroll to position [90, 0]
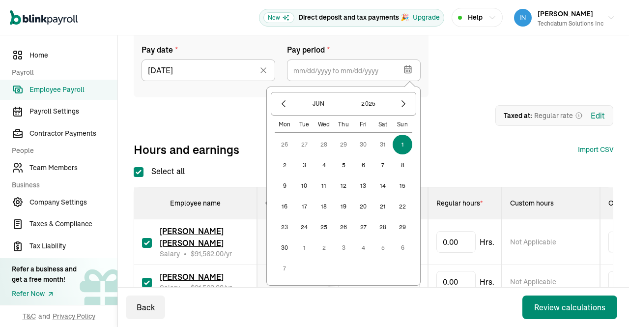
click at [284, 245] on button "30" at bounding box center [285, 248] width 20 height 20
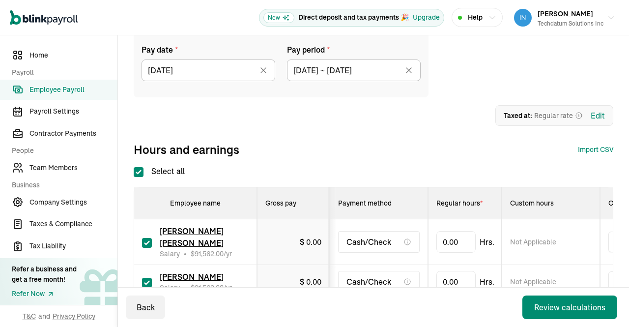
type input "06/01/2025 ~ 06/30/2025"
click at [393, 134] on div "Pay date * 07/15/2025 Jul 2025 Mon Tue Wed Thu Fri Sat Sun 30 1 2 3 4 5 6 7 8 9…" at bounding box center [374, 93] width 480 height 130
click at [141, 173] on input "Select all" at bounding box center [139, 172] width 10 height 10
checkbox input "false"
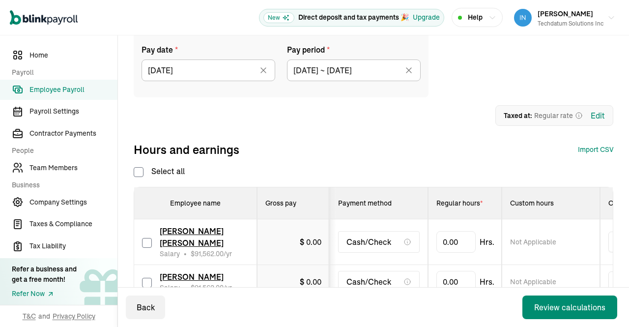
checkbox input "false"
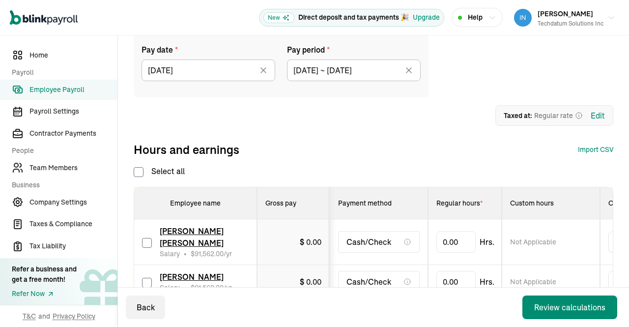
checkbox input "false"
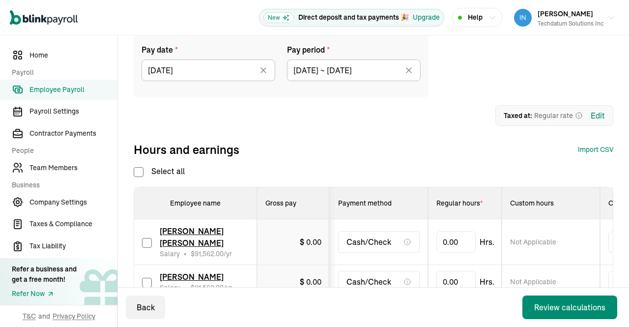
checkbox input "false"
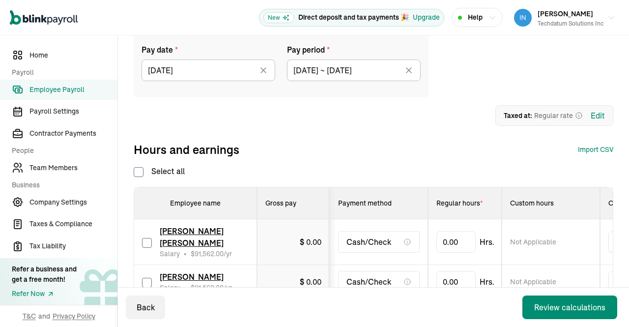
checkbox input "false"
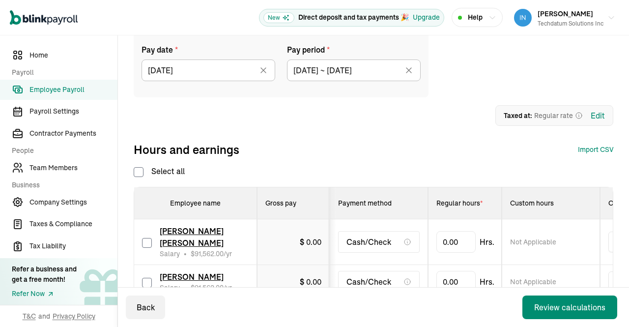
checkbox input "false"
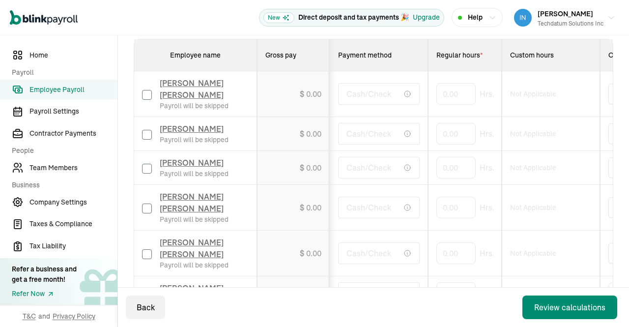
scroll to position [254, 0]
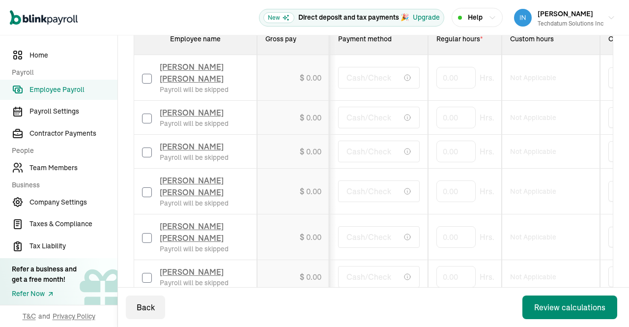
click at [146, 197] on input "checkbox" at bounding box center [147, 192] width 10 height 10
checkbox input "true"
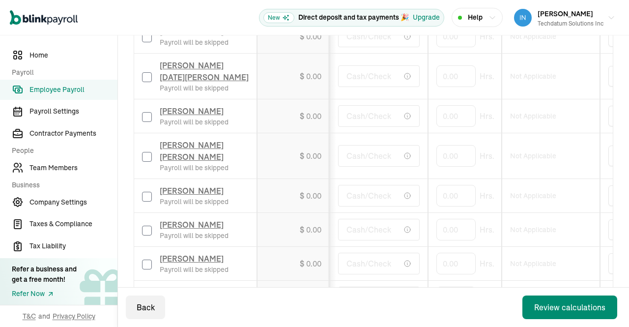
click at [145, 195] on input "checkbox" at bounding box center [147, 197] width 10 height 10
checkbox input "true"
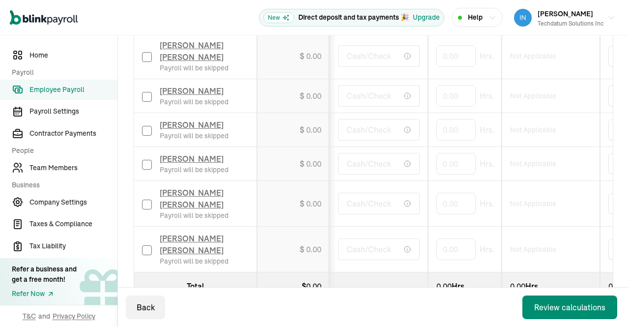
scroll to position [1010, 0]
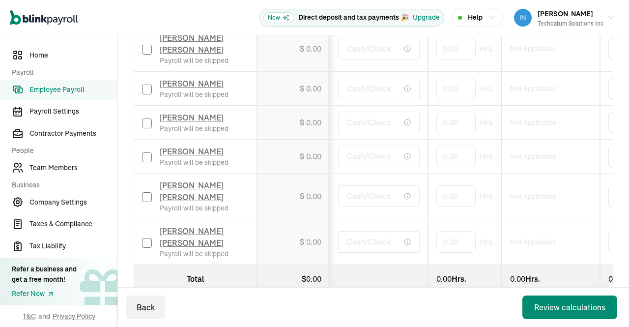
click at [146, 238] on input "checkbox" at bounding box center [147, 243] width 10 height 10
checkbox input "true"
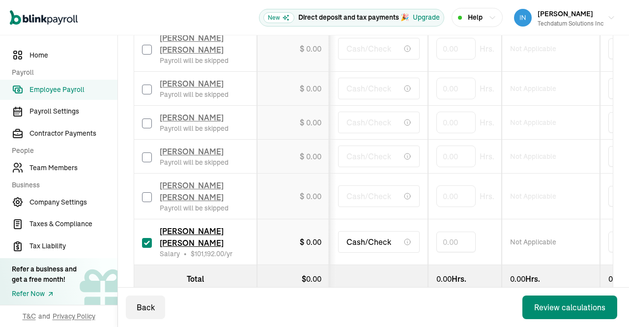
type input "173.33333"
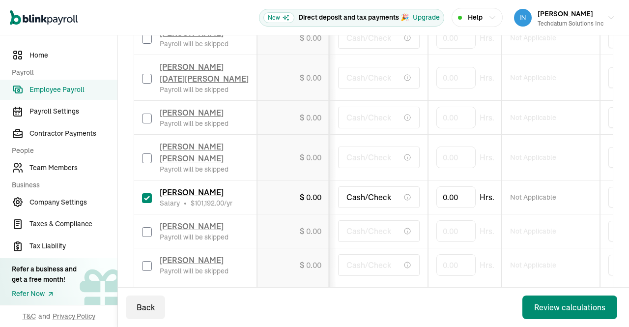
scroll to position [639, 0]
type input "173.33333"
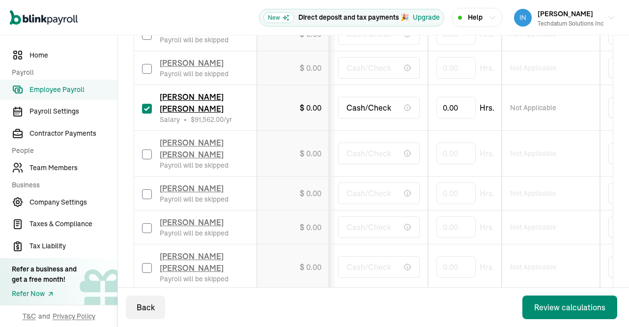
scroll to position [336, 0]
type input "173.33333"
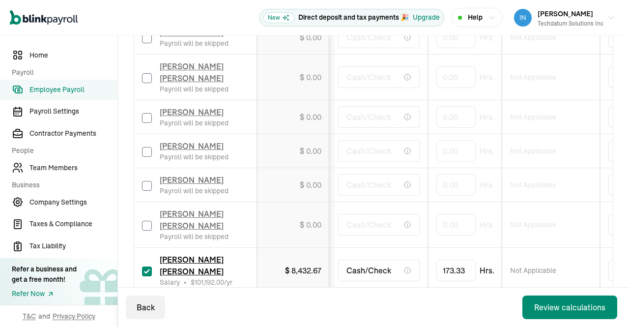
scroll to position [1010, 0]
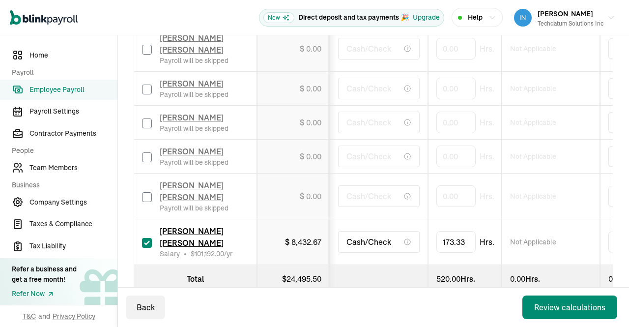
click at [482, 289] on div "Back Review calculations" at bounding box center [373, 307] width 511 height 39
click at [567, 309] on div "Review calculations" at bounding box center [570, 307] width 71 height 12
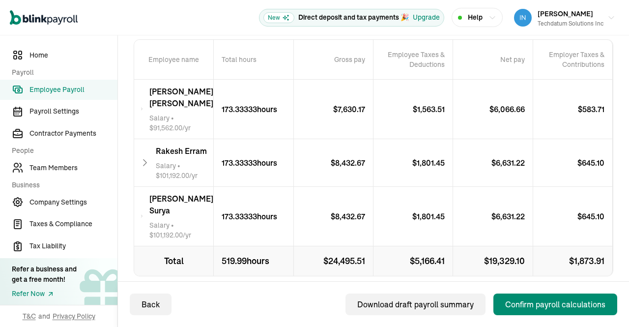
scroll to position [222, 0]
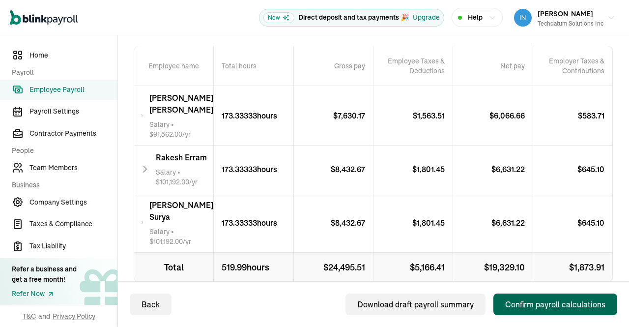
click at [545, 305] on div "Confirm payroll calculations" at bounding box center [556, 305] width 100 height 12
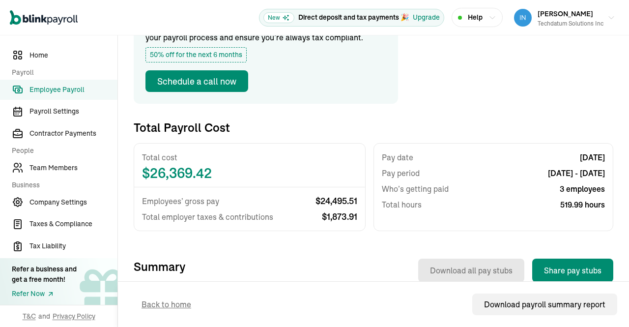
scroll to position [0, 0]
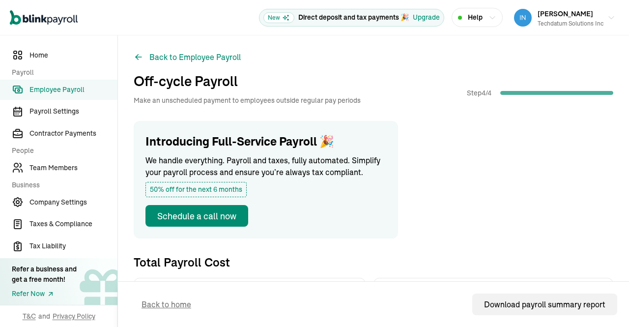
click at [64, 94] on span "Employee Payroll" at bounding box center [74, 90] width 88 height 10
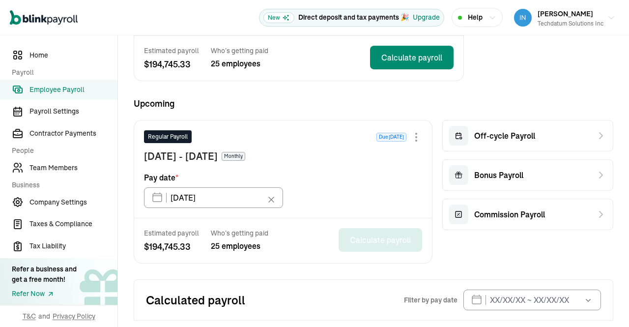
scroll to position [187, 0]
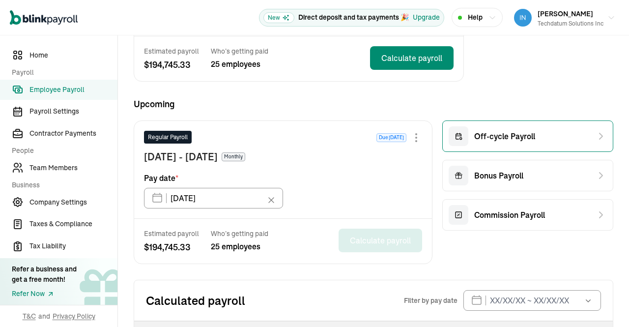
click at [528, 133] on div "Off-cycle Payroll" at bounding box center [528, 135] width 171 height 31
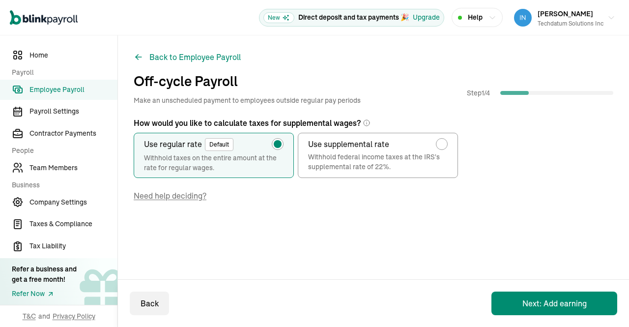
scroll to position [0, 0]
click at [549, 299] on button "Next: Add earning" at bounding box center [555, 304] width 126 height 24
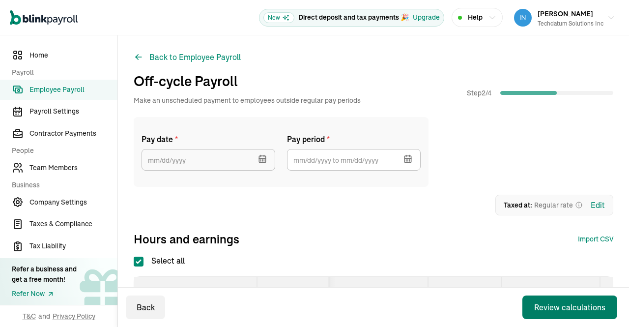
checkbox input "true"
click at [264, 160] on icon "button" at bounding box center [264, 160] width 0 height 1
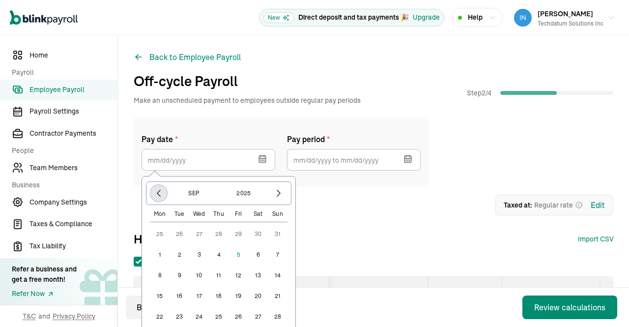
click at [155, 192] on icon "button" at bounding box center [159, 193] width 10 height 10
click at [179, 234] on button "1" at bounding box center [180, 234] width 20 height 20
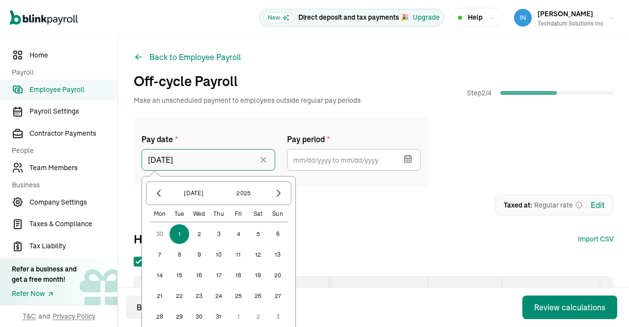
click at [248, 157] on input "07/01/2025" at bounding box center [209, 160] width 134 height 22
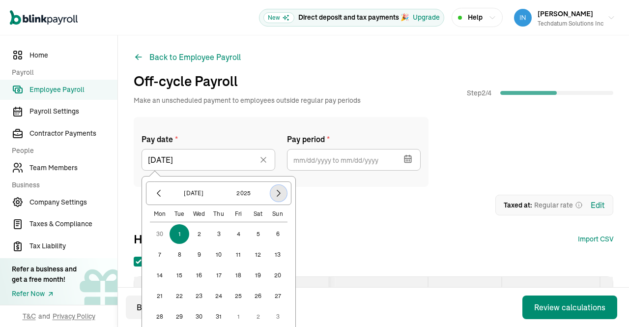
click at [276, 194] on icon "button" at bounding box center [279, 193] width 10 height 10
click at [237, 274] on button "15" at bounding box center [239, 276] width 20 height 20
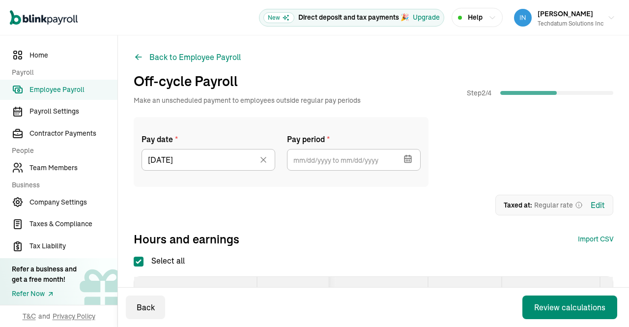
click at [407, 157] on icon "button" at bounding box center [407, 155] width 0 height 1
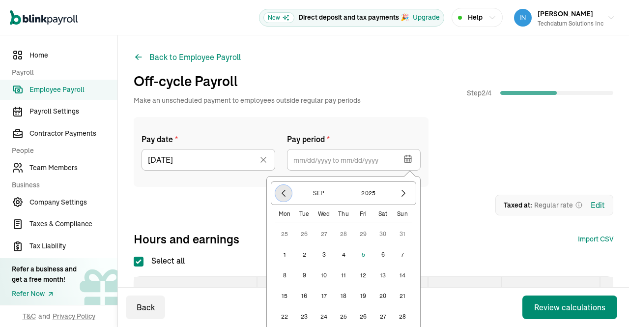
click at [284, 193] on icon "button" at bounding box center [284, 193] width 10 height 10
click at [306, 235] on button "1" at bounding box center [305, 234] width 20 height 20
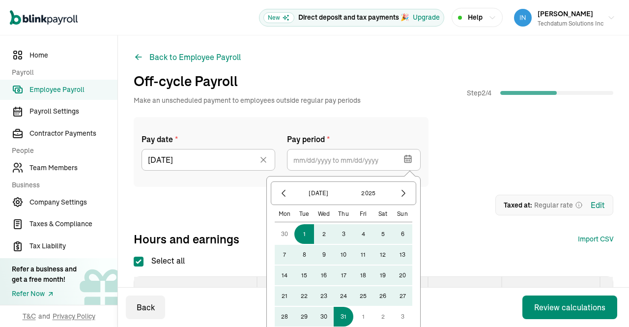
click at [345, 315] on button "31" at bounding box center [344, 317] width 20 height 20
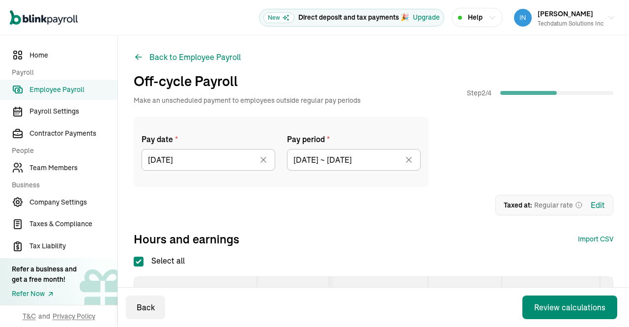
type input "07/01/2025 ~ 07/31/2025"
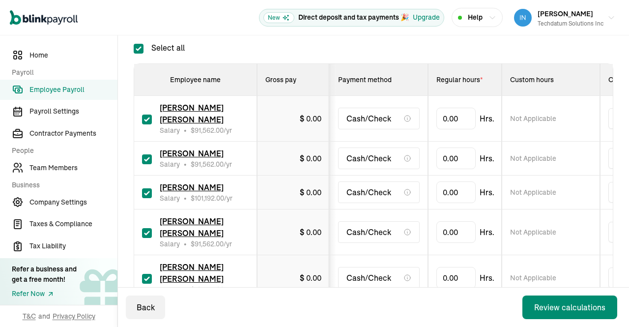
scroll to position [117, 0]
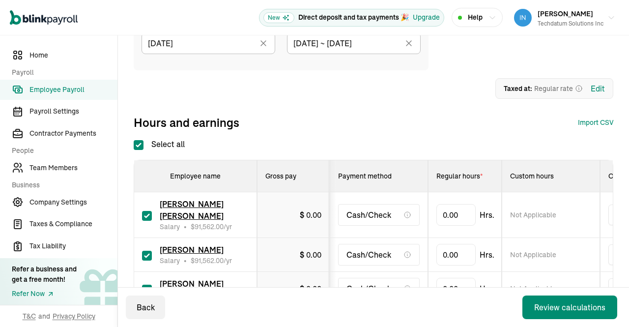
click at [135, 145] on input "Select all" at bounding box center [139, 145] width 10 height 10
checkbox input "false"
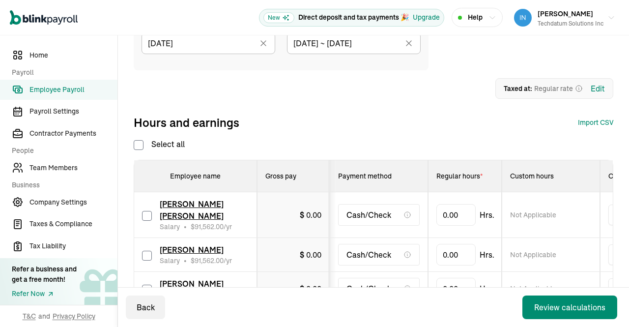
checkbox input "false"
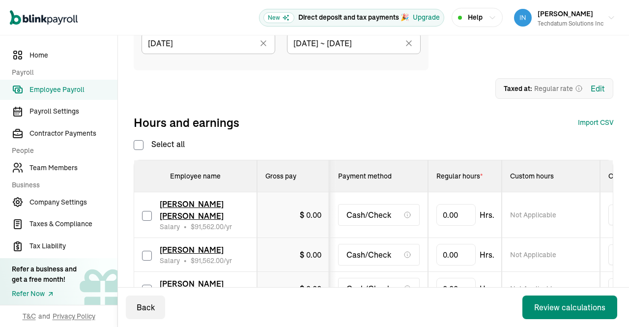
checkbox input "false"
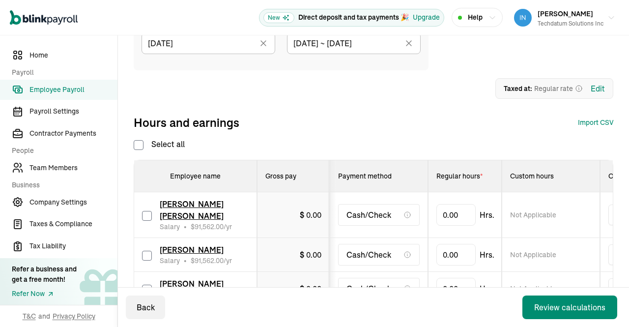
checkbox input "false"
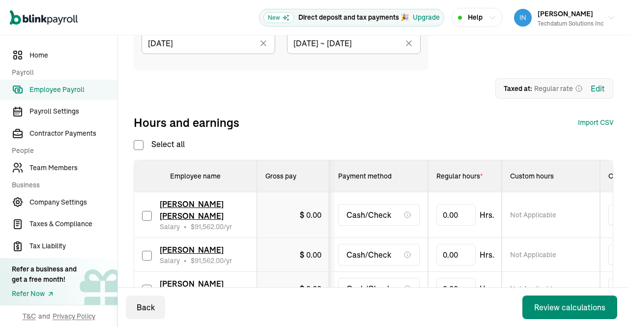
checkbox input "false"
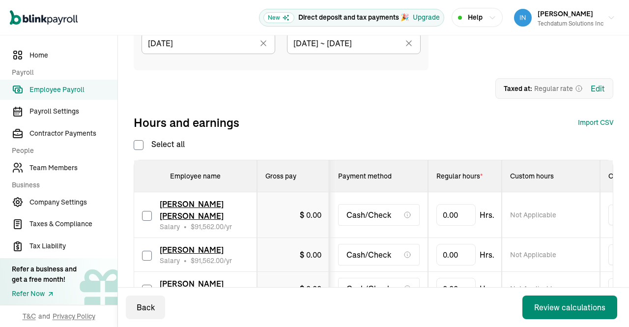
checkbox input "false"
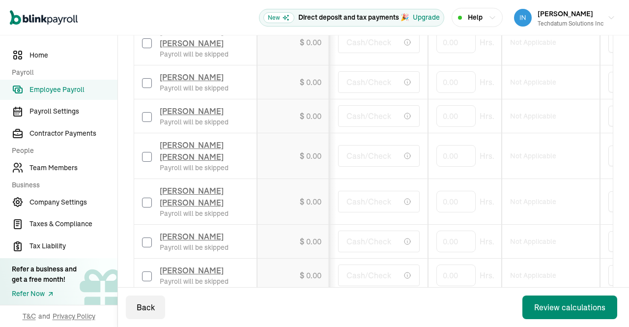
scroll to position [292, 0]
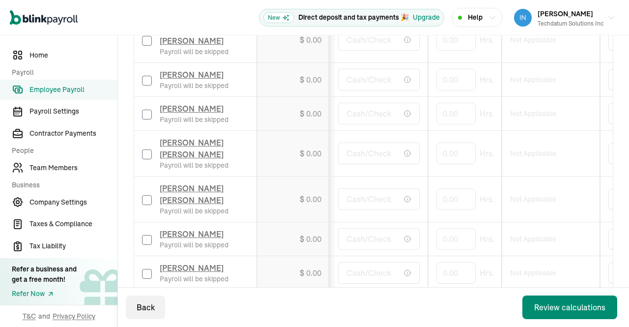
click at [144, 159] on input "checkbox" at bounding box center [147, 154] width 10 height 10
checkbox input "true"
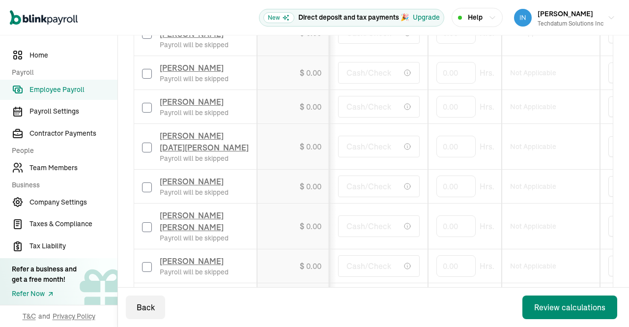
scroll to position [685, 0]
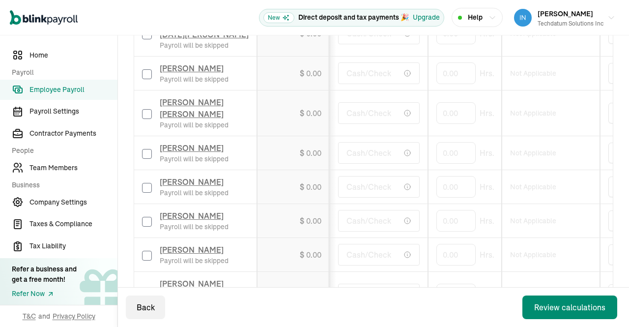
click at [143, 153] on input "checkbox" at bounding box center [147, 154] width 10 height 10
click at [147, 153] on input "checkbox" at bounding box center [147, 154] width 10 height 10
click at [144, 154] on input "checkbox" at bounding box center [147, 154] width 10 height 10
checkbox input "true"
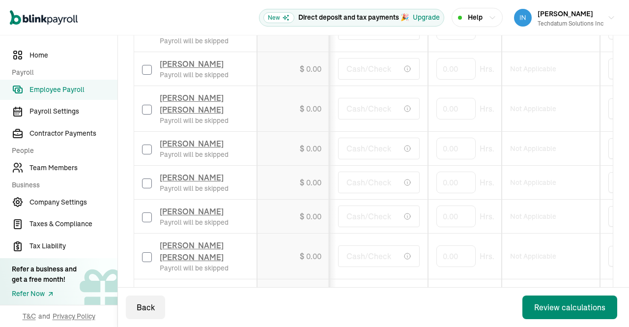
scroll to position [1010, 0]
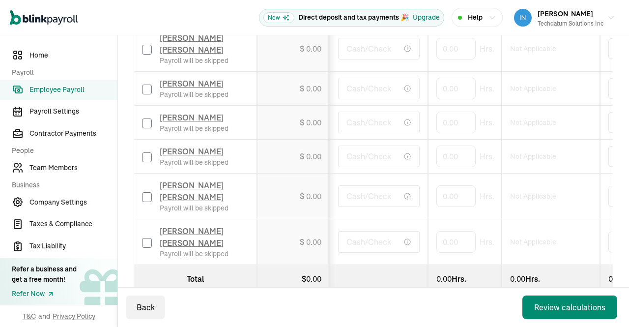
click at [146, 238] on input "checkbox" at bounding box center [147, 243] width 10 height 10
checkbox input "true"
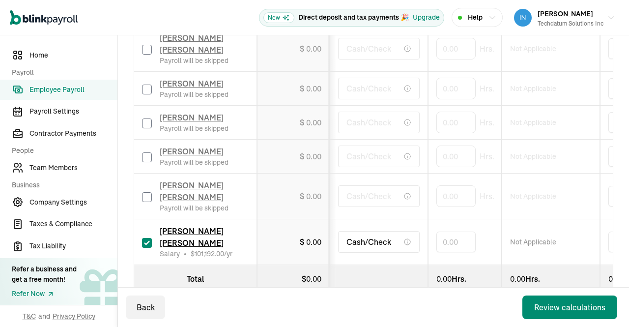
type input "173.33333"
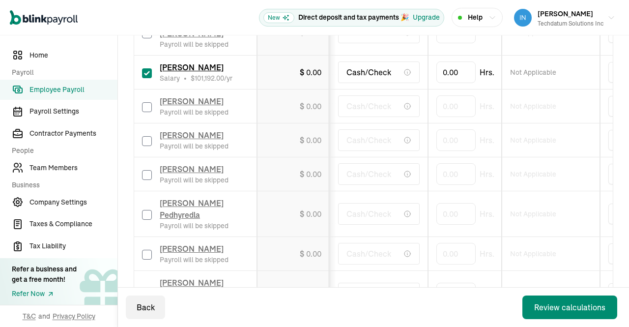
scroll to position [694, 0]
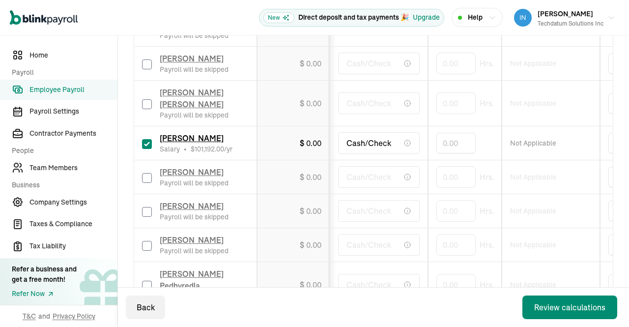
type input "173.33333"
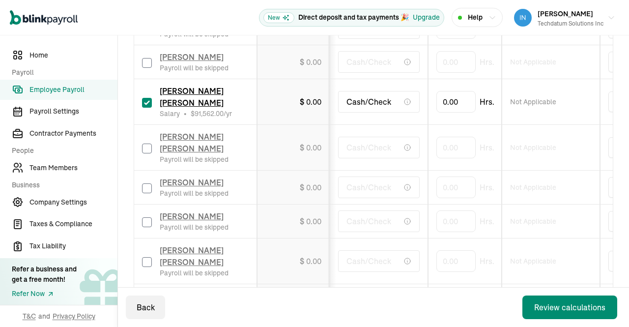
scroll to position [320, 0]
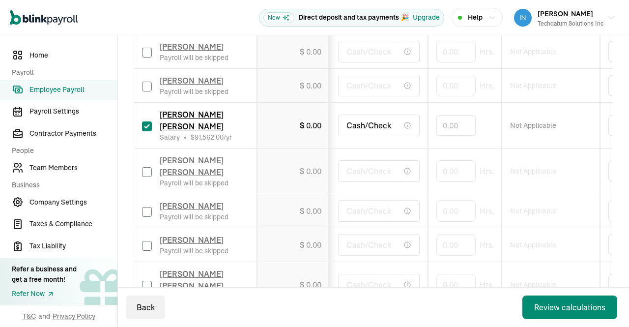
type input "173.33333"
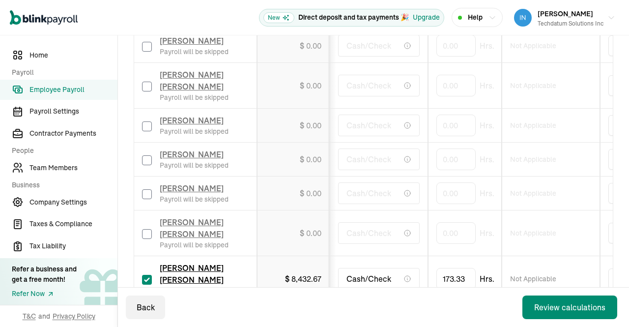
scroll to position [1010, 0]
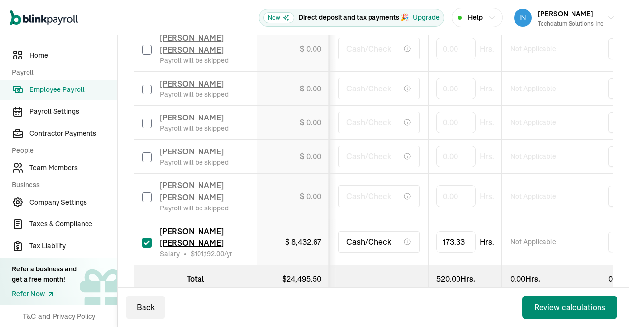
click at [557, 307] on div "Review calculations" at bounding box center [570, 307] width 71 height 12
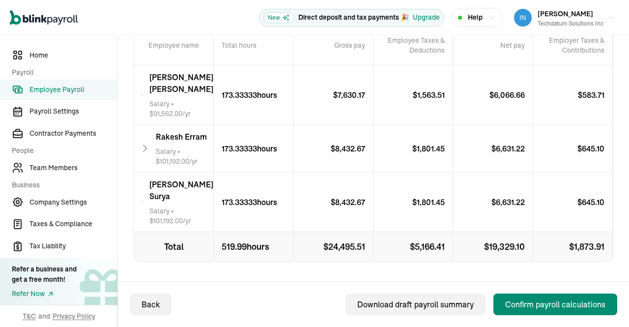
scroll to position [242, 0]
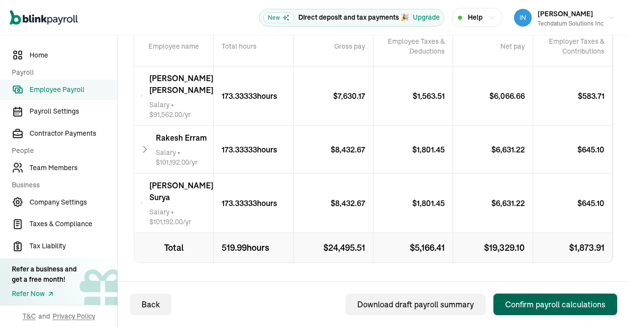
click at [534, 301] on div "Confirm payroll calculations" at bounding box center [556, 305] width 100 height 12
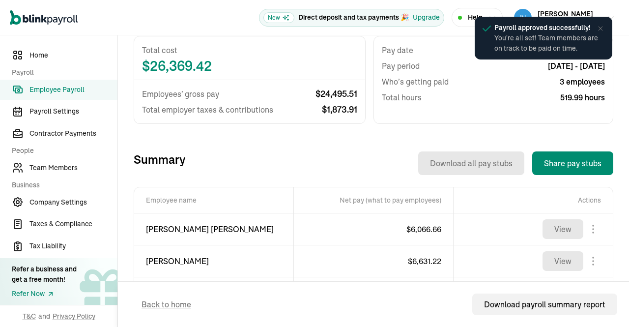
click at [73, 99] on link "Employee Payroll" at bounding box center [59, 90] width 118 height 20
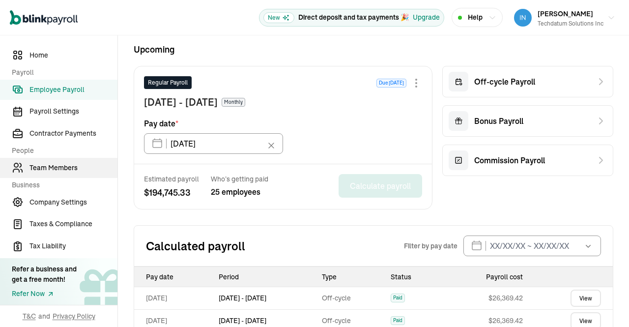
click at [66, 172] on span "Team Members" at bounding box center [74, 168] width 88 height 10
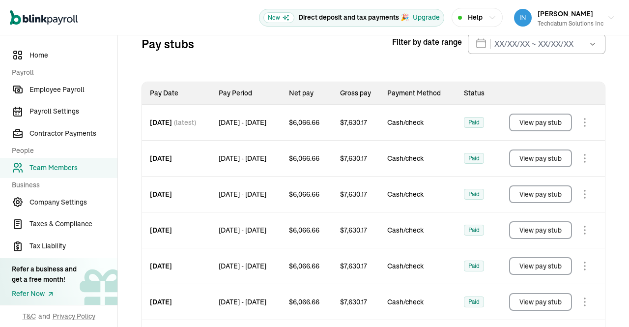
scroll to position [175, 0]
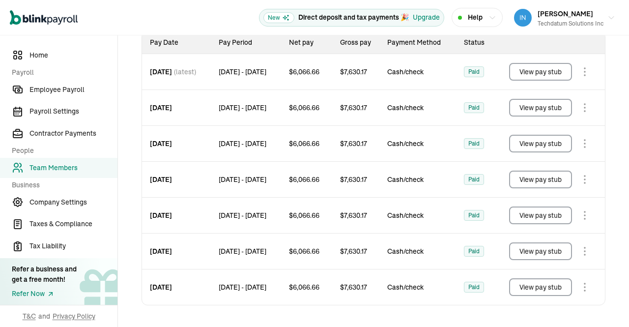
click at [528, 286] on button "View pay stub" at bounding box center [540, 287] width 63 height 18
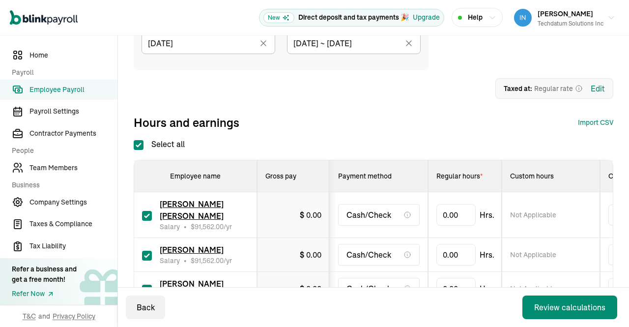
click at [135, 145] on input "Select all" at bounding box center [139, 145] width 10 height 10
checkbox input "false"
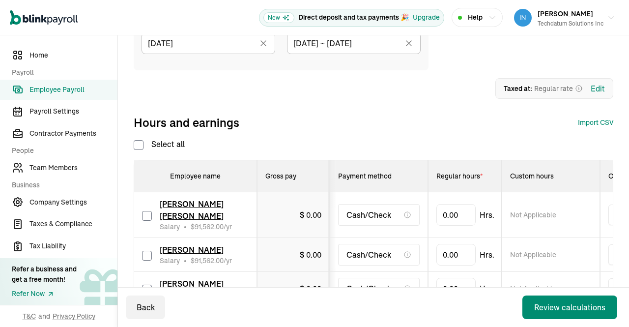
checkbox input "false"
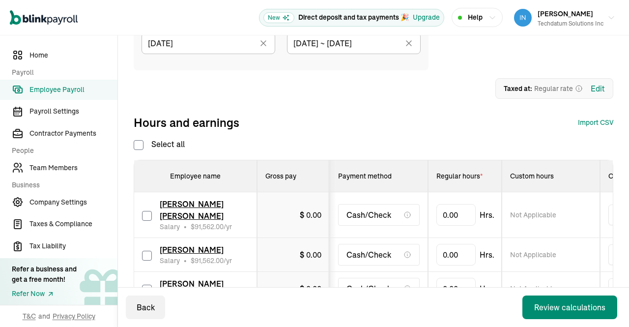
checkbox input "false"
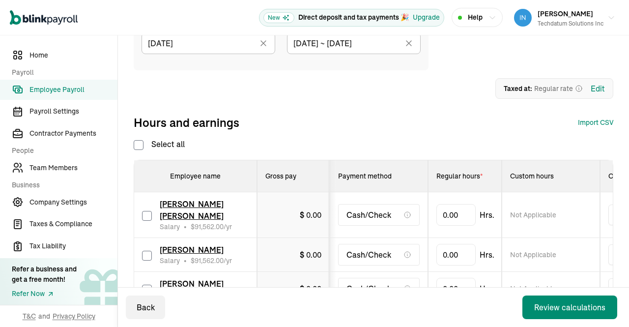
checkbox input "false"
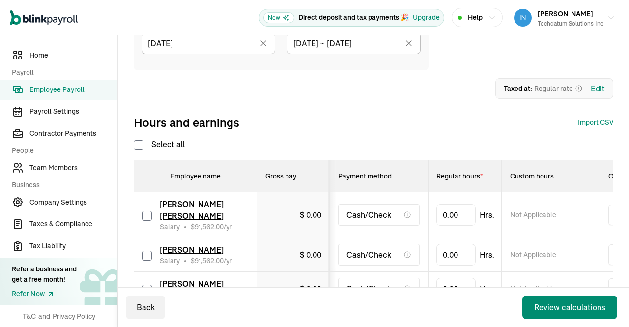
checkbox input "false"
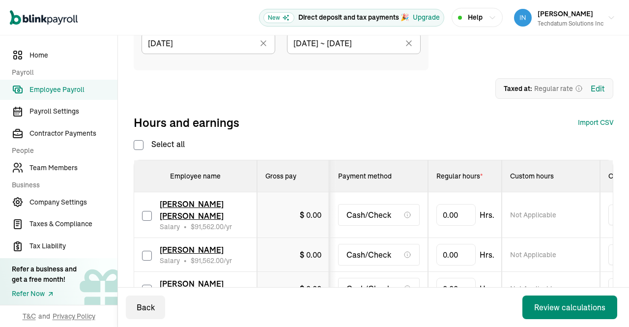
checkbox input "false"
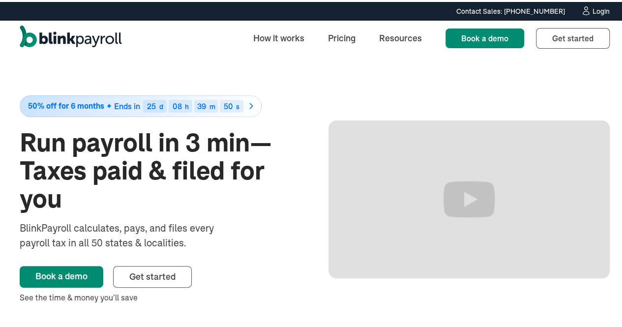
click at [593, 12] on div "Login" at bounding box center [601, 9] width 17 height 7
